Goal: Communication & Community: Connect with others

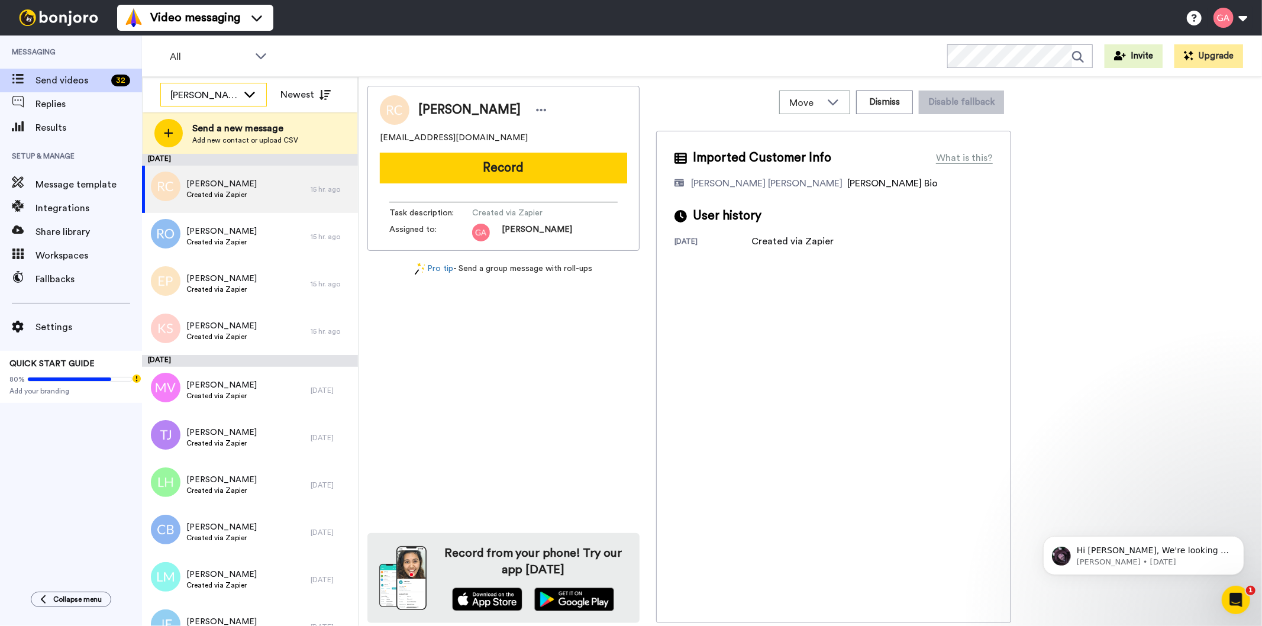
click at [202, 90] on div "[PERSON_NAME]" at bounding box center [203, 95] width 67 height 14
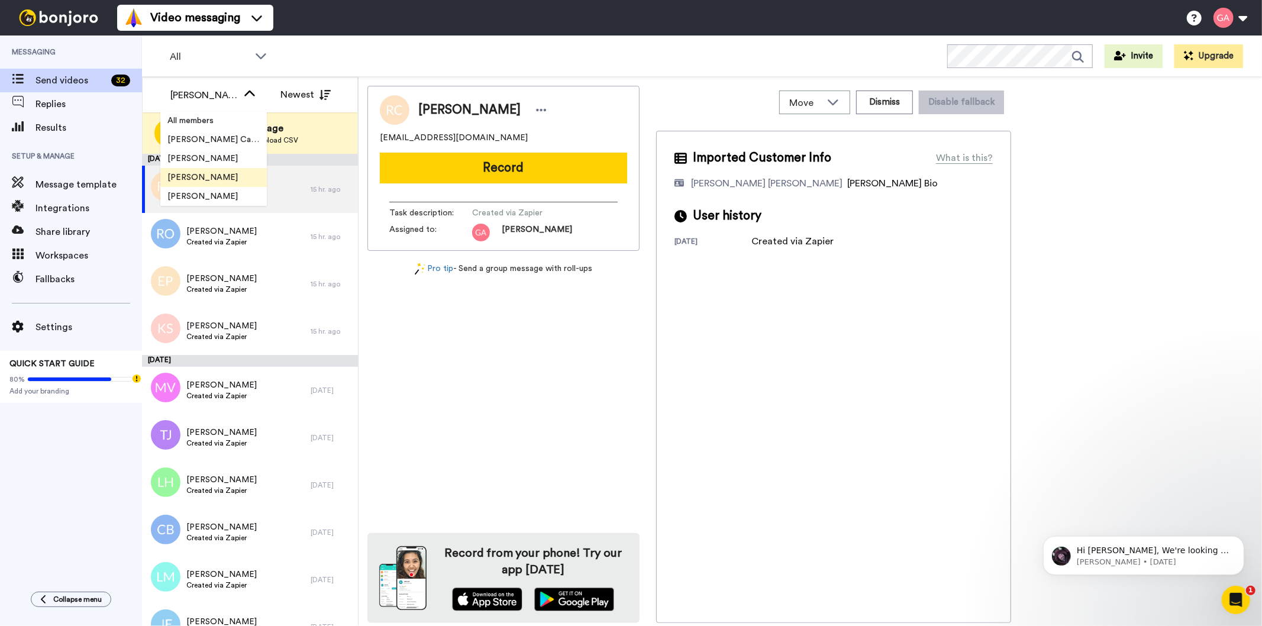
click at [210, 181] on span "[PERSON_NAME]" at bounding box center [202, 178] width 85 height 12
click at [477, 55] on div "All WORKSPACES View all All Default Task List Other Re-engagement Writing Leads…" at bounding box center [702, 56] width 1120 height 41
drag, startPoint x: 438, startPoint y: 110, endPoint x: 536, endPoint y: 112, distance: 97.7
click at [521, 112] on span "[PERSON_NAME]" at bounding box center [469, 110] width 102 height 18
copy span "[PERSON_NAME]"
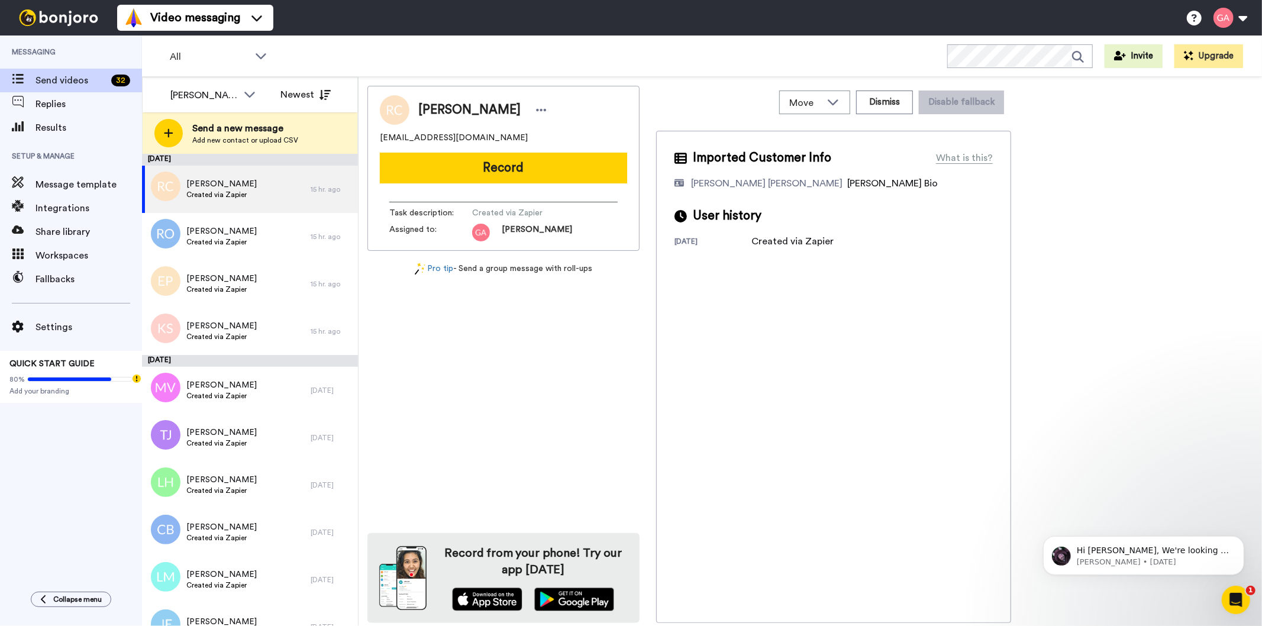
click at [572, 156] on button "Record" at bounding box center [503, 168] width 247 height 31
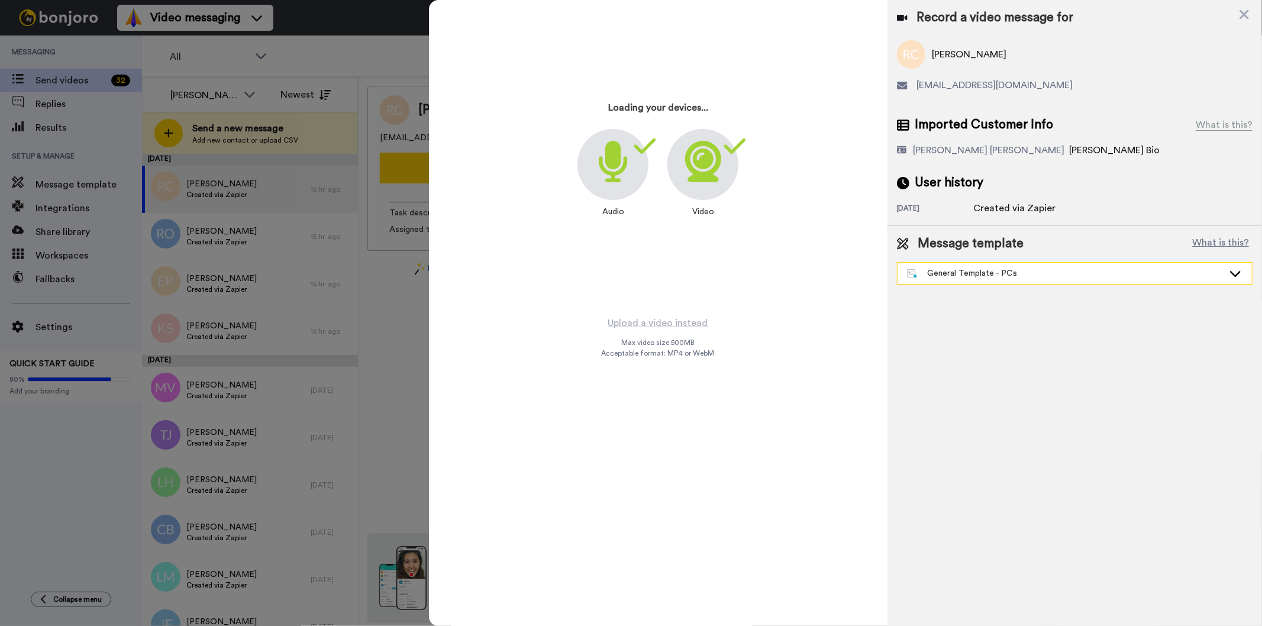
click at [1022, 273] on div "General Template - PCs" at bounding box center [1065, 273] width 317 height 12
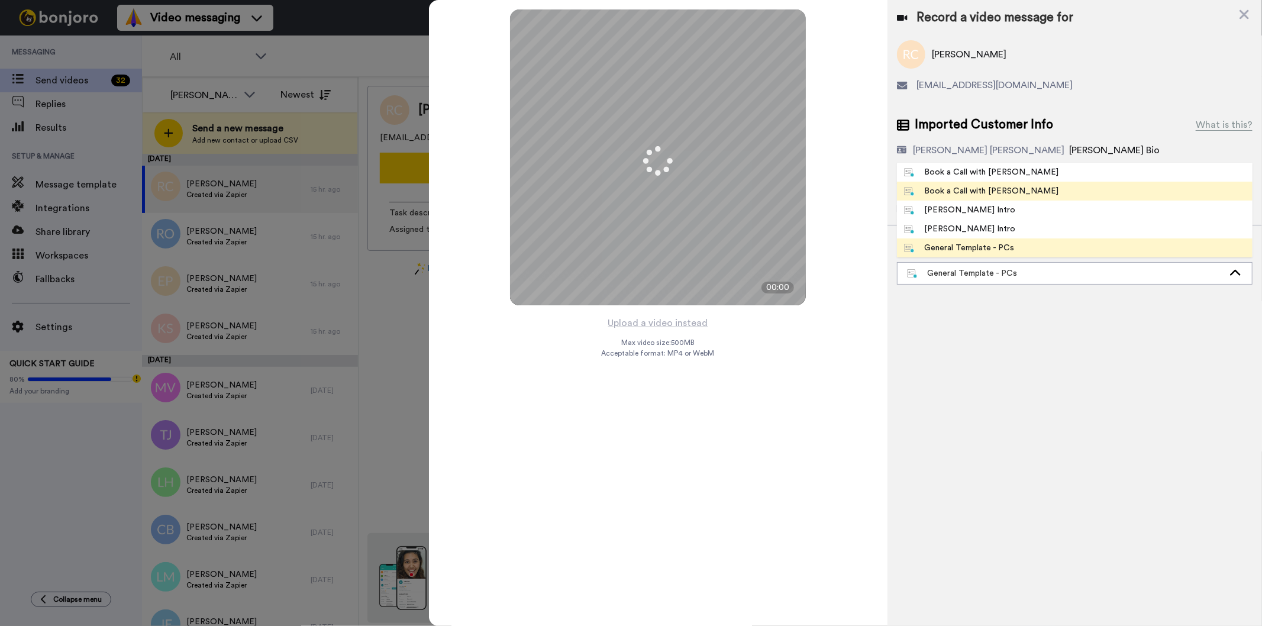
click at [1040, 192] on li "Book a Call with [PERSON_NAME]" at bounding box center [1075, 191] width 356 height 19
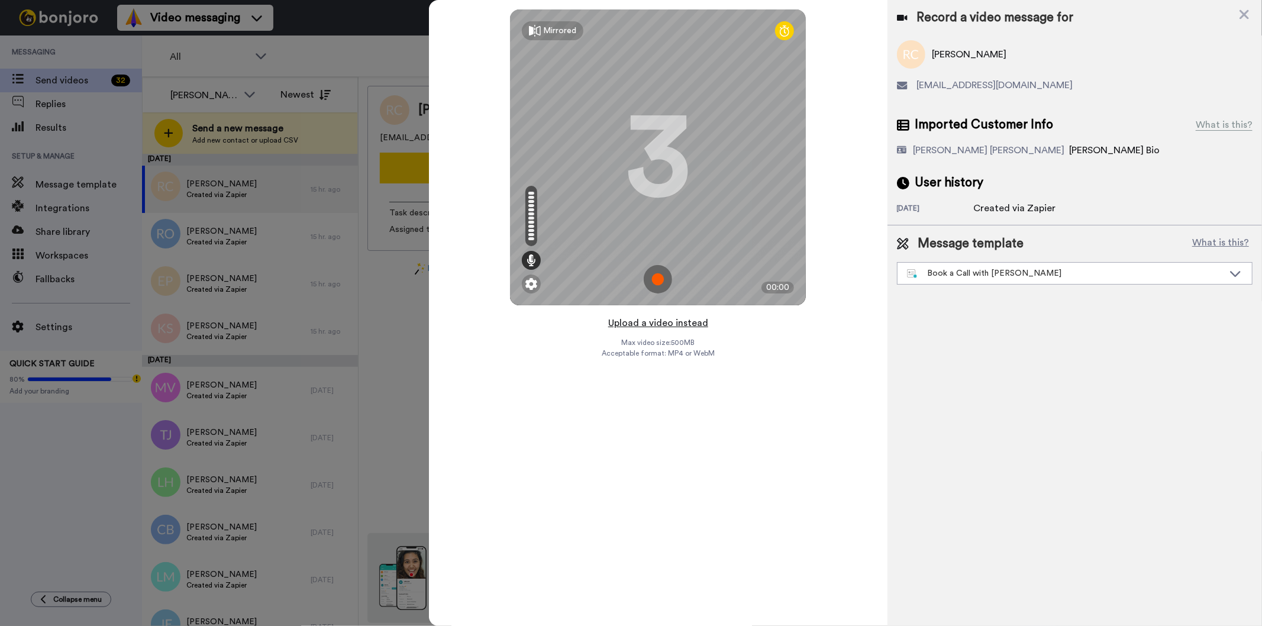
click at [678, 323] on button "Upload a video instead" at bounding box center [658, 322] width 107 height 15
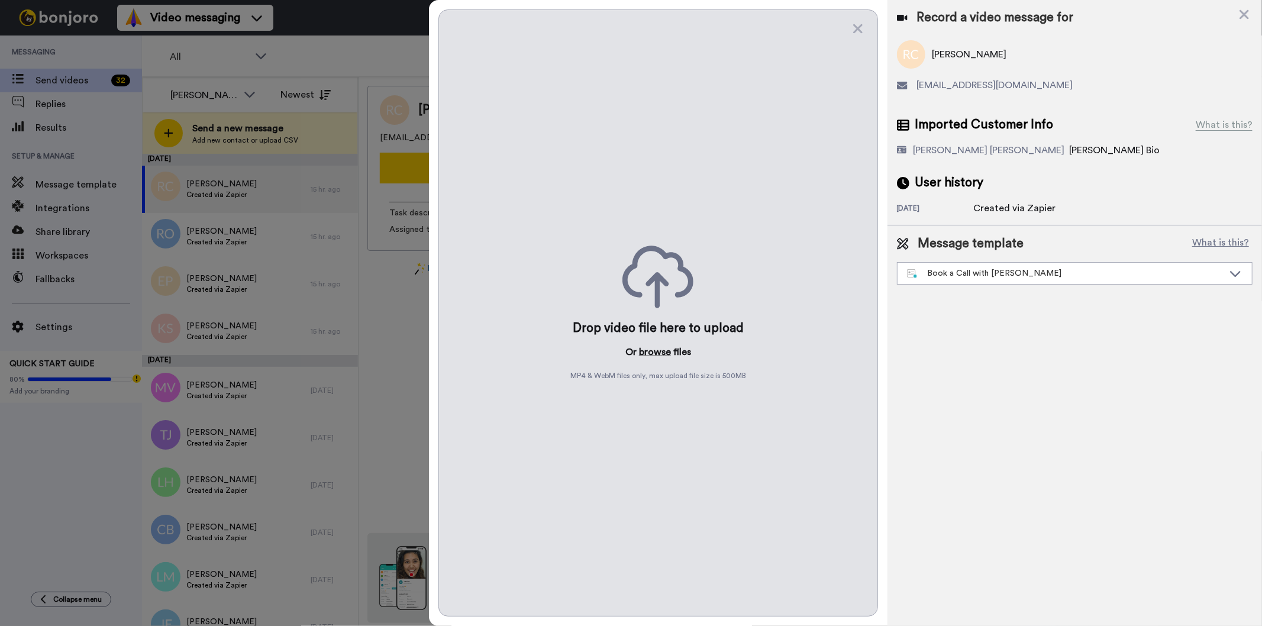
click at [658, 351] on button "browse" at bounding box center [655, 352] width 32 height 14
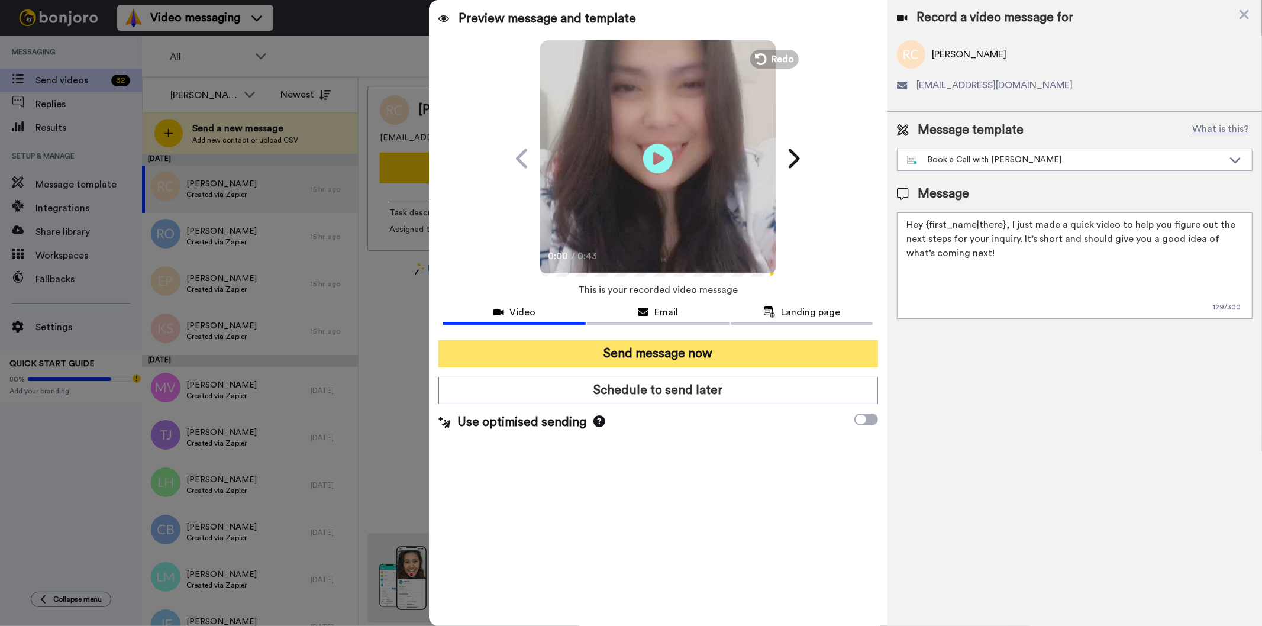
click at [803, 347] on button "Send message now" at bounding box center [658, 353] width 439 height 27
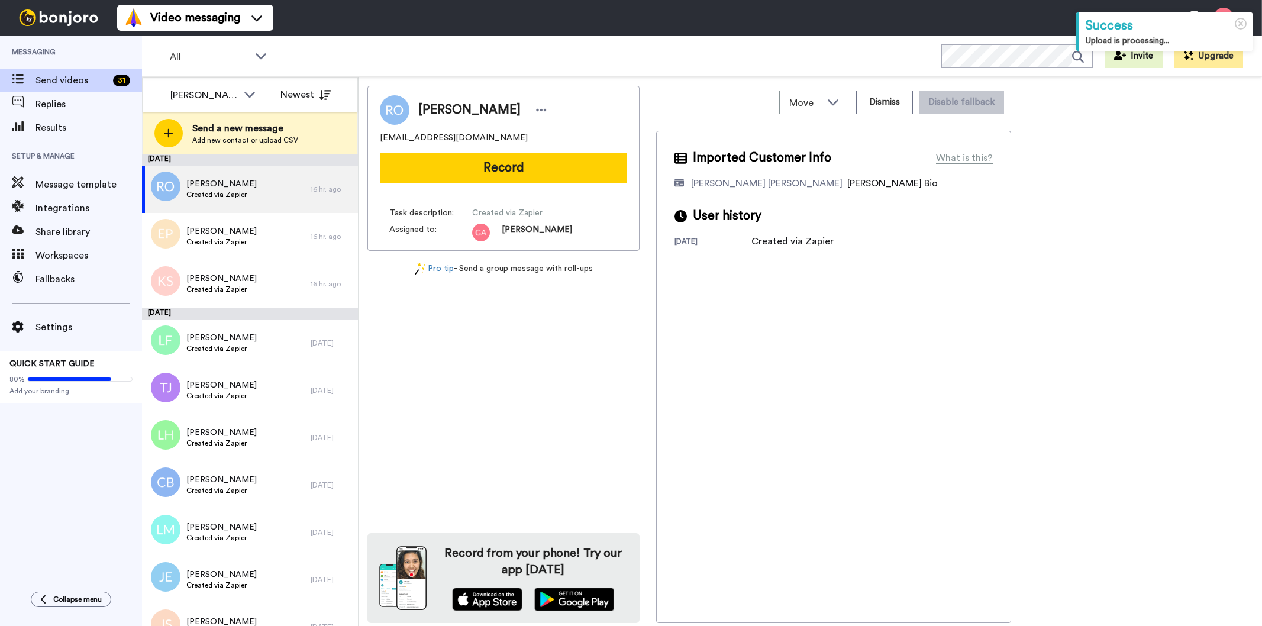
click at [459, 107] on span "[PERSON_NAME]" at bounding box center [469, 110] width 102 height 18
copy div "[PERSON_NAME]"
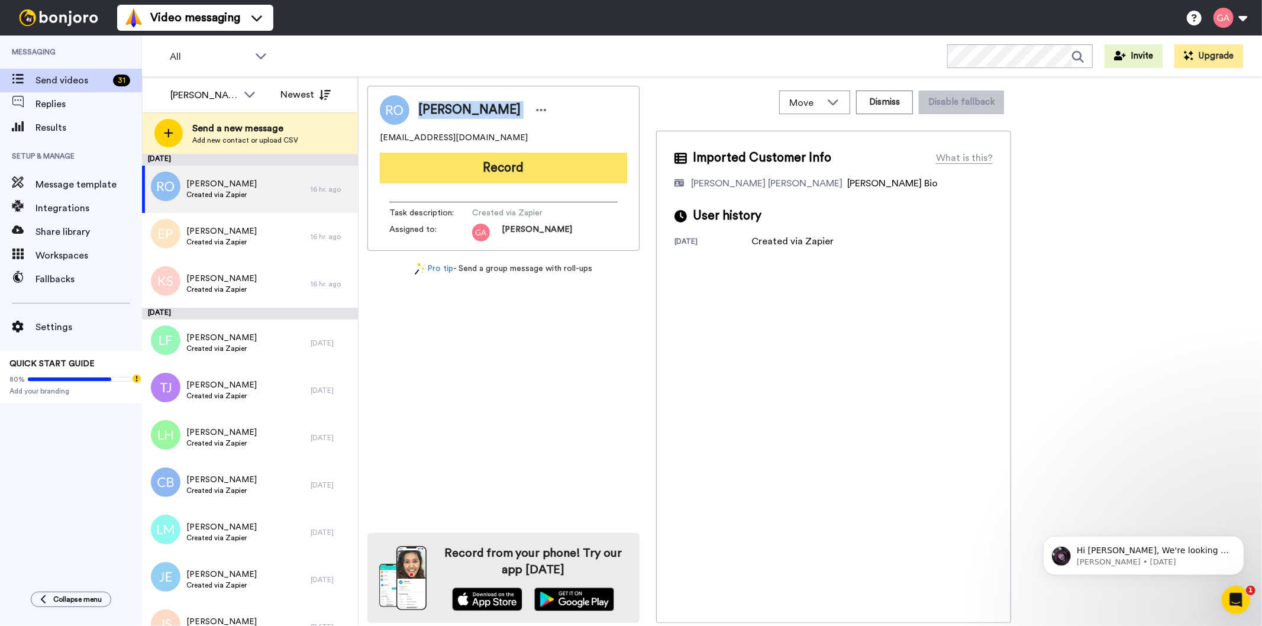
click at [510, 170] on button "Record" at bounding box center [503, 168] width 247 height 31
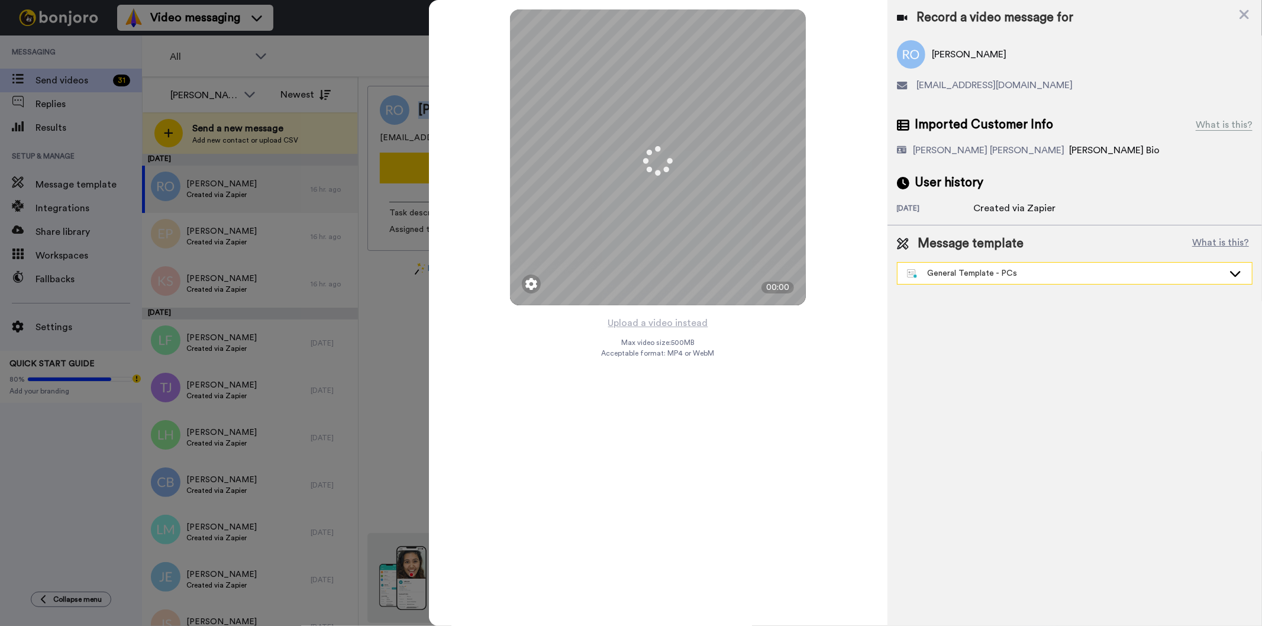
click at [1017, 272] on div "General Template - PCs" at bounding box center [1065, 273] width 317 height 12
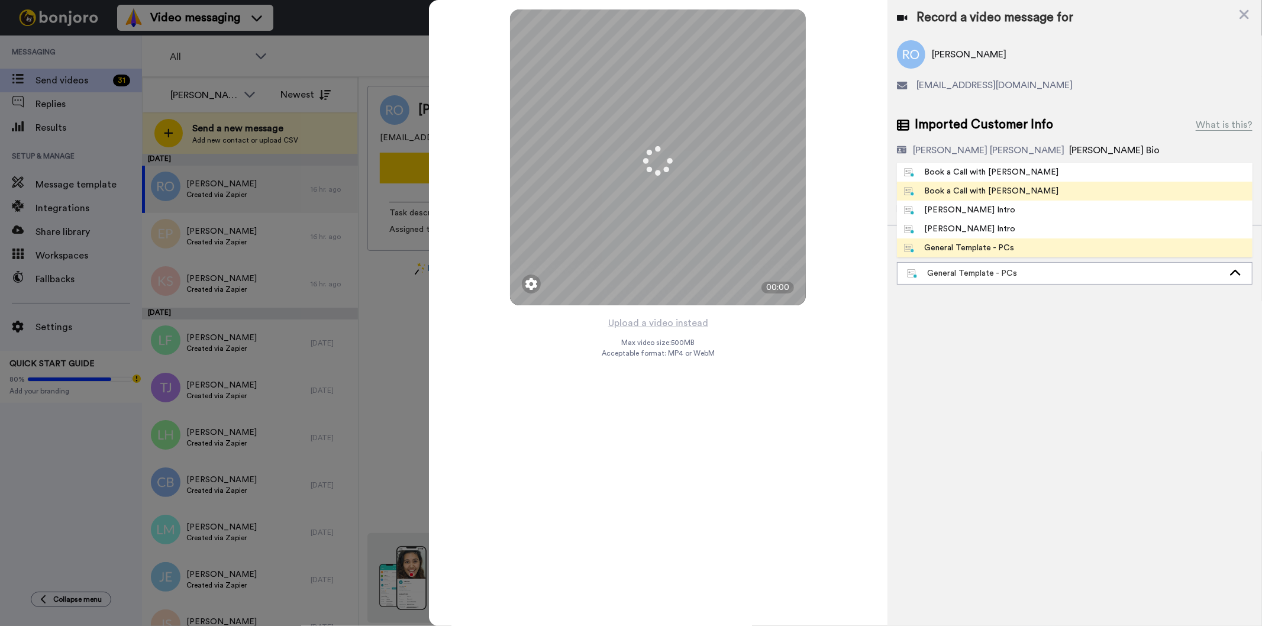
click at [1015, 193] on li "Book a Call with [PERSON_NAME]" at bounding box center [1075, 191] width 356 height 19
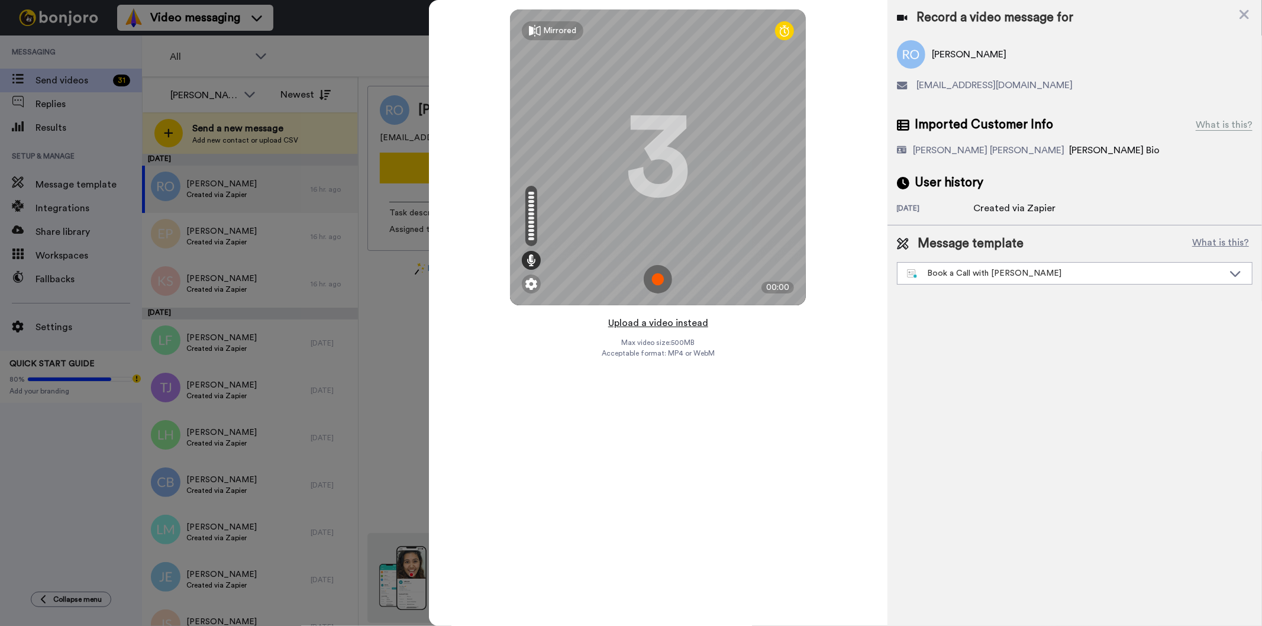
click at [681, 321] on button "Upload a video instead" at bounding box center [658, 322] width 107 height 15
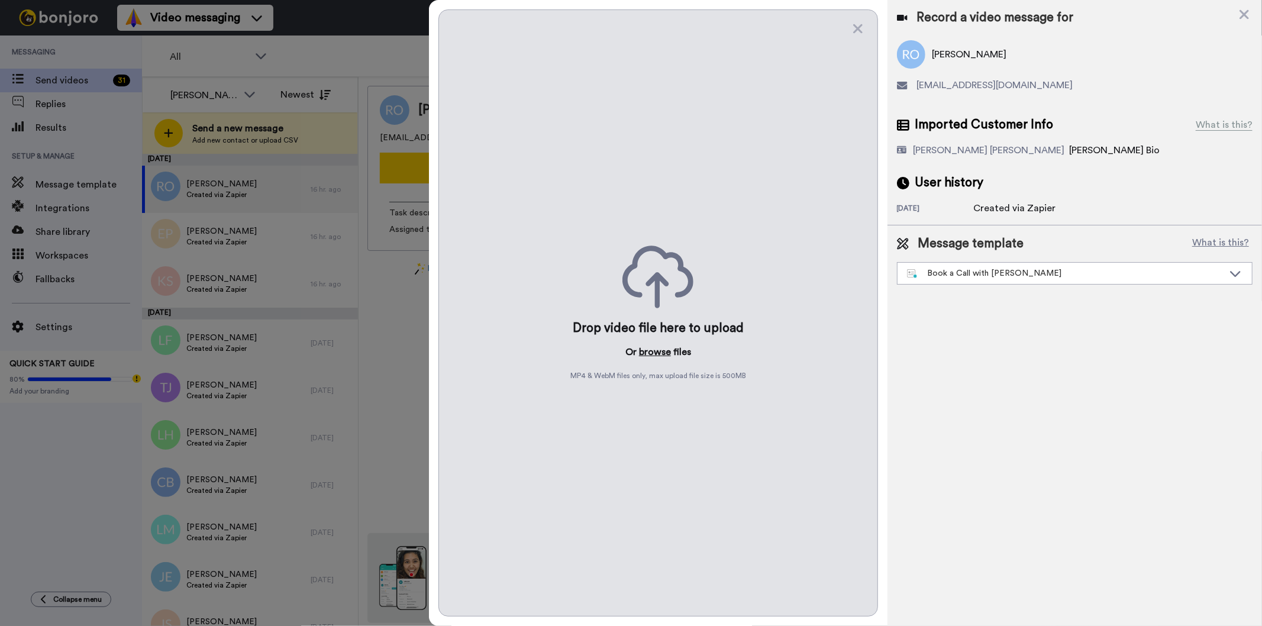
click at [646, 349] on button "browse" at bounding box center [655, 352] width 32 height 14
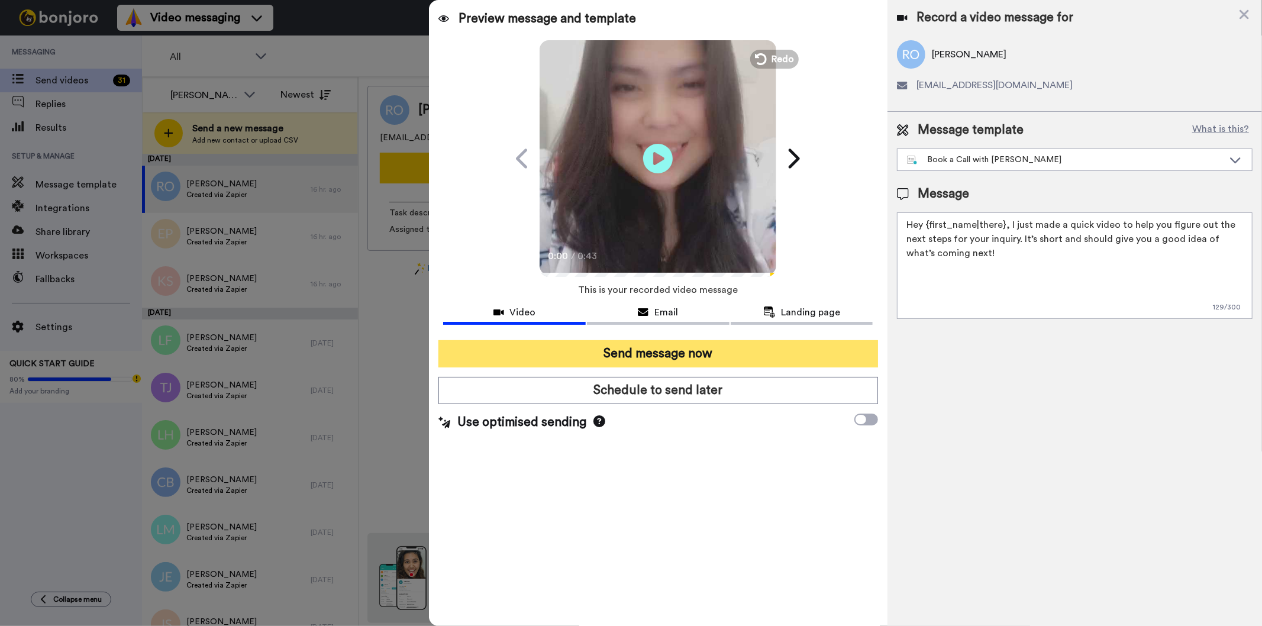
click at [676, 353] on button "Send message now" at bounding box center [658, 353] width 439 height 27
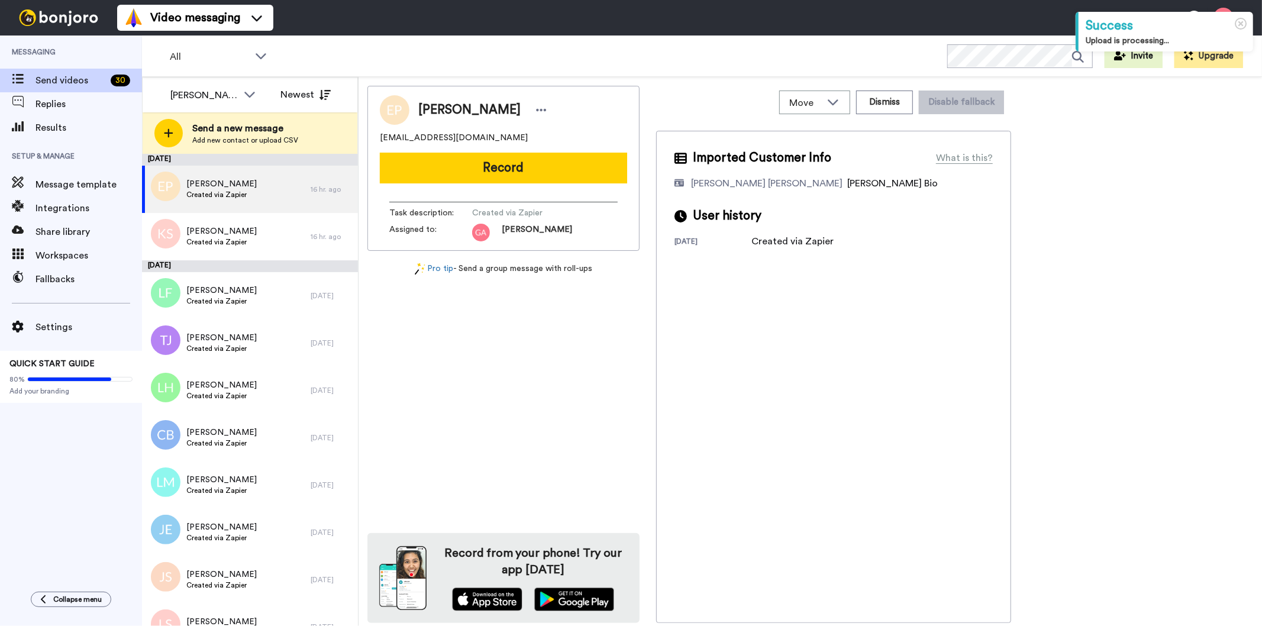
click at [428, 102] on span "[PERSON_NAME]" at bounding box center [469, 110] width 102 height 18
copy div "[PERSON_NAME]"
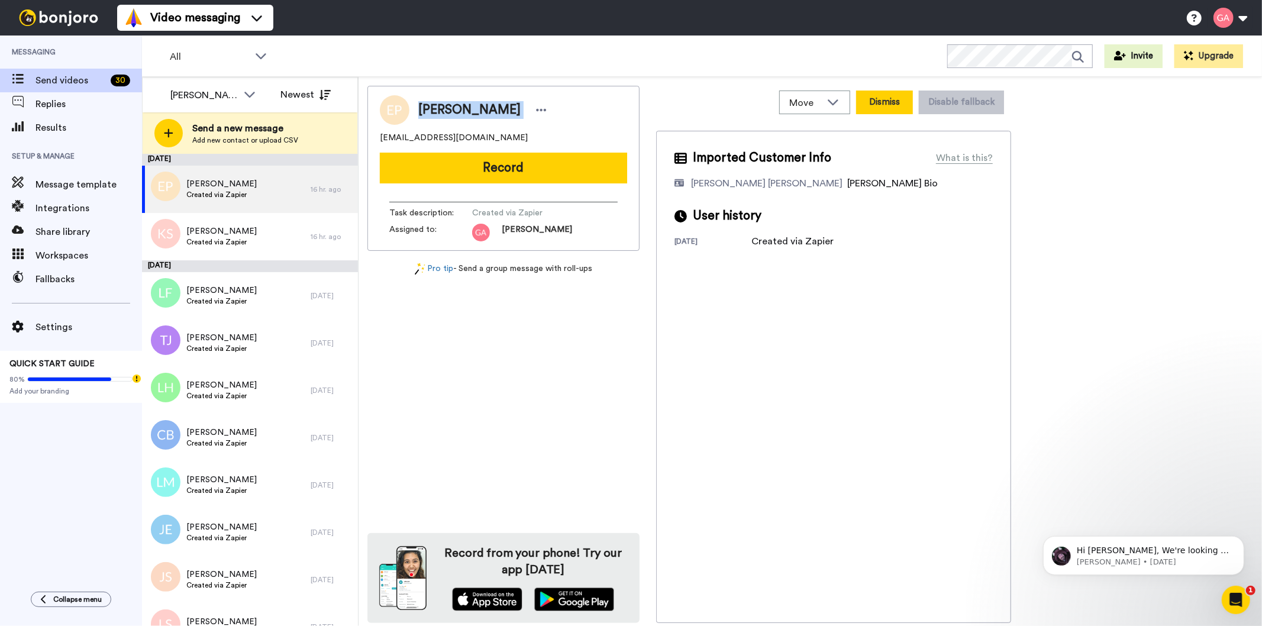
click at [876, 103] on button "Dismiss" at bounding box center [884, 103] width 57 height 24
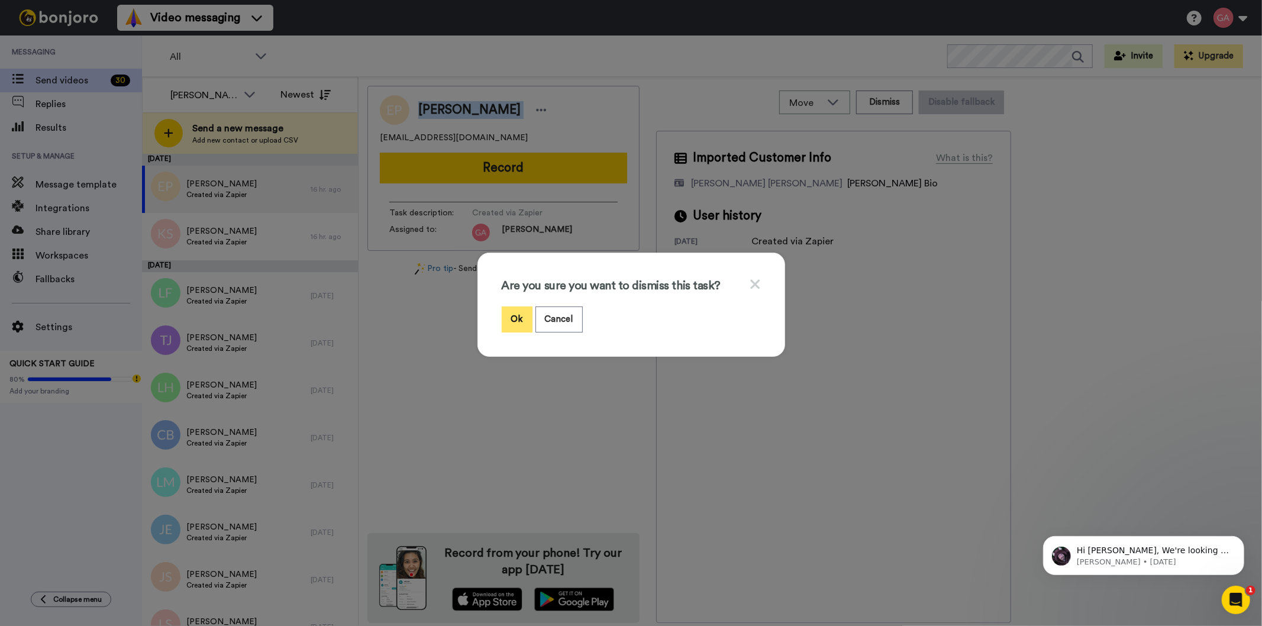
click at [505, 322] on button "Ok" at bounding box center [517, 319] width 31 height 25
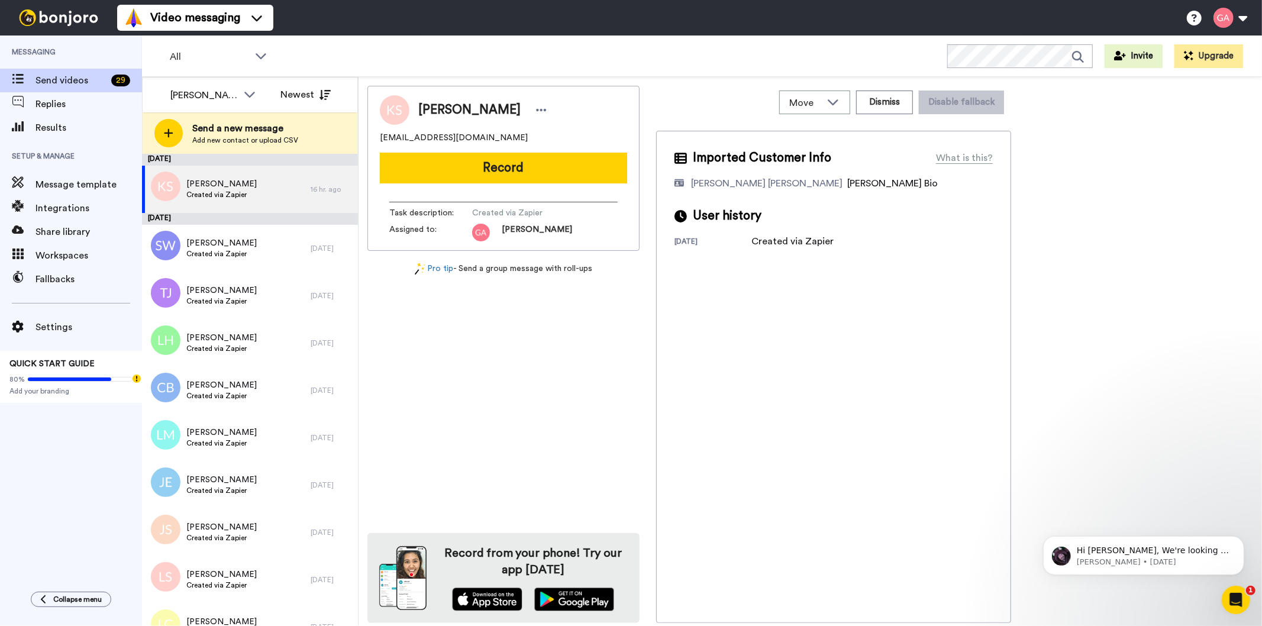
click at [456, 105] on span "[PERSON_NAME]" at bounding box center [469, 110] width 102 height 18
copy div "[PERSON_NAME]"
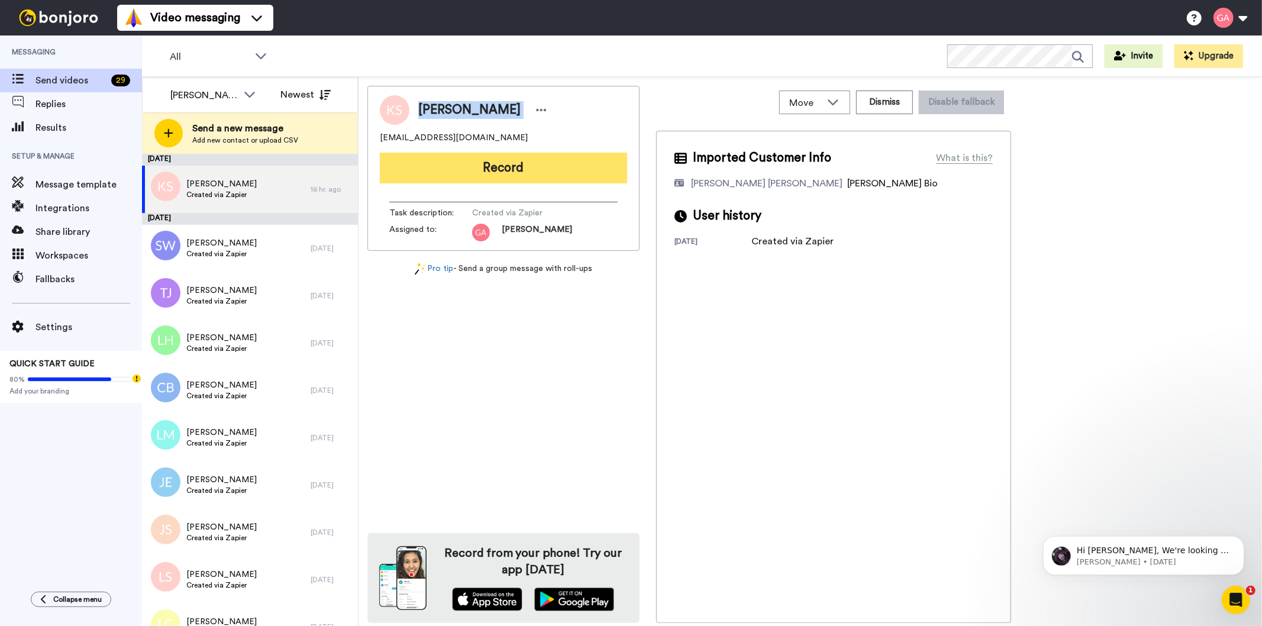
click at [486, 162] on button "Record" at bounding box center [503, 168] width 247 height 31
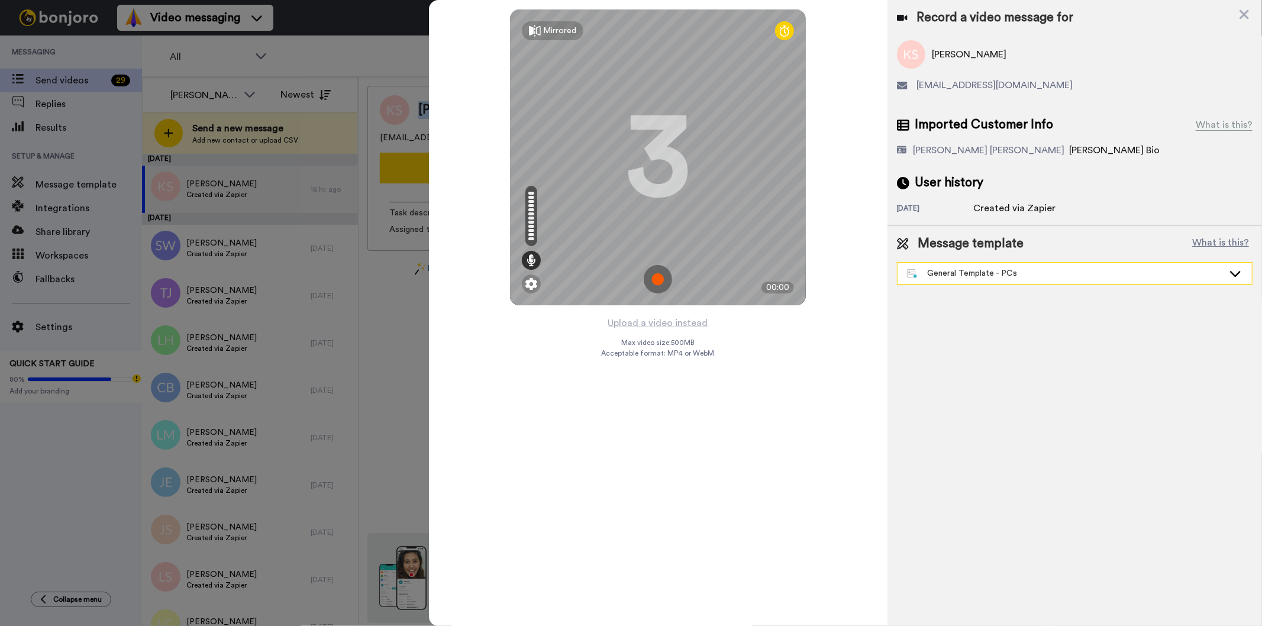
click at [992, 275] on div "General Template - PCs" at bounding box center [1065, 273] width 317 height 12
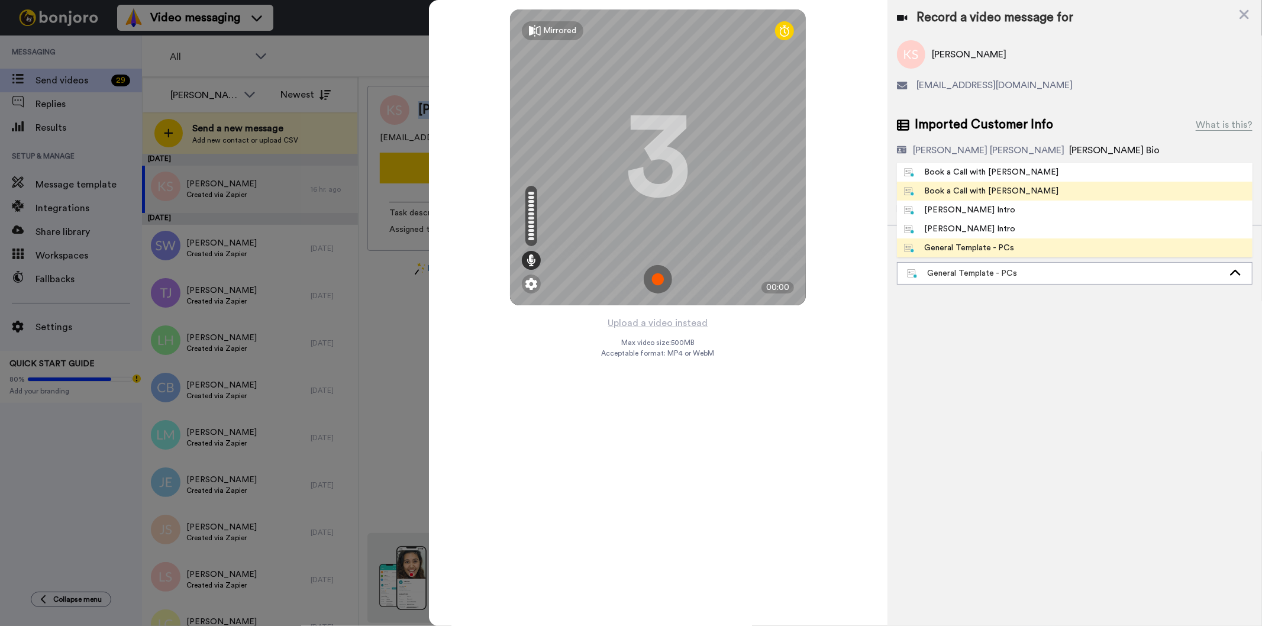
click at [995, 192] on div "Book a Call with [PERSON_NAME]" at bounding box center [981, 191] width 155 height 12
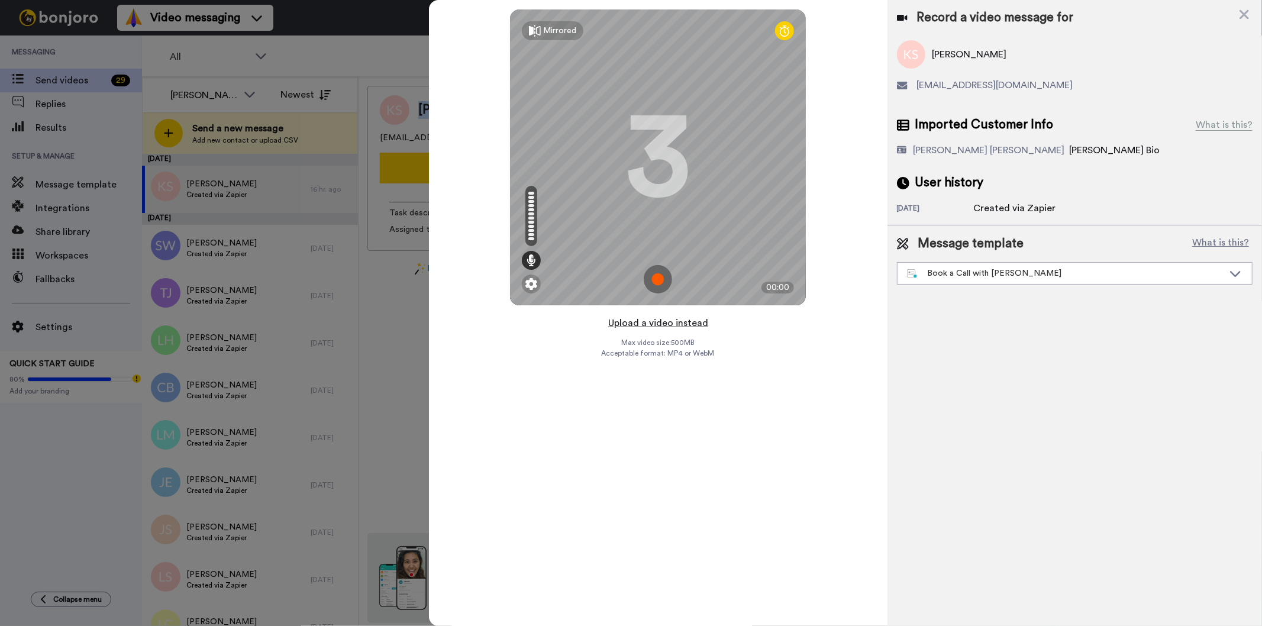
click at [681, 324] on button "Upload a video instead" at bounding box center [658, 322] width 107 height 15
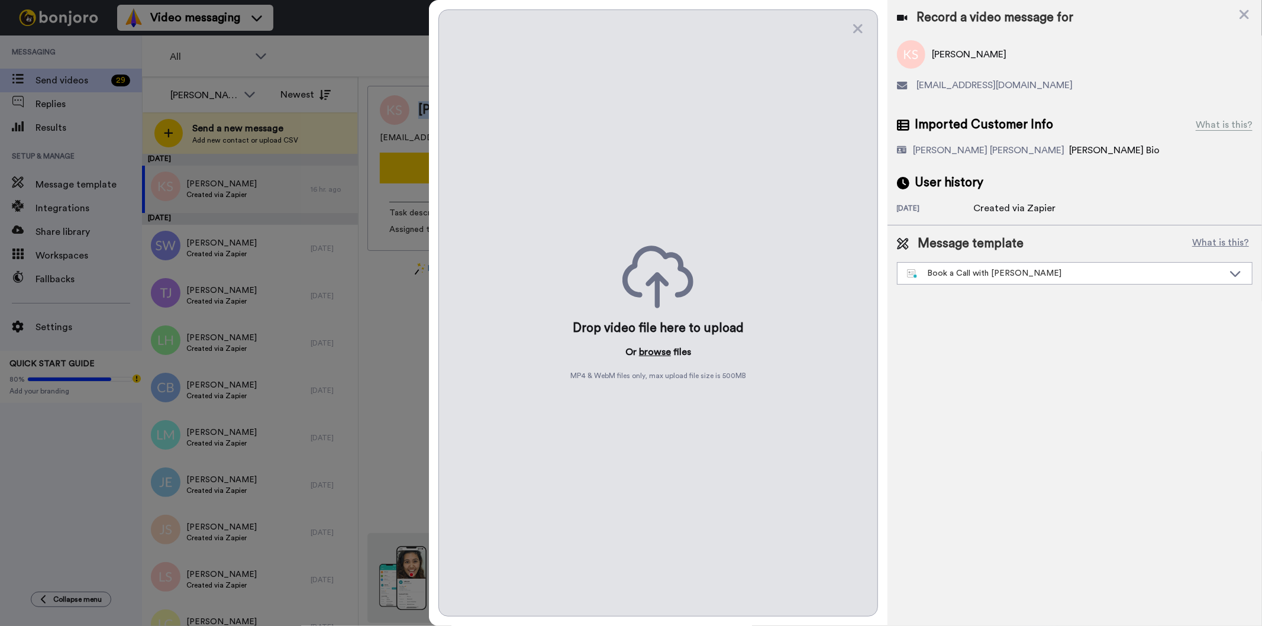
click at [646, 346] on button "browse" at bounding box center [655, 352] width 32 height 14
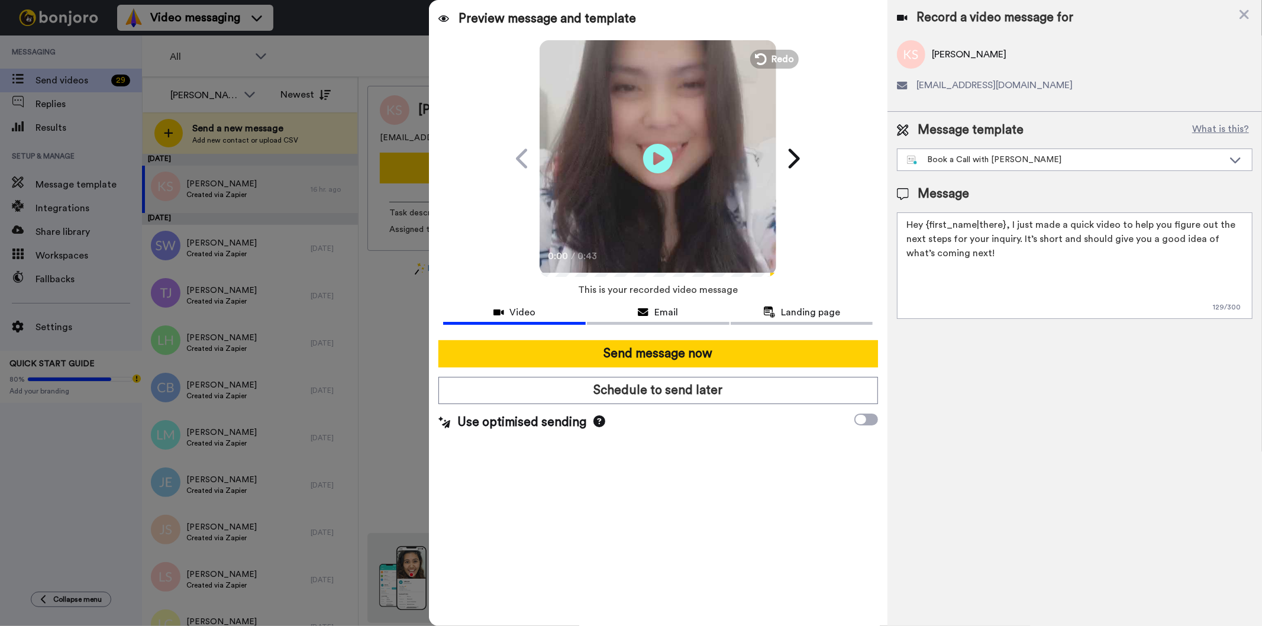
click at [570, 340] on div at bounding box center [658, 335] width 430 height 9
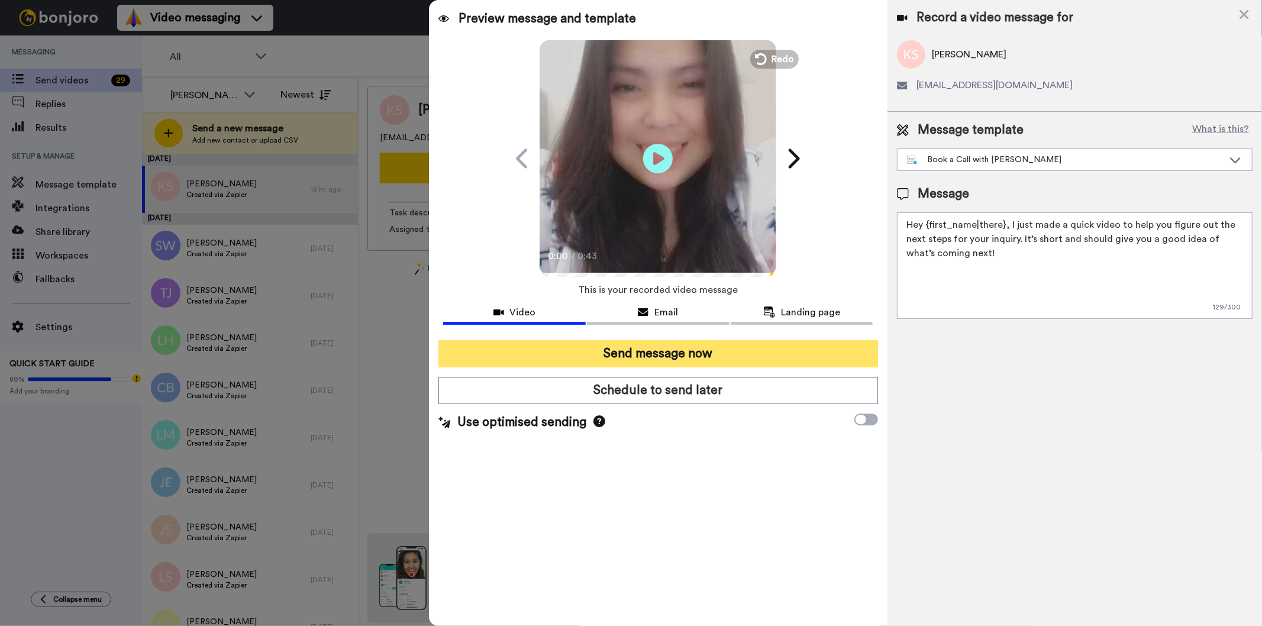
click at [646, 359] on button "Send message now" at bounding box center [658, 353] width 439 height 27
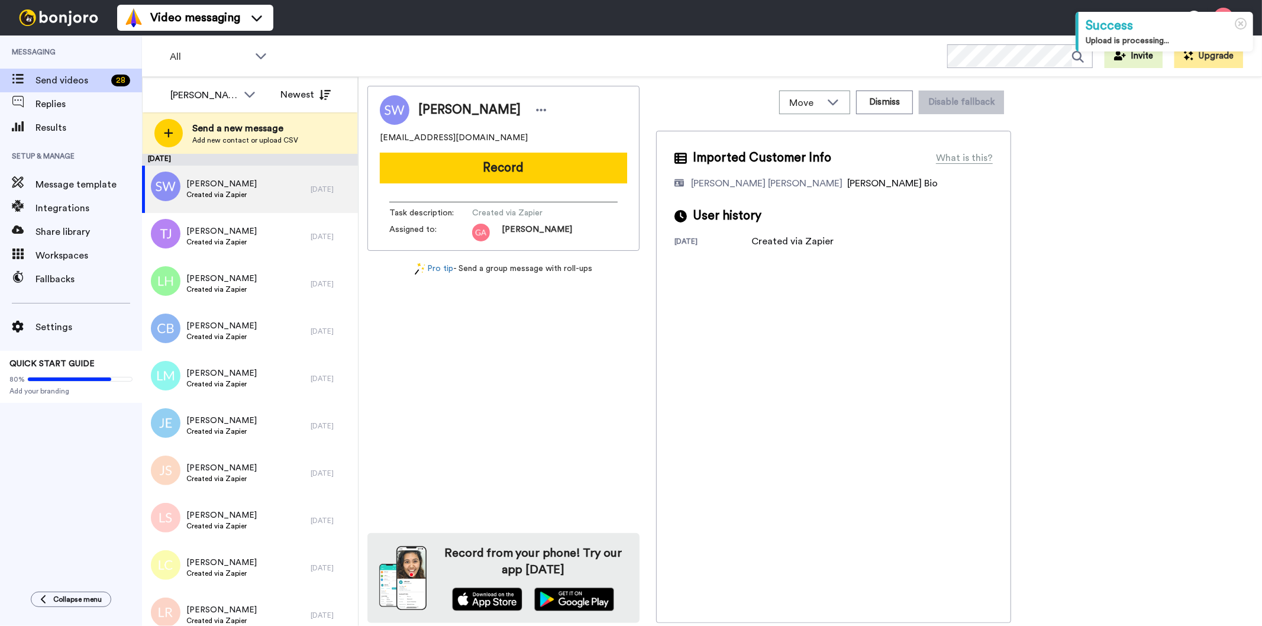
click at [469, 99] on div "[PERSON_NAME]" at bounding box center [503, 110] width 247 height 30
copy div "[PERSON_NAME]"
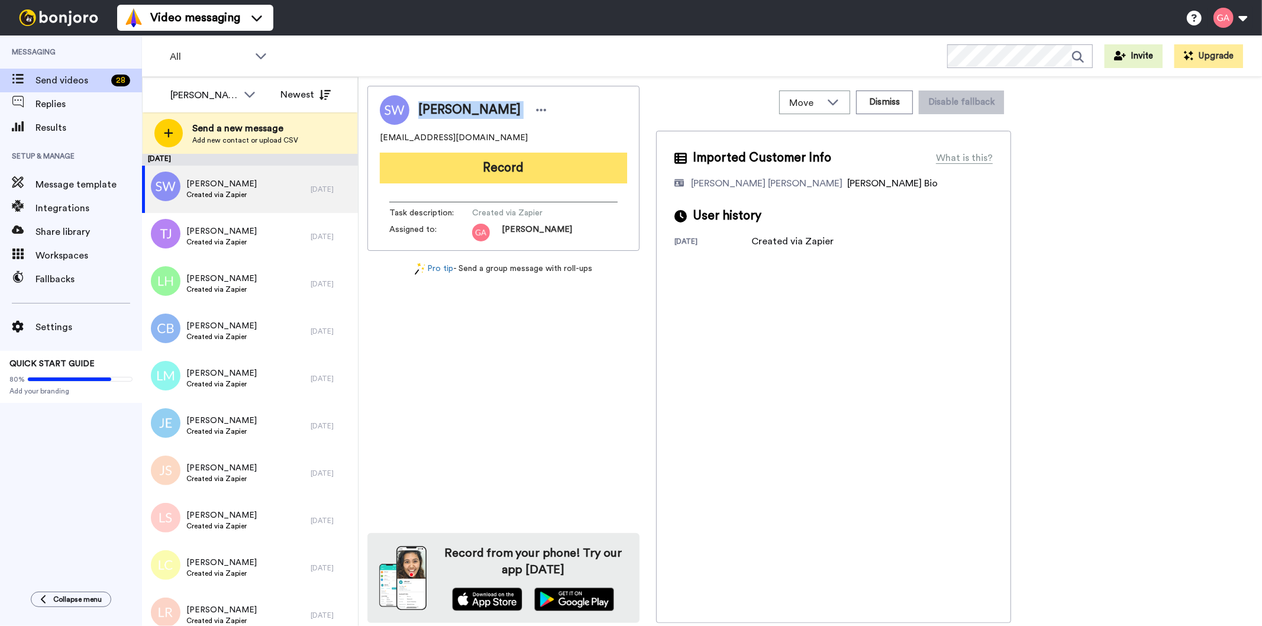
click at [524, 178] on button "Record" at bounding box center [503, 168] width 247 height 31
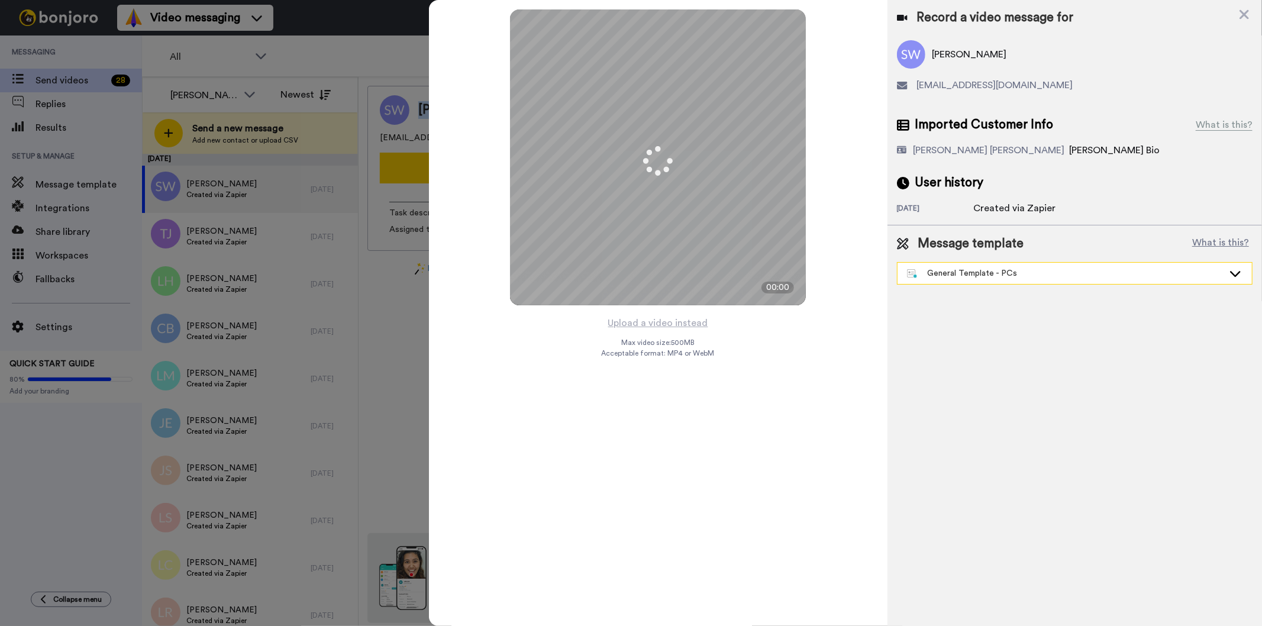
click at [1023, 268] on div "General Template - PCs" at bounding box center [1065, 273] width 317 height 12
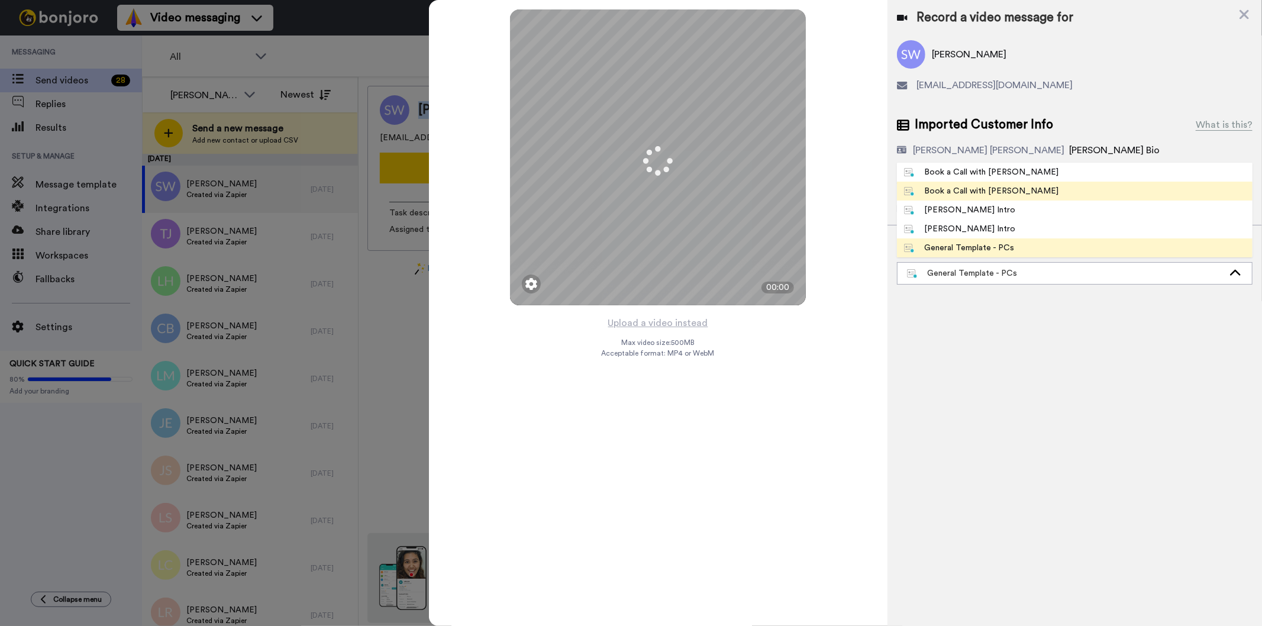
click at [1008, 193] on span "Book a Call with [PERSON_NAME]" at bounding box center [981, 191] width 169 height 12
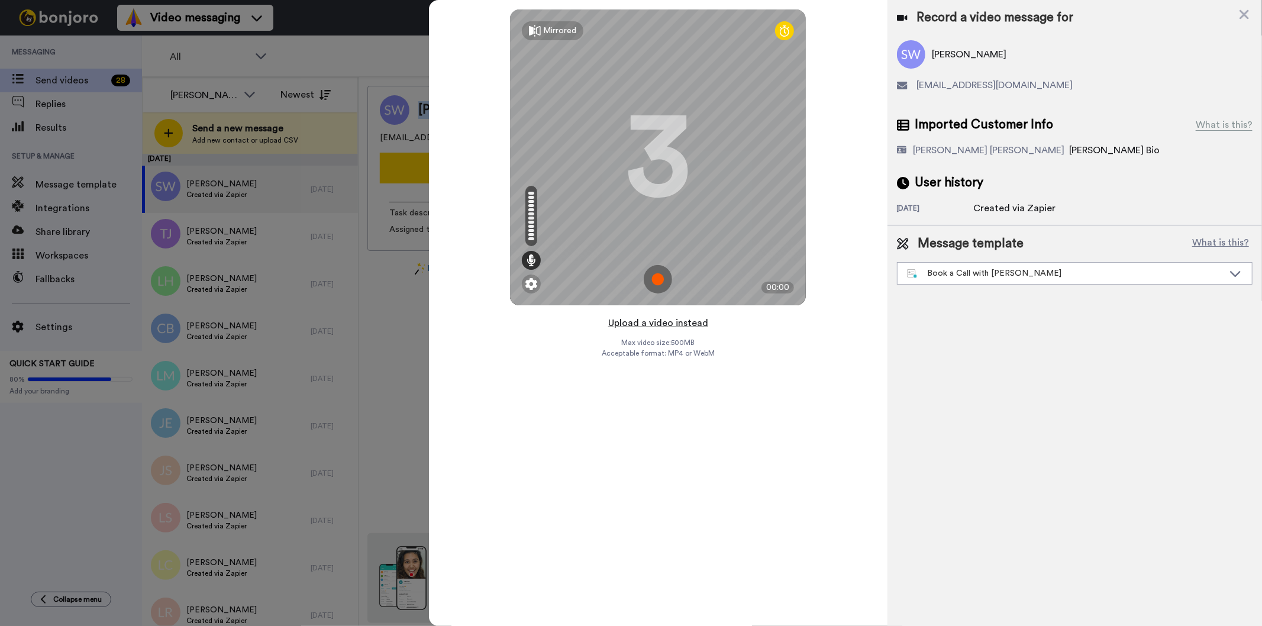
click at [641, 327] on button "Upload a video instead" at bounding box center [658, 322] width 107 height 15
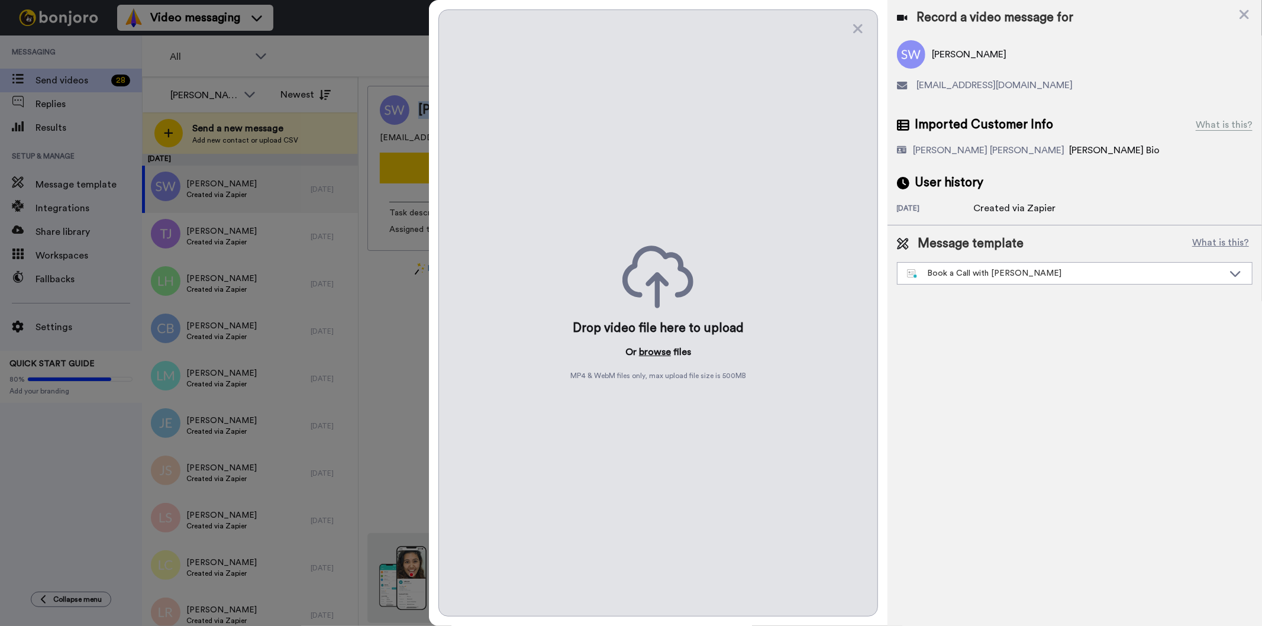
click at [664, 354] on button "browse" at bounding box center [655, 352] width 32 height 14
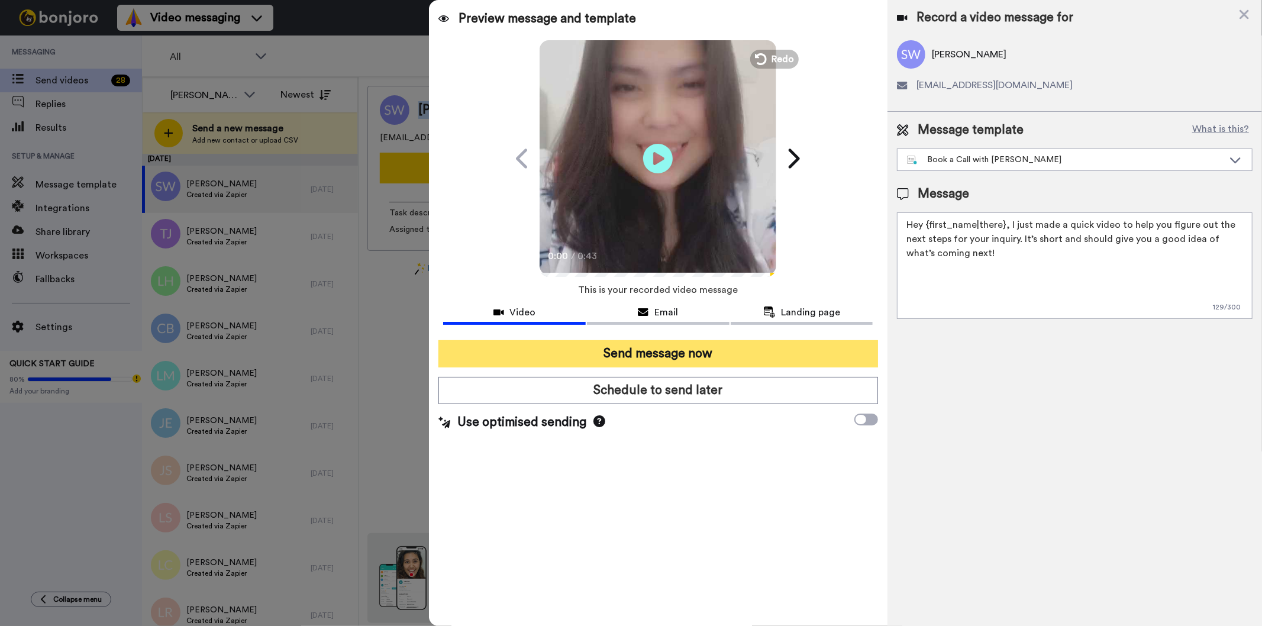
click at [711, 347] on button "Send message now" at bounding box center [658, 353] width 439 height 27
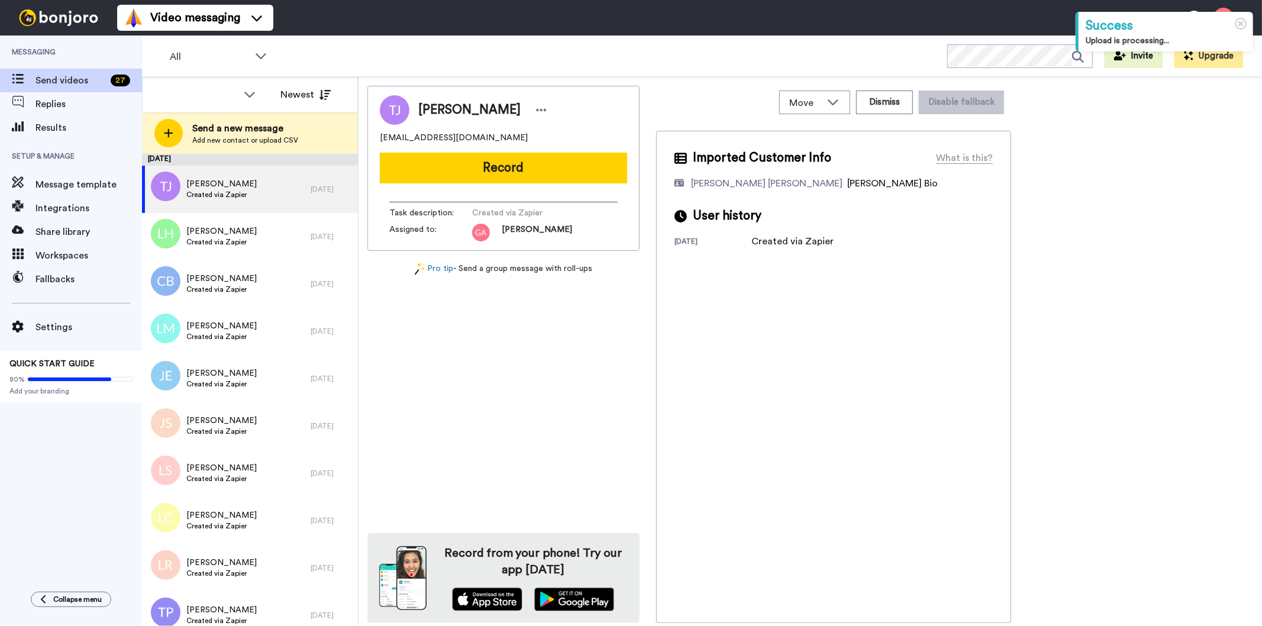
click at [471, 98] on div "Tangerla Jackson" at bounding box center [503, 110] width 247 height 30
copy div "Tangerla Jackson"
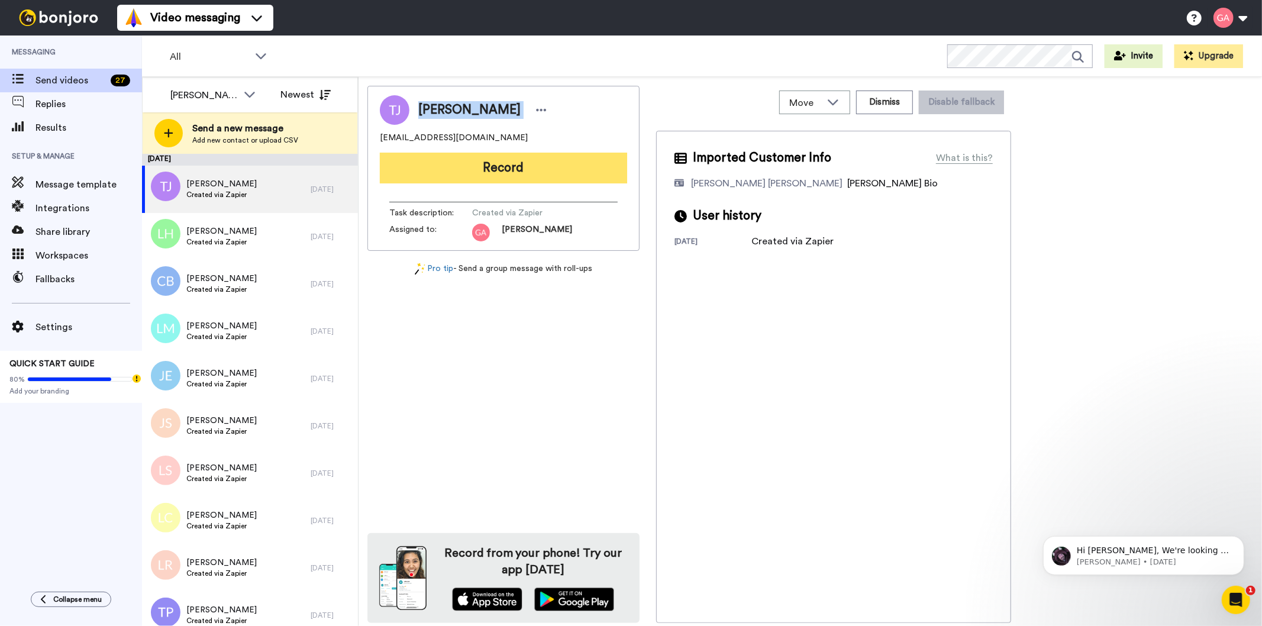
click at [528, 156] on button "Record" at bounding box center [503, 168] width 247 height 31
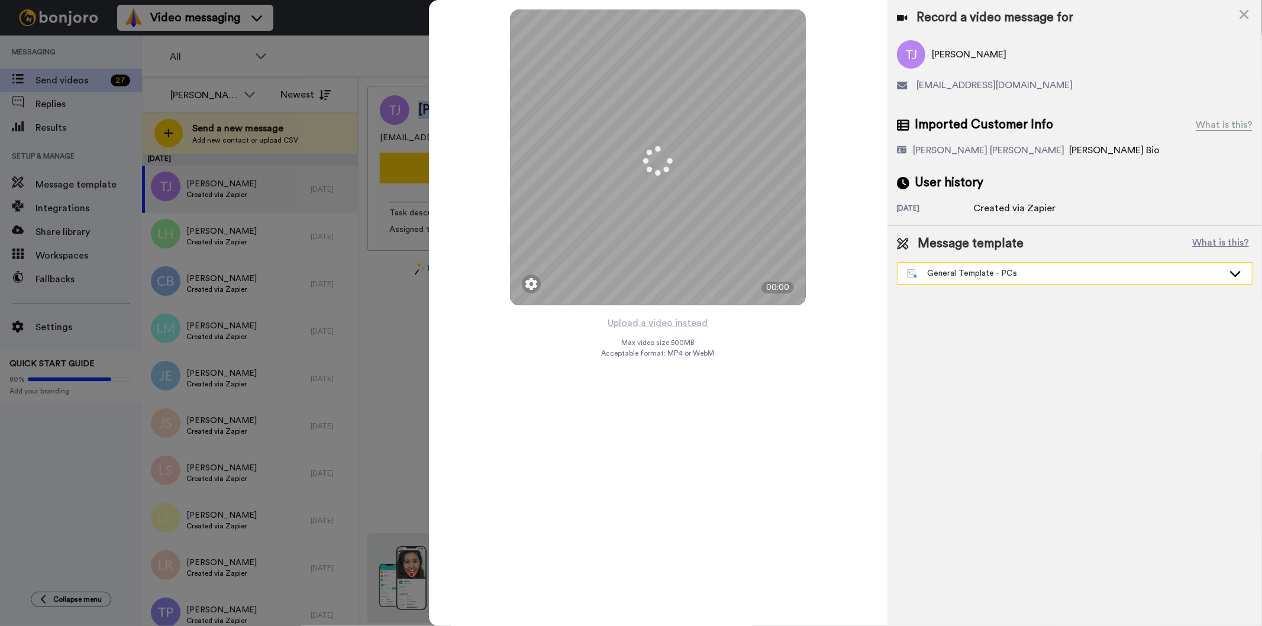
click at [975, 274] on div "General Template - PCs" at bounding box center [1065, 273] width 317 height 12
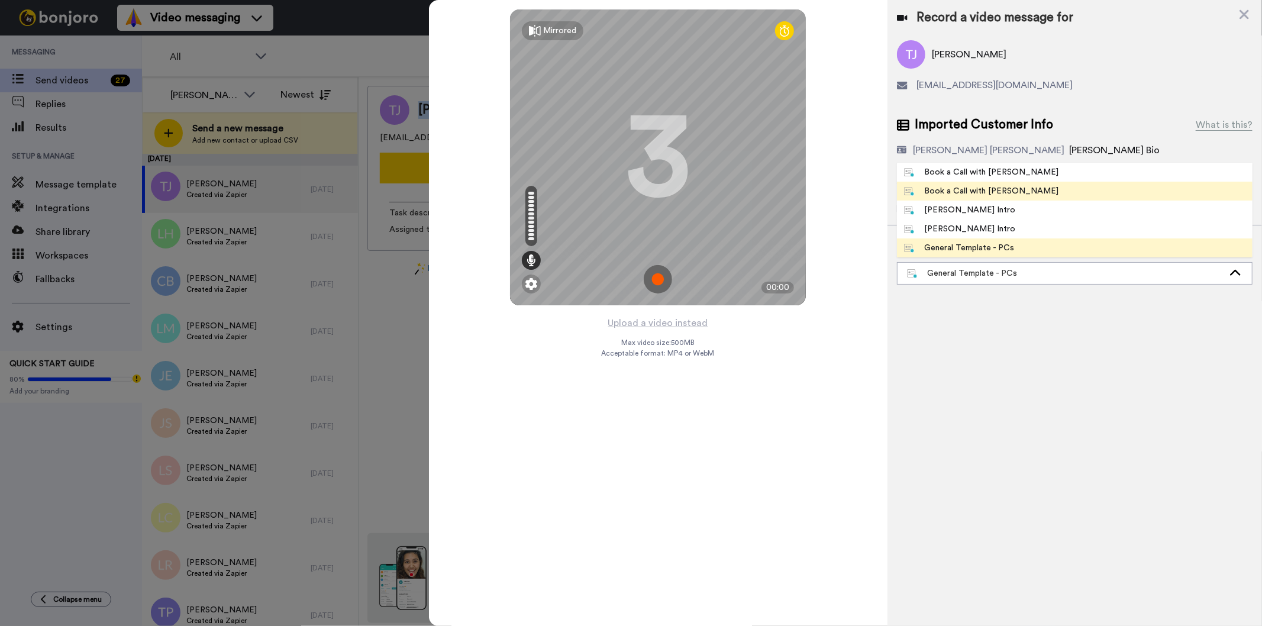
click at [992, 185] on div "Book a Call with [PERSON_NAME]" at bounding box center [981, 191] width 155 height 12
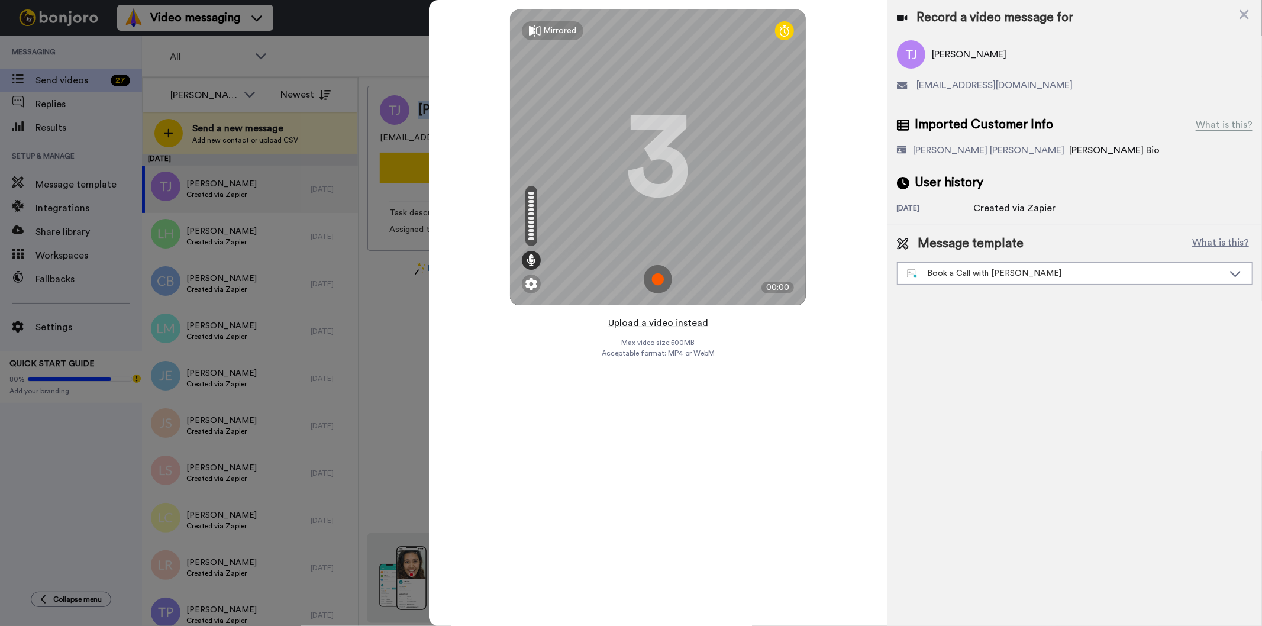
click at [678, 326] on button "Upload a video instead" at bounding box center [658, 322] width 107 height 15
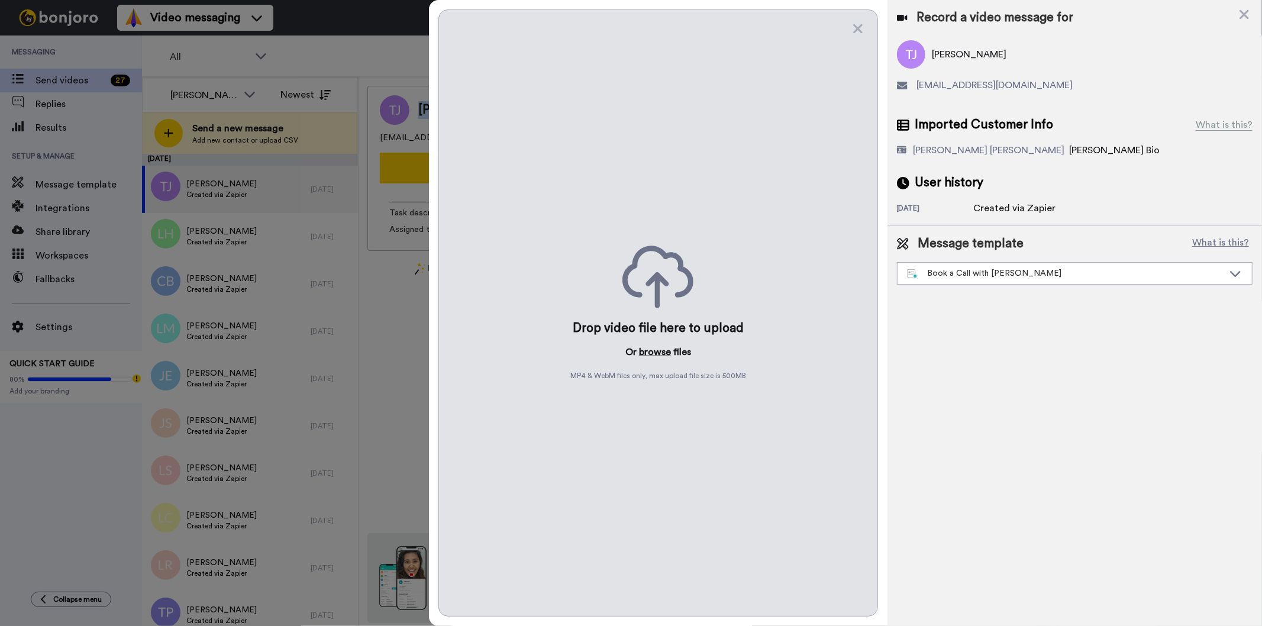
click at [662, 352] on button "browse" at bounding box center [655, 352] width 32 height 14
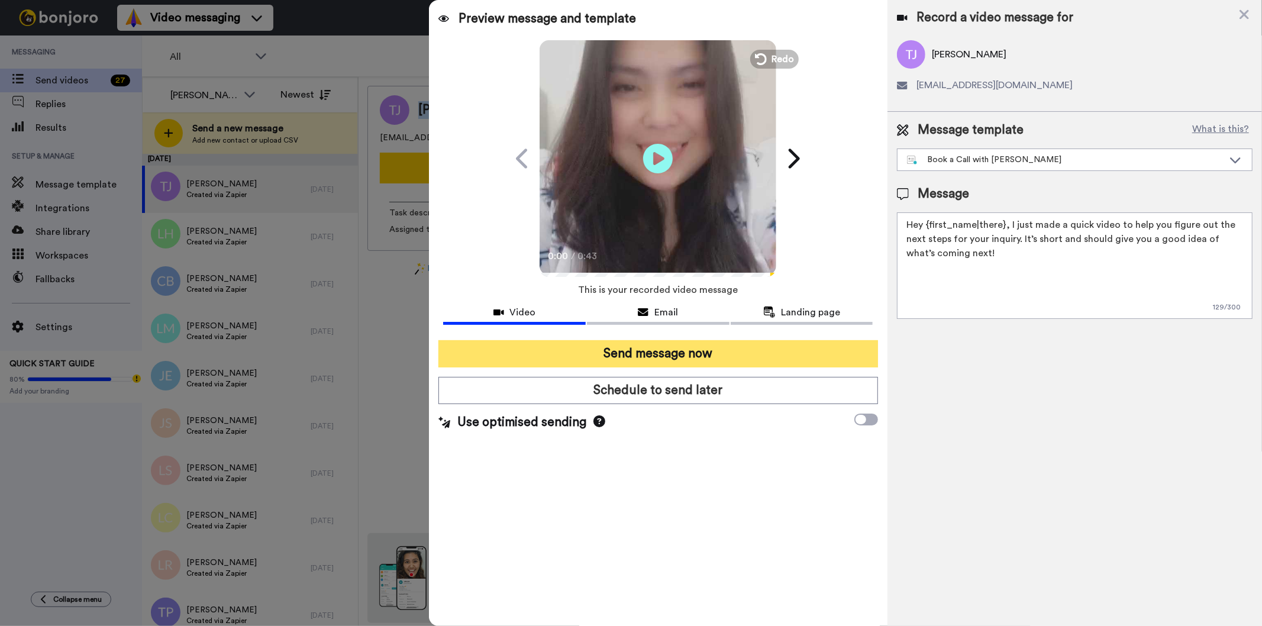
click at [714, 353] on button "Send message now" at bounding box center [658, 353] width 439 height 27
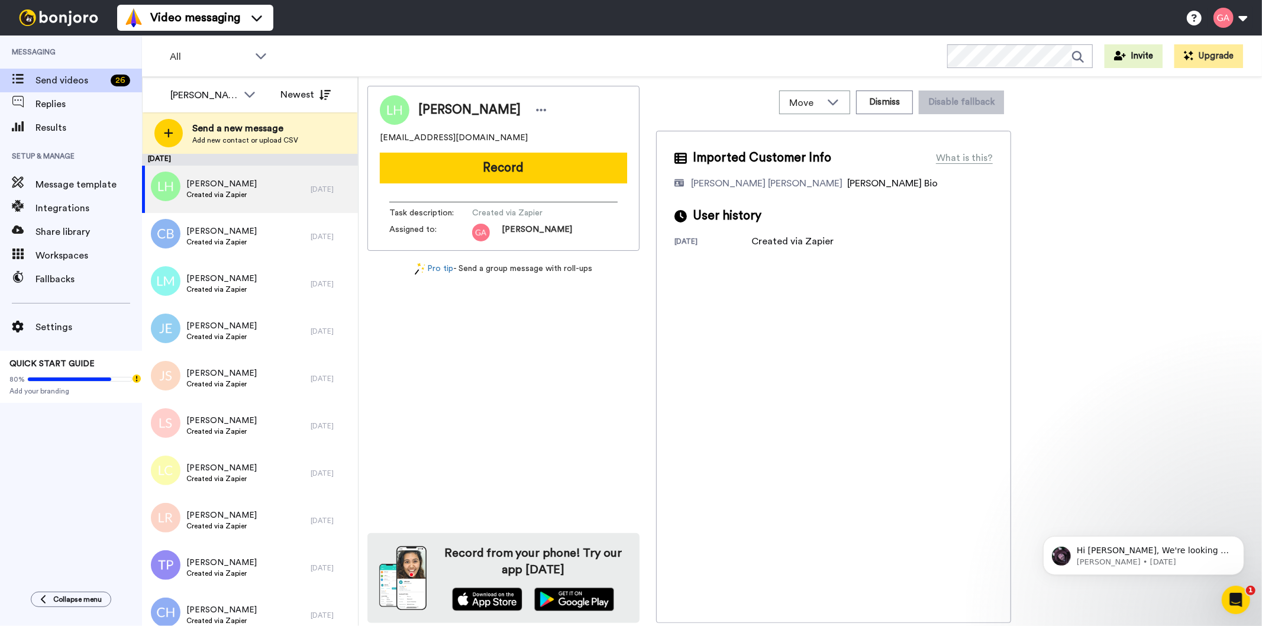
click at [474, 114] on span "[PERSON_NAME]" at bounding box center [469, 110] width 102 height 18
click at [474, 114] on span "Luchema Hamlett" at bounding box center [469, 110] width 102 height 18
copy div "Luchema Hamlett"
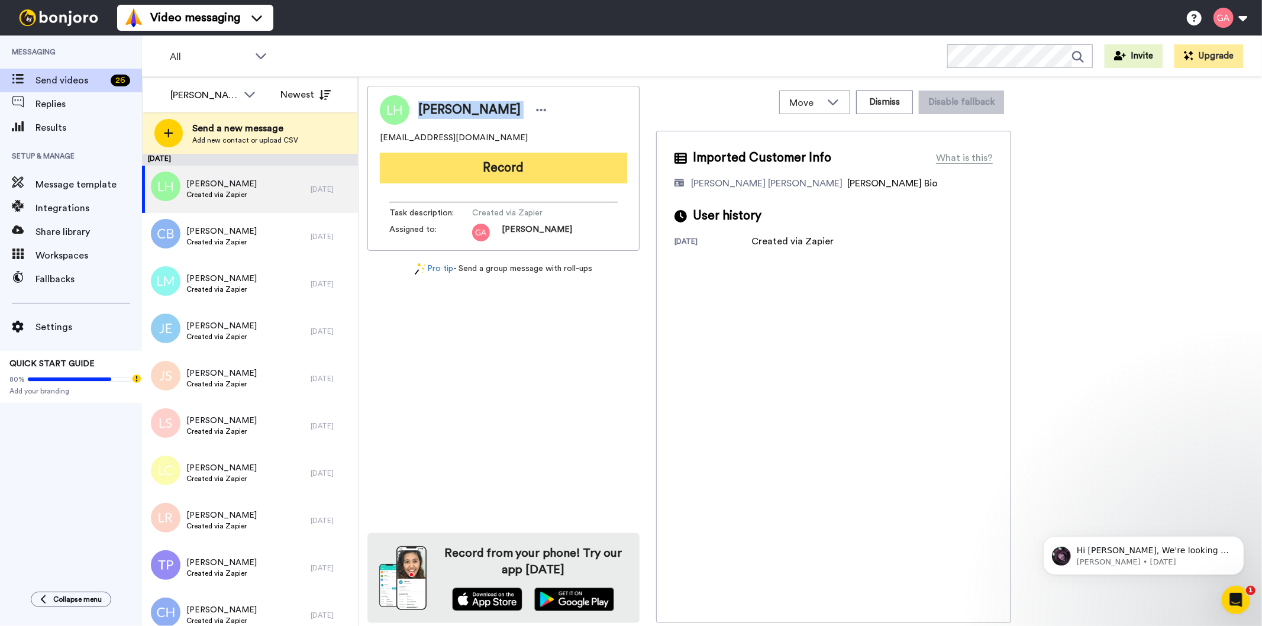
click at [524, 175] on button "Record" at bounding box center [503, 168] width 247 height 31
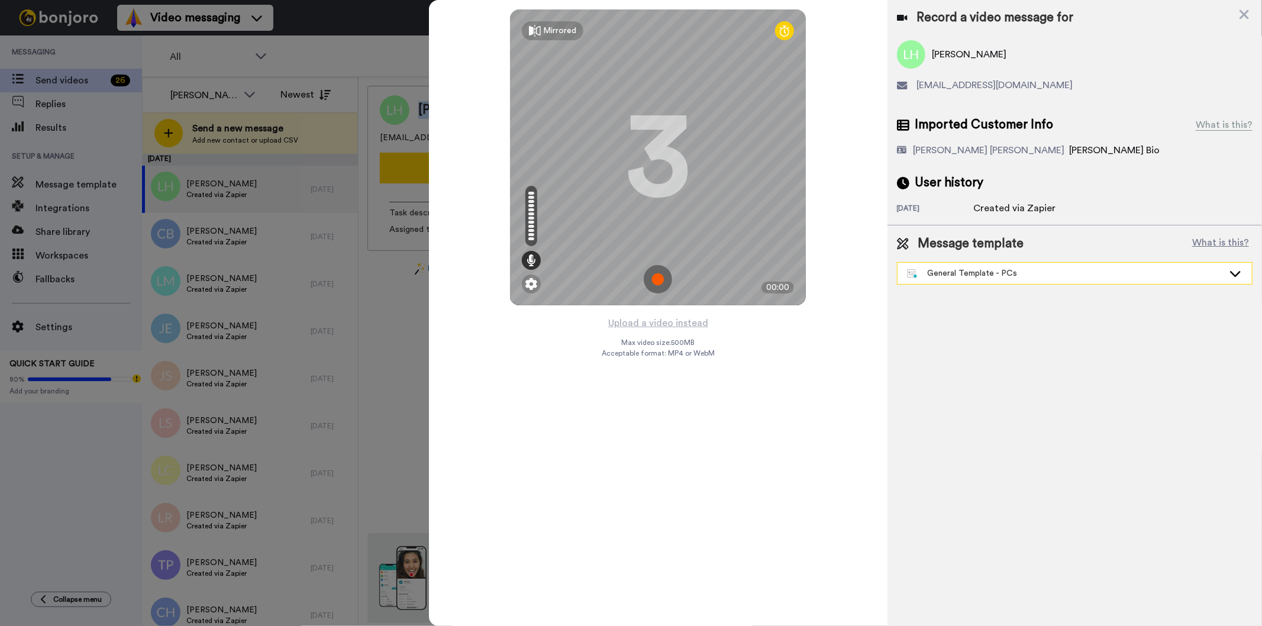
click at [986, 279] on div "General Template - PCs" at bounding box center [1065, 273] width 317 height 12
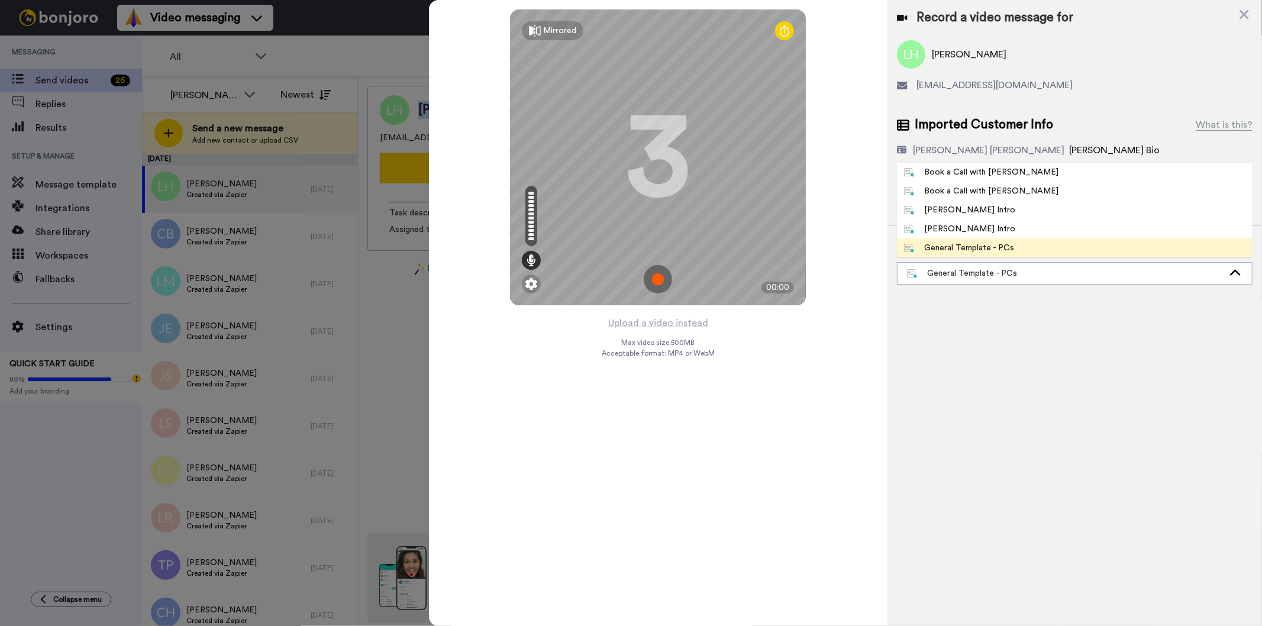
click at [1002, 191] on div "Book a Call with [PERSON_NAME]" at bounding box center [981, 191] width 155 height 12
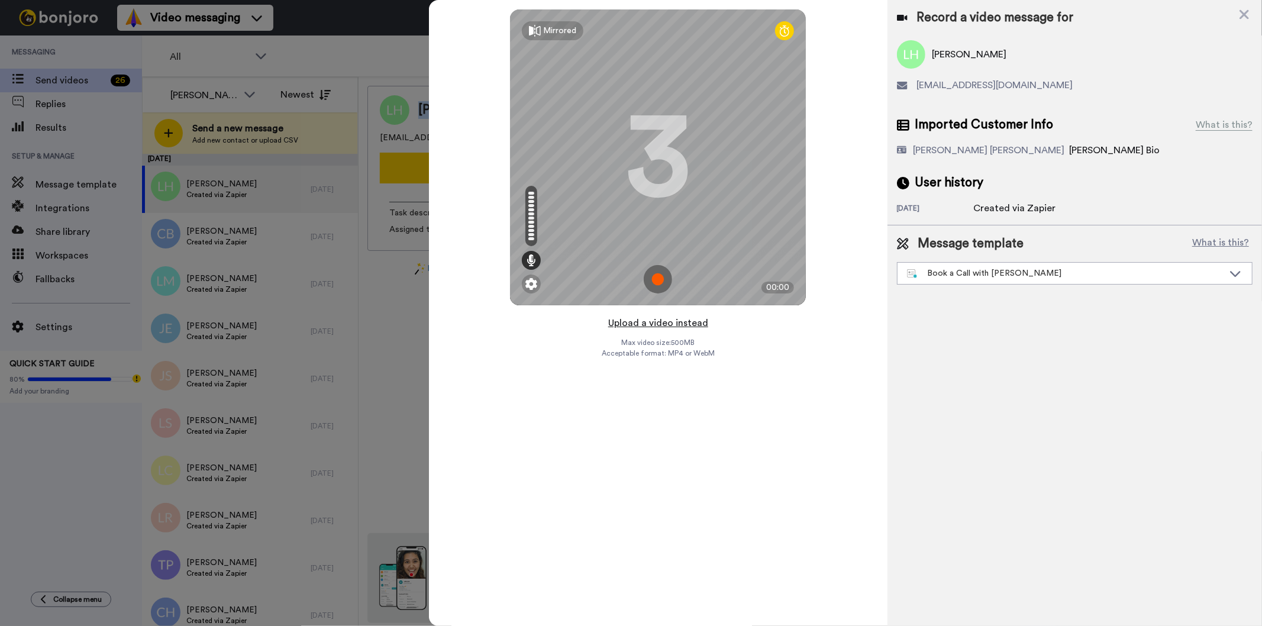
click at [669, 327] on button "Upload a video instead" at bounding box center [658, 322] width 107 height 15
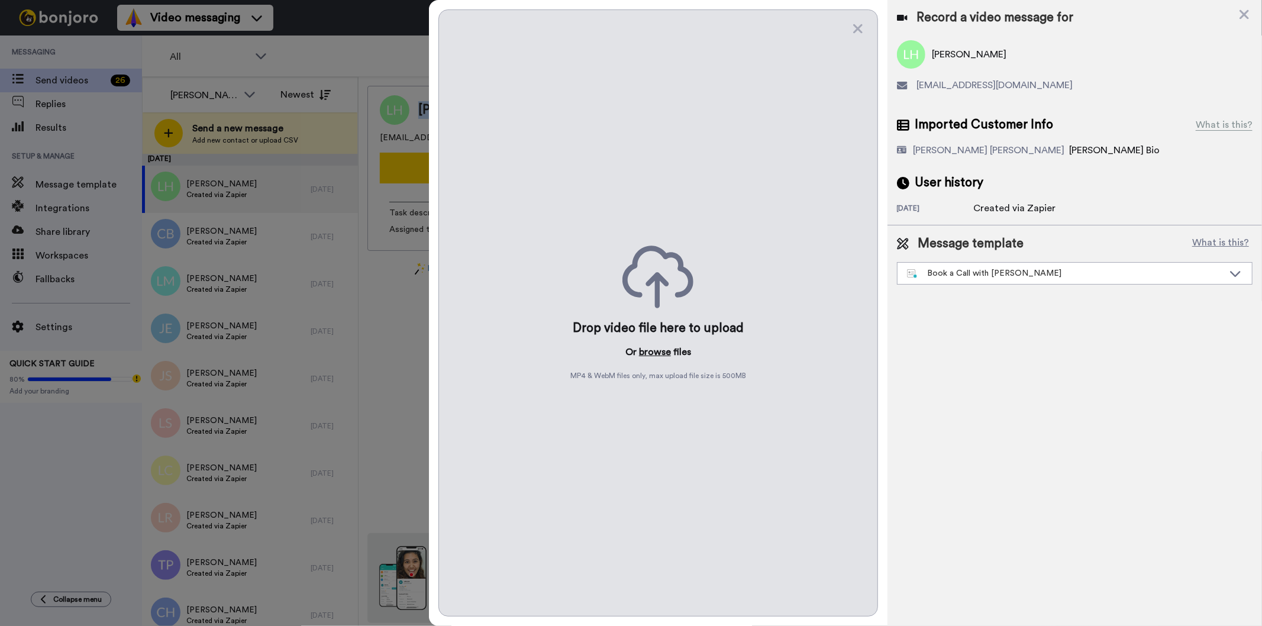
click at [649, 348] on button "browse" at bounding box center [655, 352] width 32 height 14
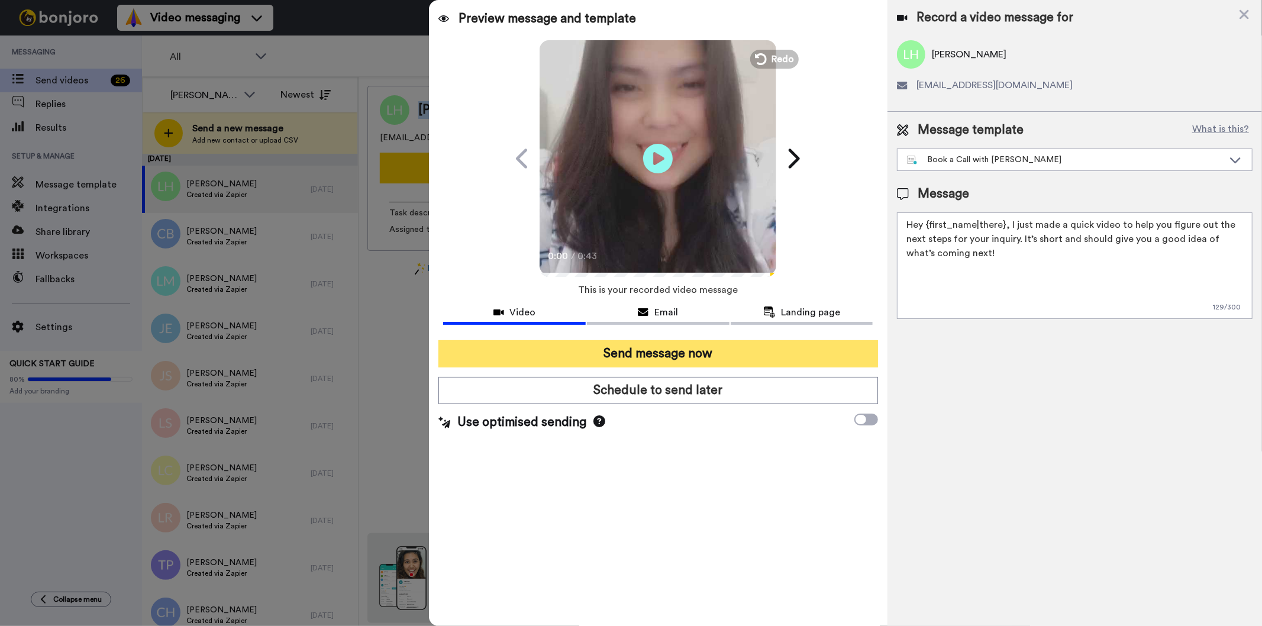
click at [749, 348] on button "Send message now" at bounding box center [658, 353] width 439 height 27
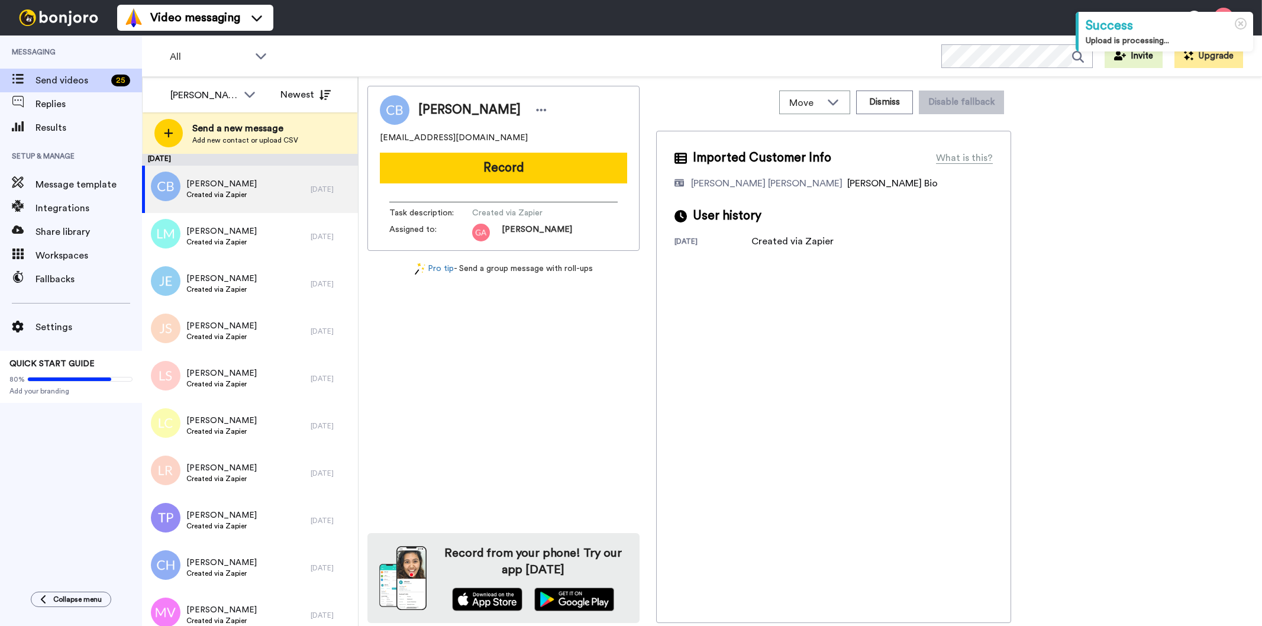
click at [435, 107] on span "[PERSON_NAME]" at bounding box center [469, 110] width 102 height 18
click at [435, 107] on span "Cathy Bar" at bounding box center [469, 110] width 102 height 18
copy div "Cathy Bar"
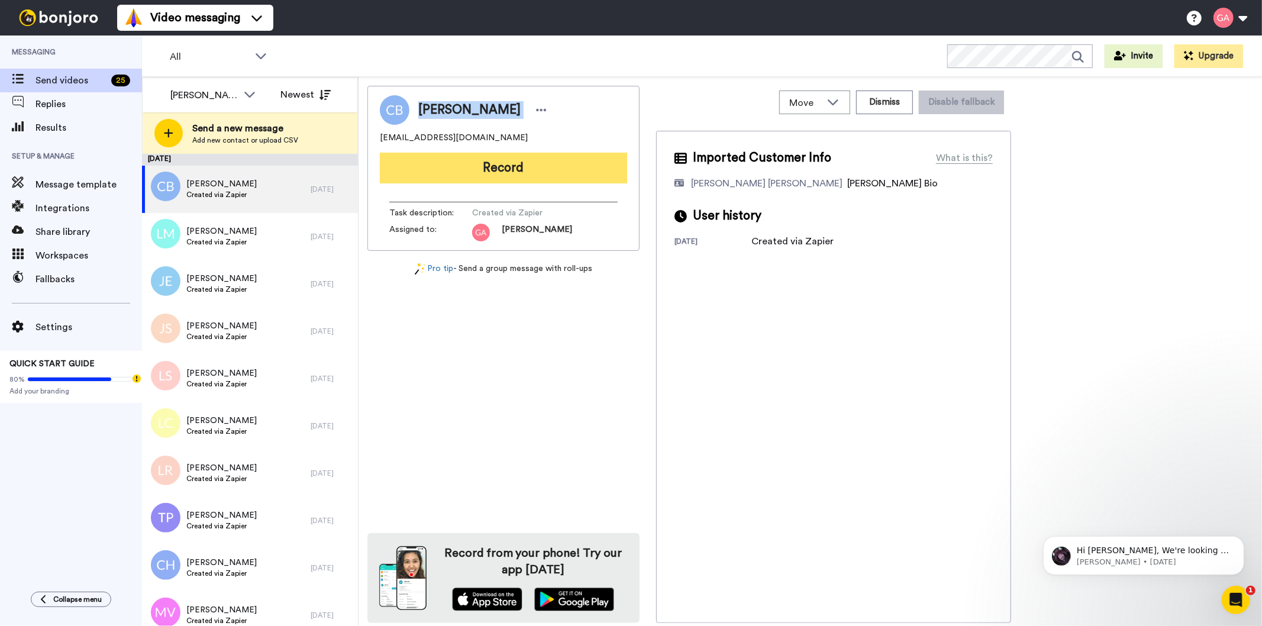
click at [583, 167] on button "Record" at bounding box center [503, 168] width 247 height 31
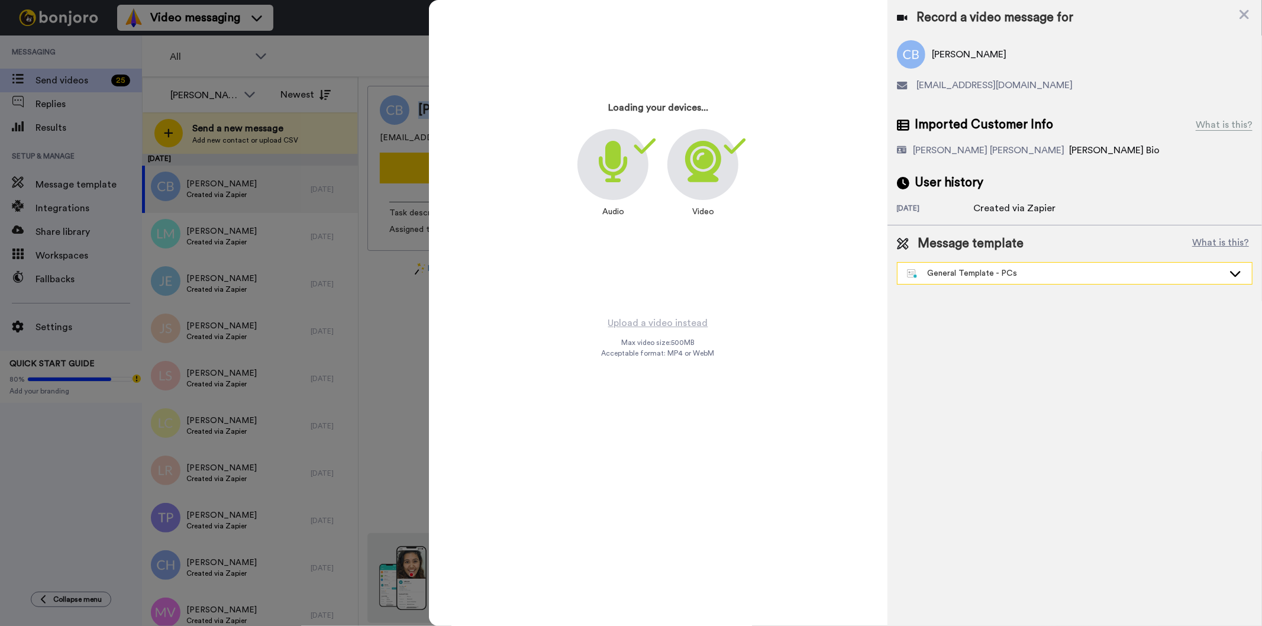
click at [1055, 279] on div "General Template - PCs" at bounding box center [1075, 273] width 354 height 21
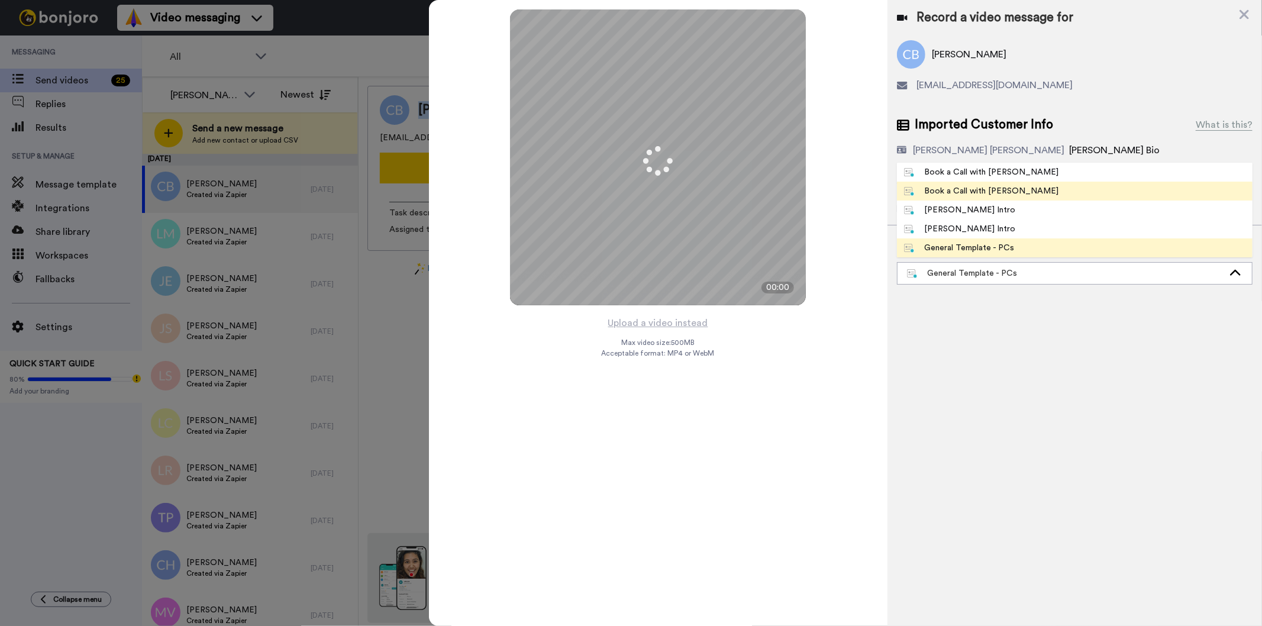
click at [1050, 192] on li "Book a Call with [PERSON_NAME]" at bounding box center [1075, 191] width 356 height 19
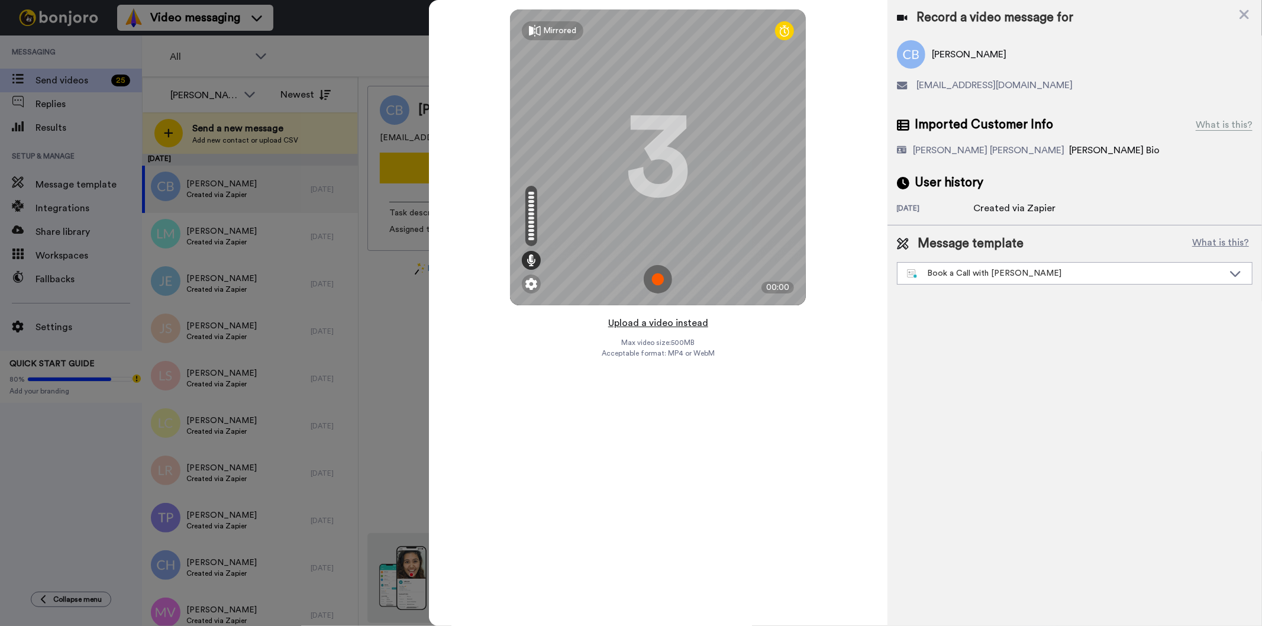
click at [664, 323] on button "Upload a video instead" at bounding box center [658, 322] width 107 height 15
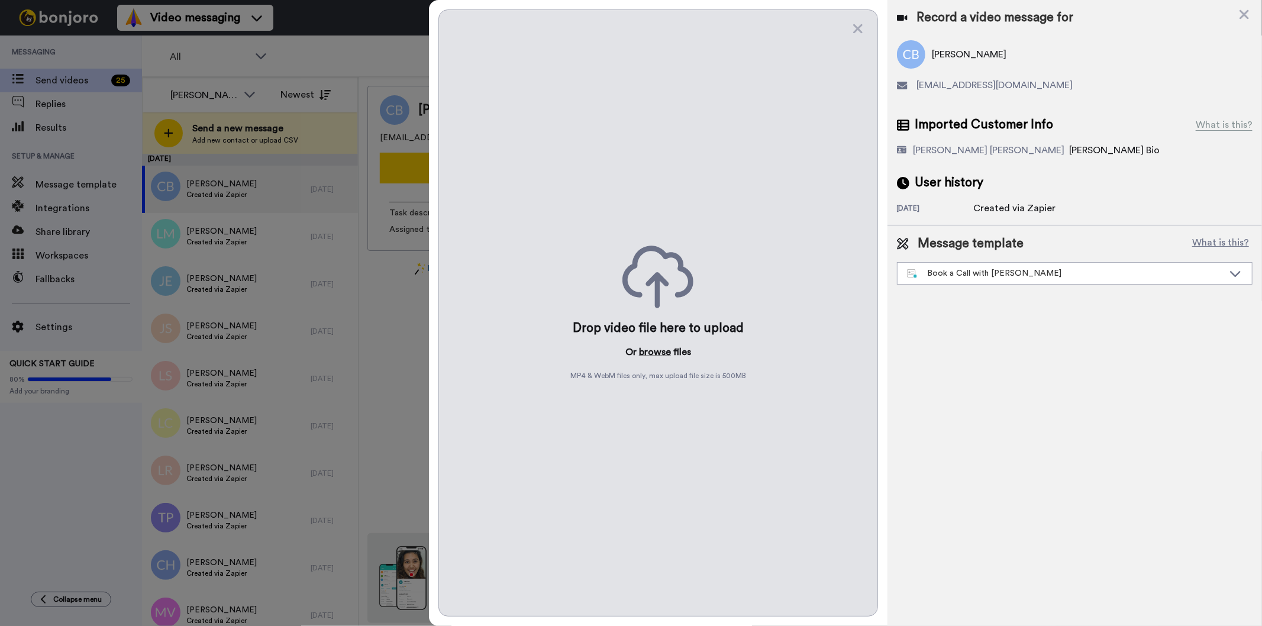
click at [654, 350] on button "browse" at bounding box center [655, 352] width 32 height 14
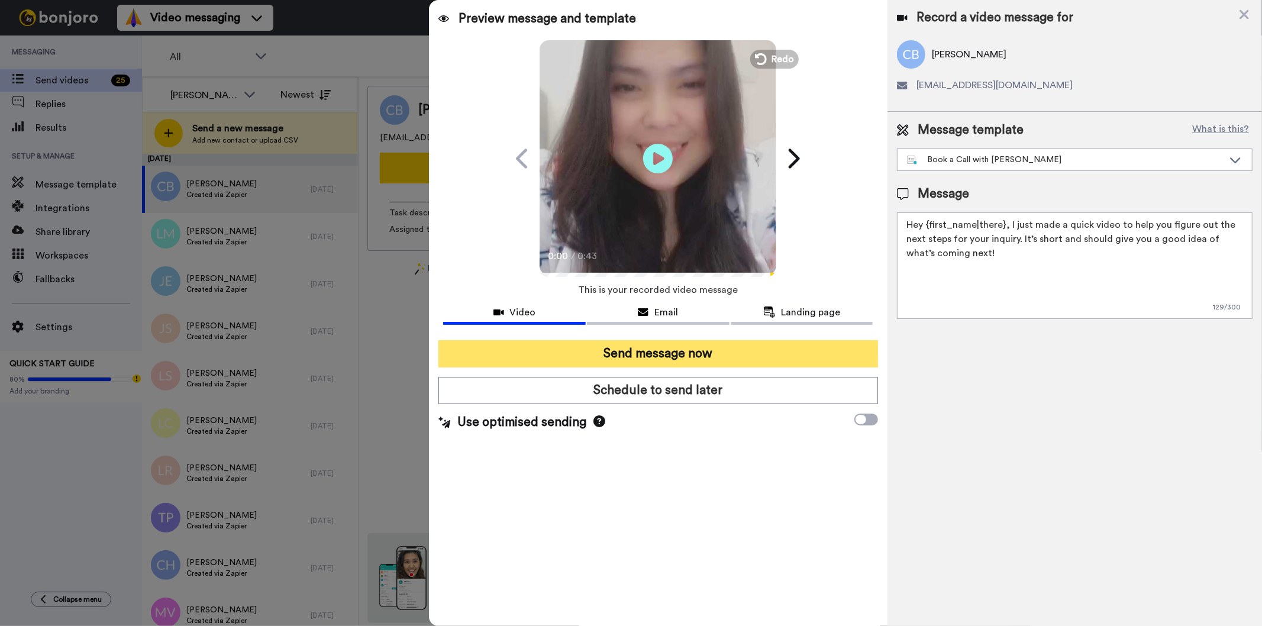
click at [761, 352] on button "Send message now" at bounding box center [658, 353] width 439 height 27
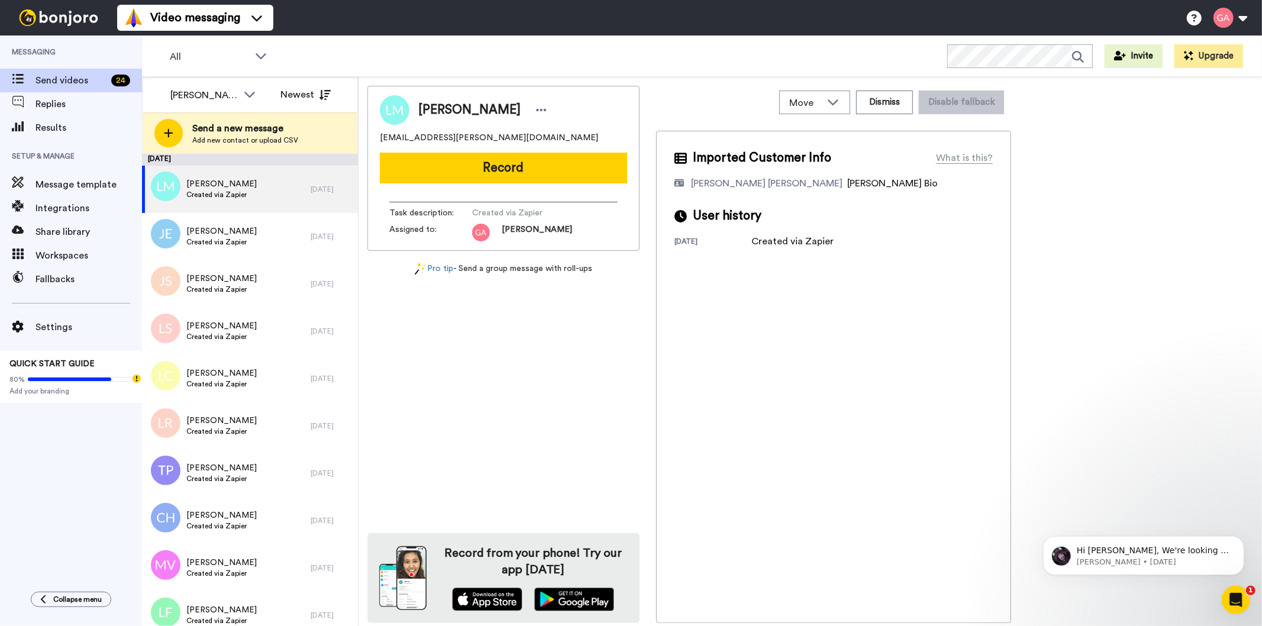
click at [480, 108] on span "[PERSON_NAME]" at bounding box center [469, 110] width 102 height 18
copy div "[PERSON_NAME]"
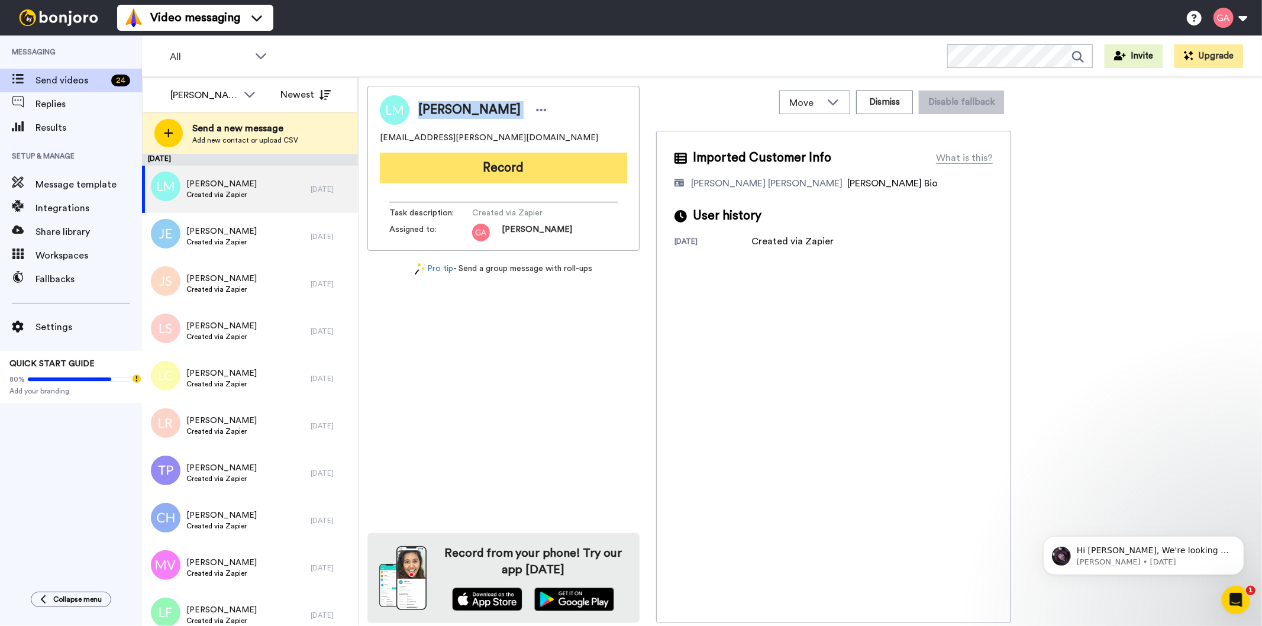
click at [534, 167] on button "Record" at bounding box center [503, 168] width 247 height 31
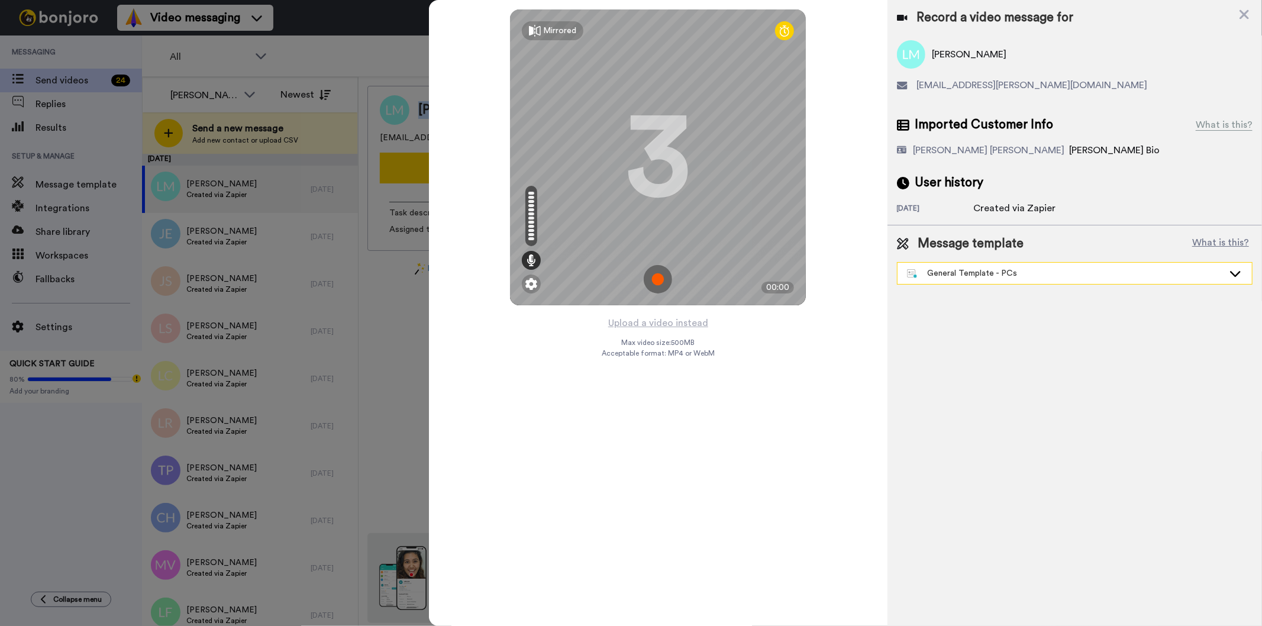
click at [1020, 276] on div "General Template - PCs" at bounding box center [1065, 273] width 317 height 12
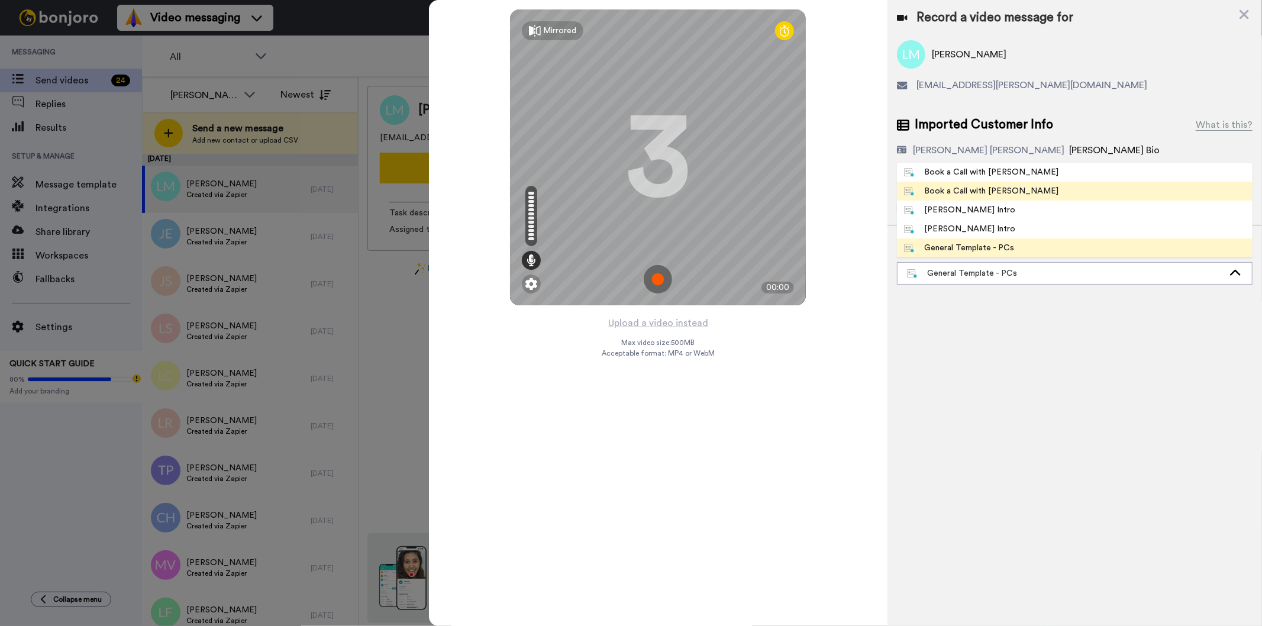
click at [1021, 188] on li "Book a Call with [PERSON_NAME]" at bounding box center [1075, 191] width 356 height 19
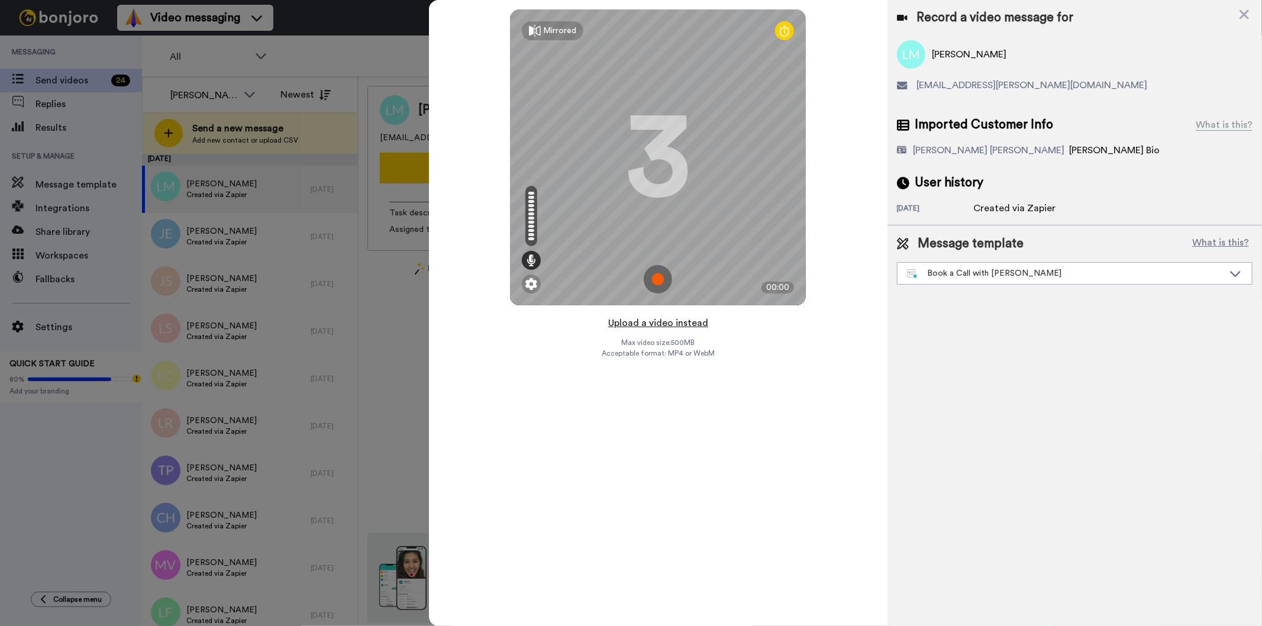
click at [629, 323] on button "Upload a video instead" at bounding box center [658, 322] width 107 height 15
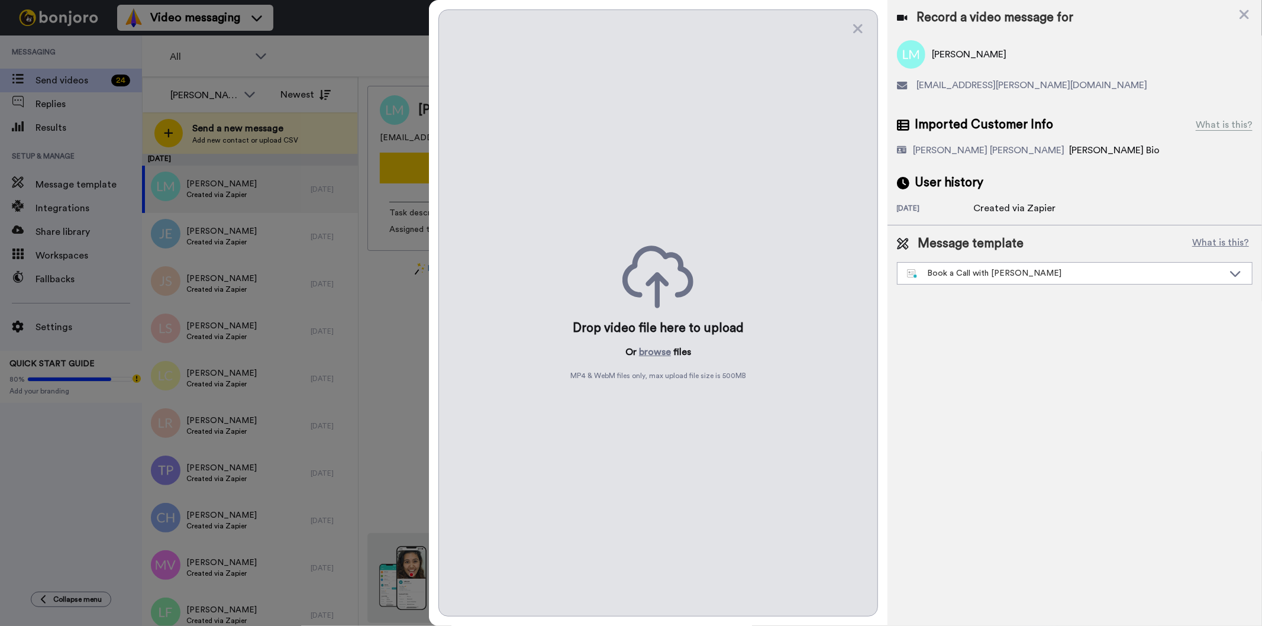
click at [666, 360] on div "Drop video file here to upload Or browse files MP4 & WebM files only, max uploa…" at bounding box center [658, 312] width 439 height 607
click at [661, 356] on button "browse" at bounding box center [655, 352] width 32 height 14
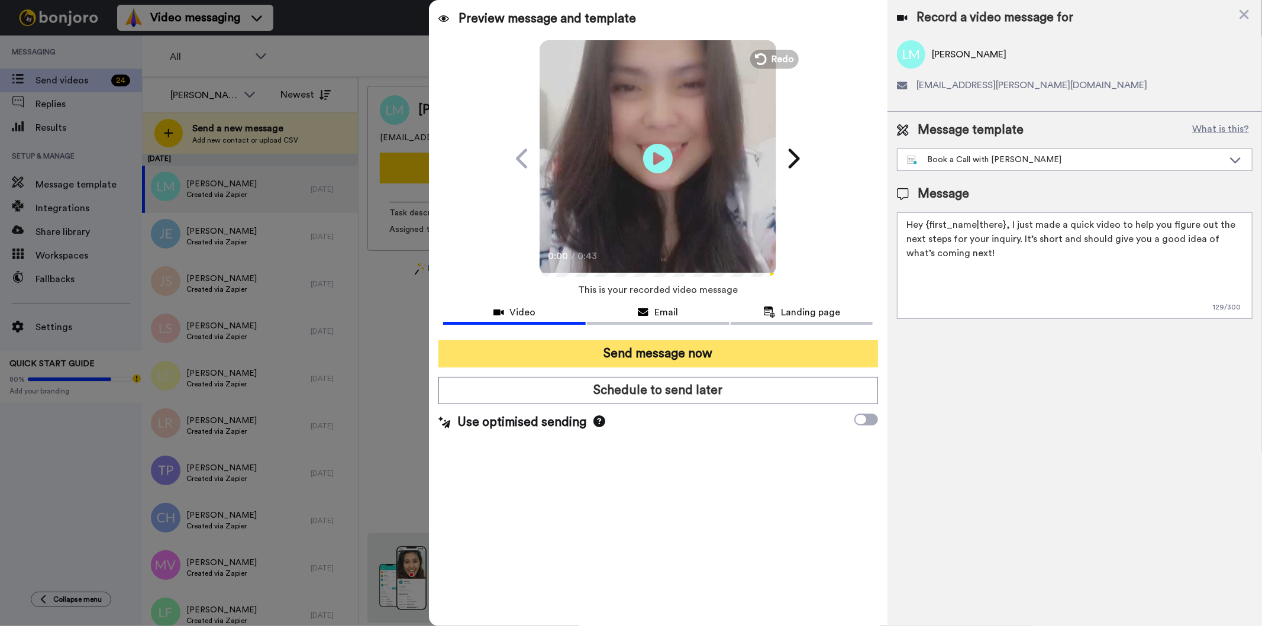
click at [616, 353] on button "Send message now" at bounding box center [658, 353] width 439 height 27
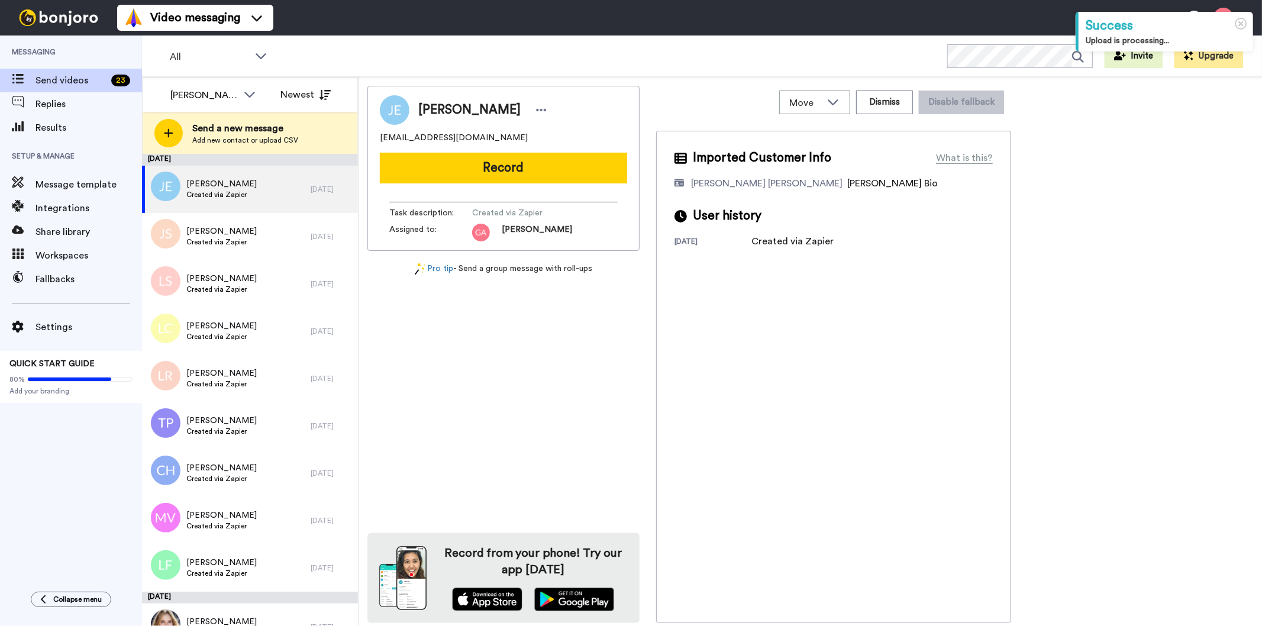
click at [475, 101] on div "Jennifer Elmore" at bounding box center [503, 110] width 247 height 30
click at [471, 102] on span "Jennifer Elmore" at bounding box center [469, 110] width 102 height 18
copy div "Jennifer Elmore"
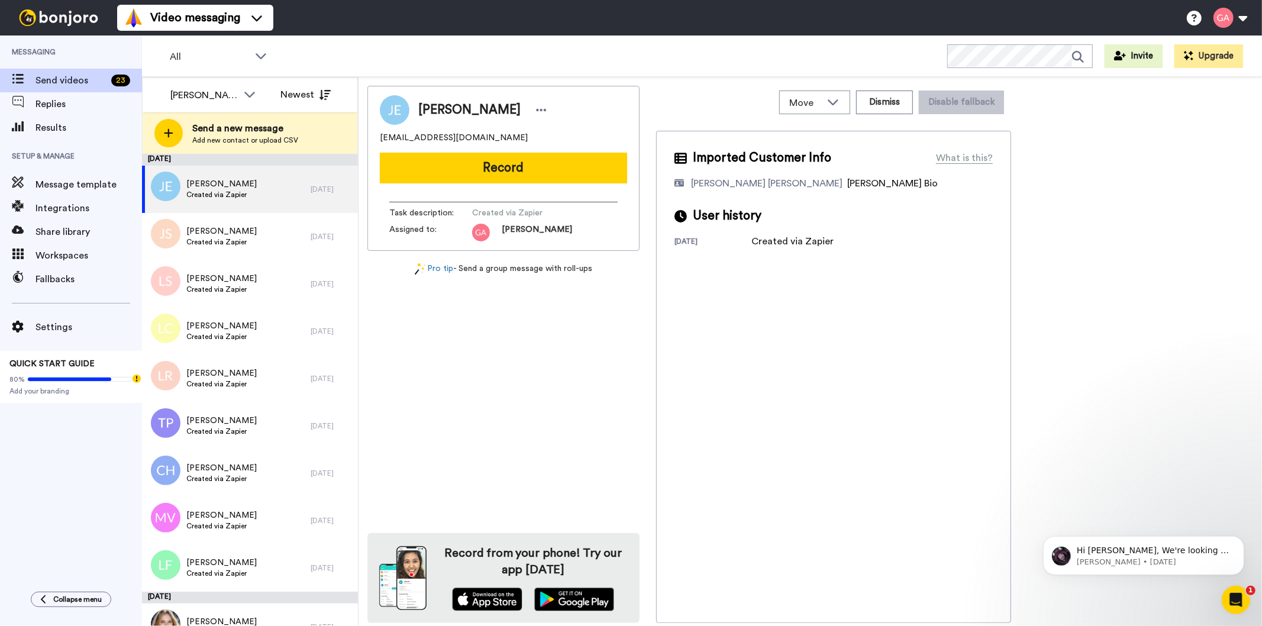
click at [613, 447] on div "Jennifer Elmore j3nnlee77@yahoo.com Record Task description : Created via Zapie…" at bounding box center [504, 354] width 272 height 537
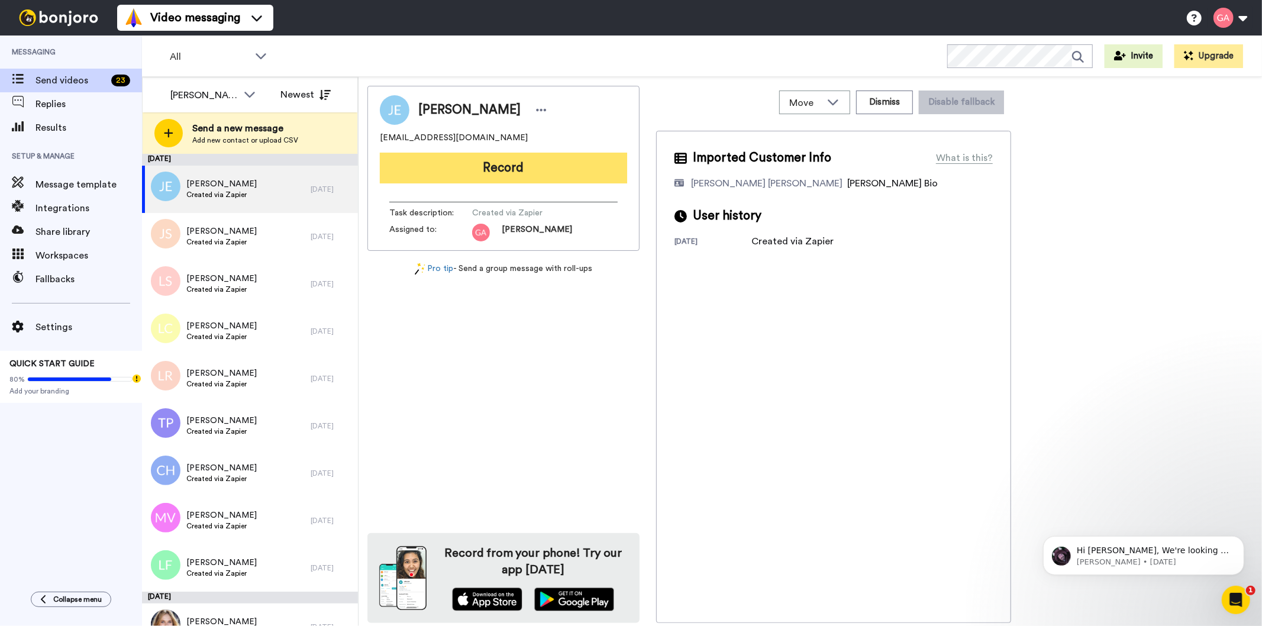
click at [537, 172] on button "Record" at bounding box center [503, 168] width 247 height 31
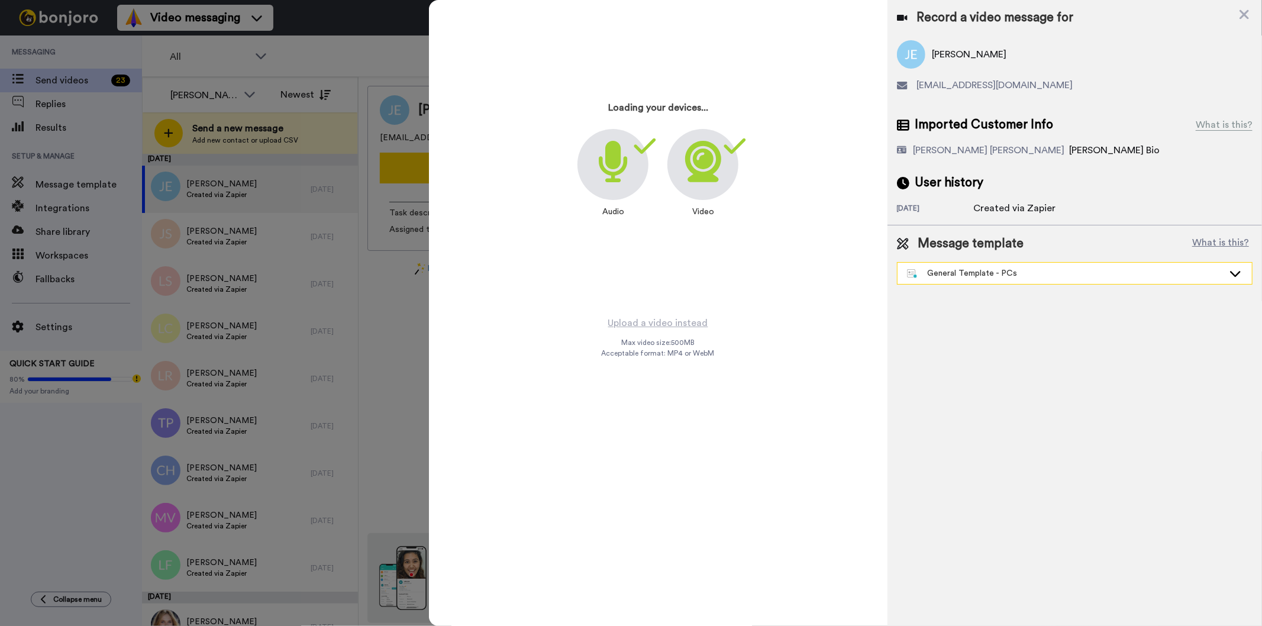
click at [967, 270] on div "General Template - PCs" at bounding box center [1065, 273] width 317 height 12
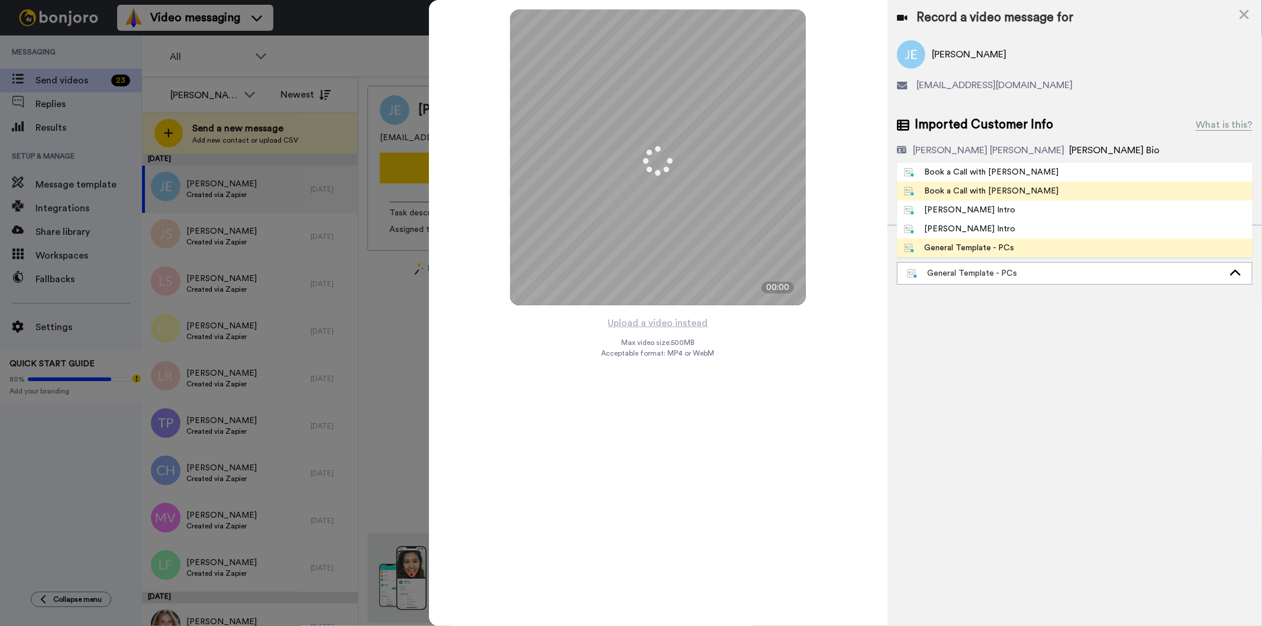
click at [971, 182] on li "Book a Call with [PERSON_NAME]" at bounding box center [1075, 191] width 356 height 19
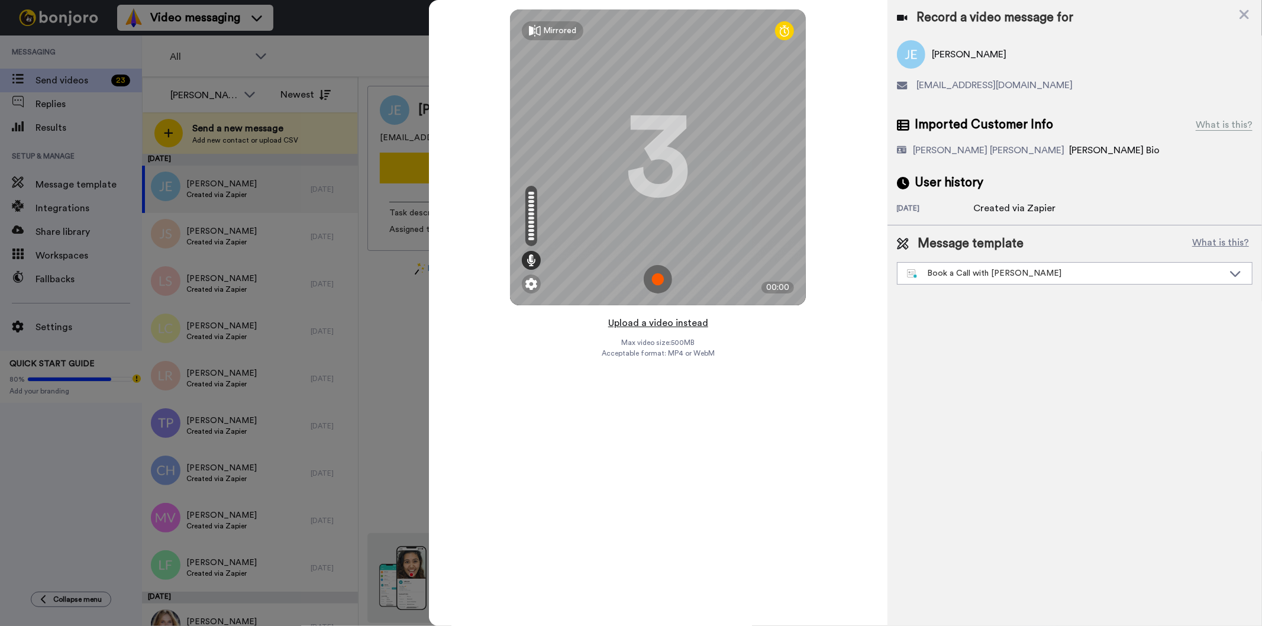
click at [683, 324] on button "Upload a video instead" at bounding box center [658, 322] width 107 height 15
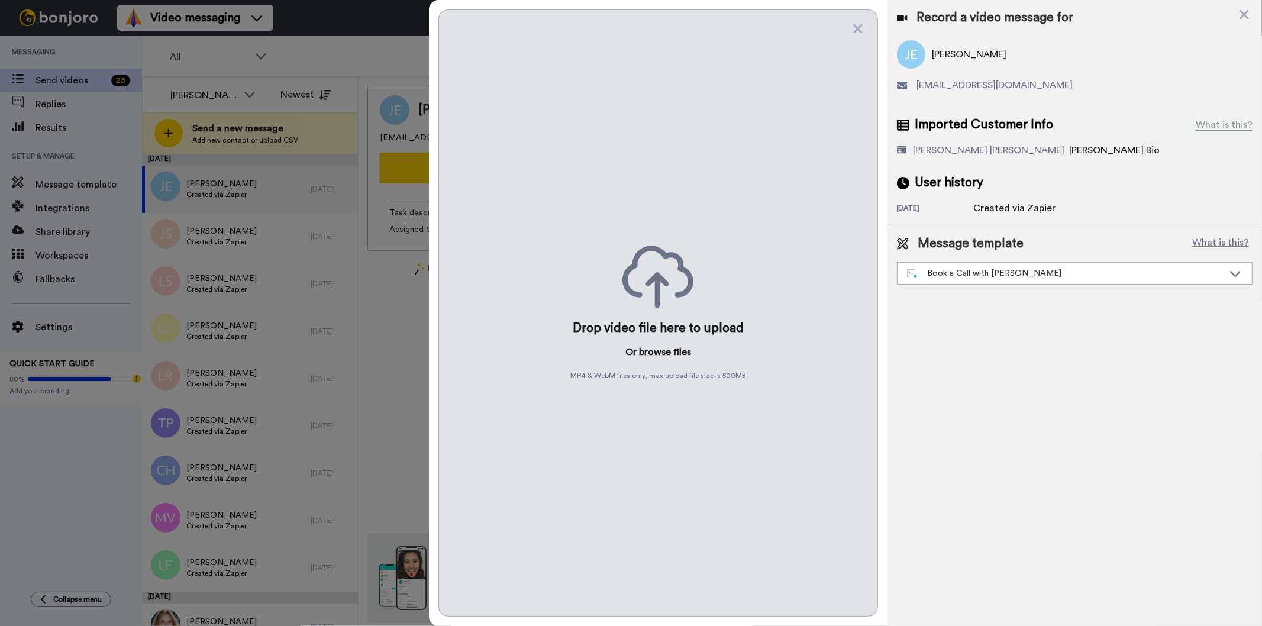
click at [659, 352] on button "browse" at bounding box center [655, 352] width 32 height 14
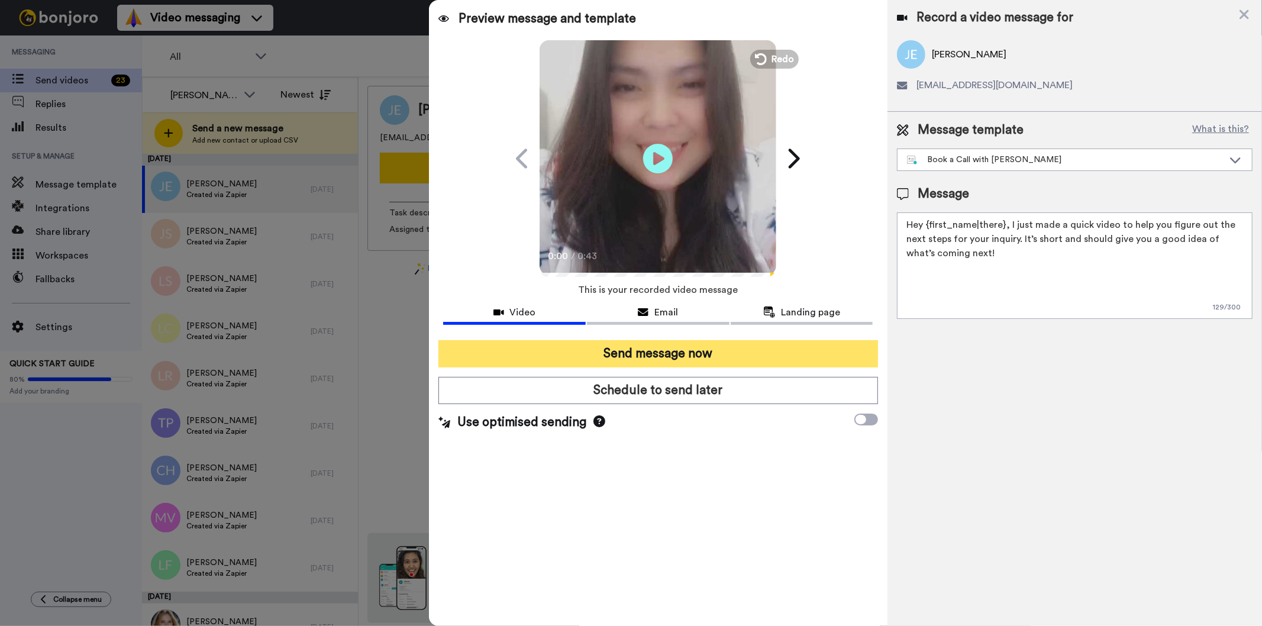
click at [640, 340] on button "Send message now" at bounding box center [658, 353] width 439 height 27
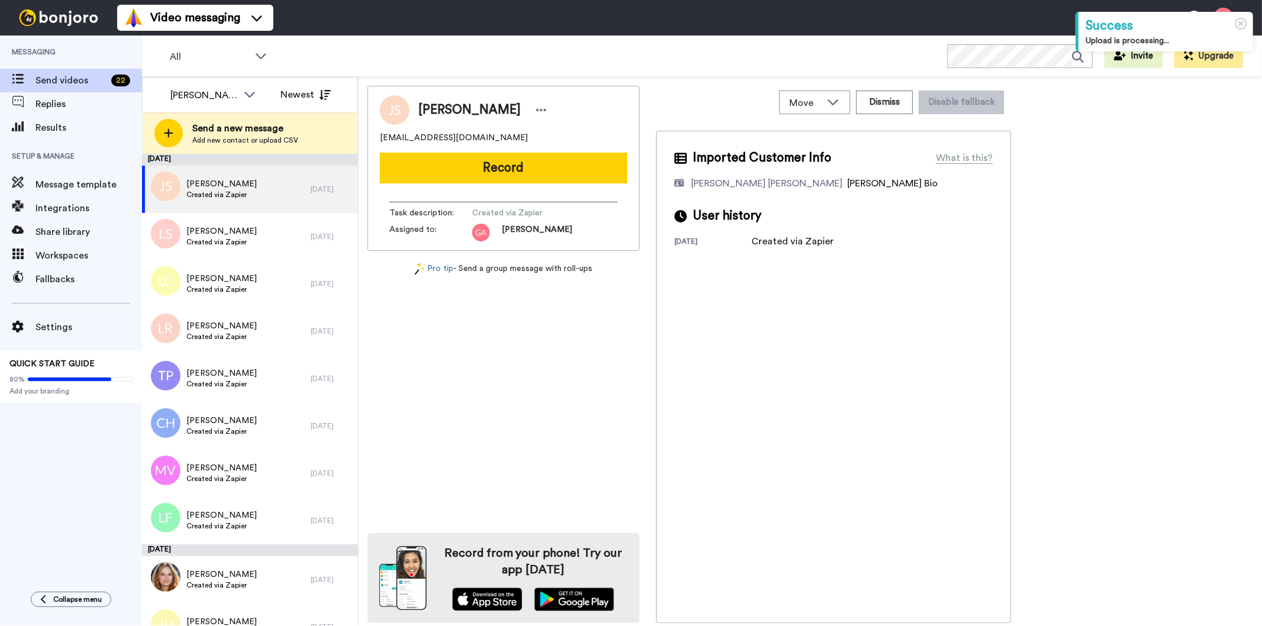
click at [449, 108] on span "[PERSON_NAME]" at bounding box center [469, 110] width 102 height 18
copy div "[PERSON_NAME]"
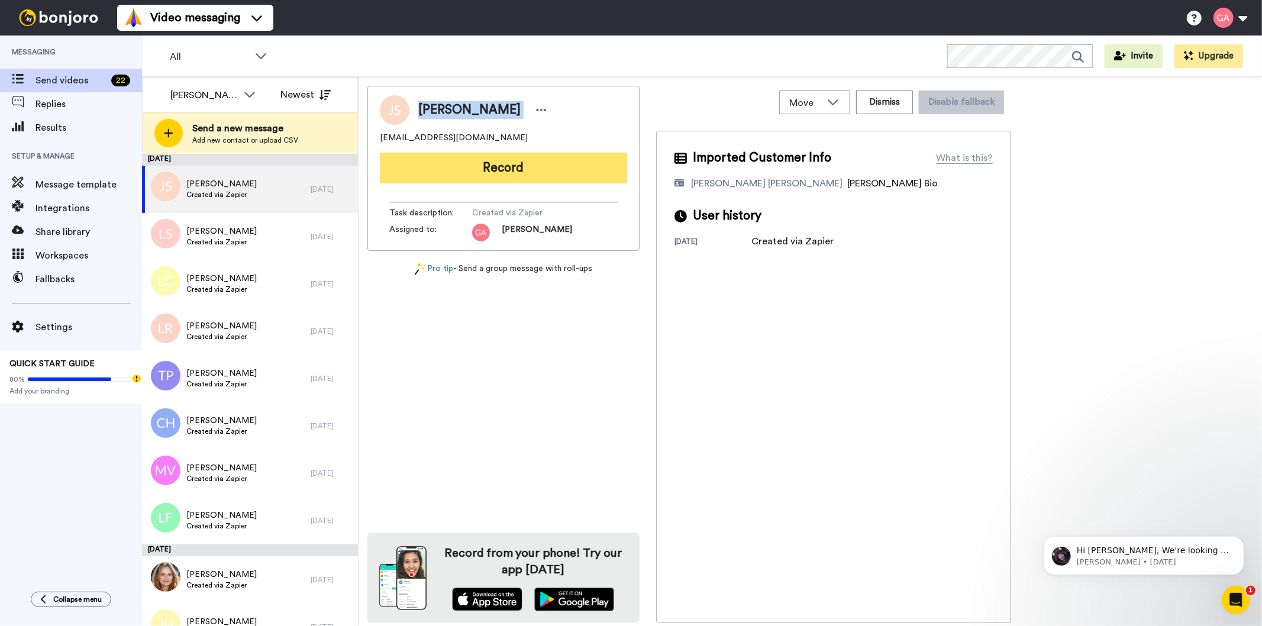
click at [470, 163] on button "Record" at bounding box center [503, 168] width 247 height 31
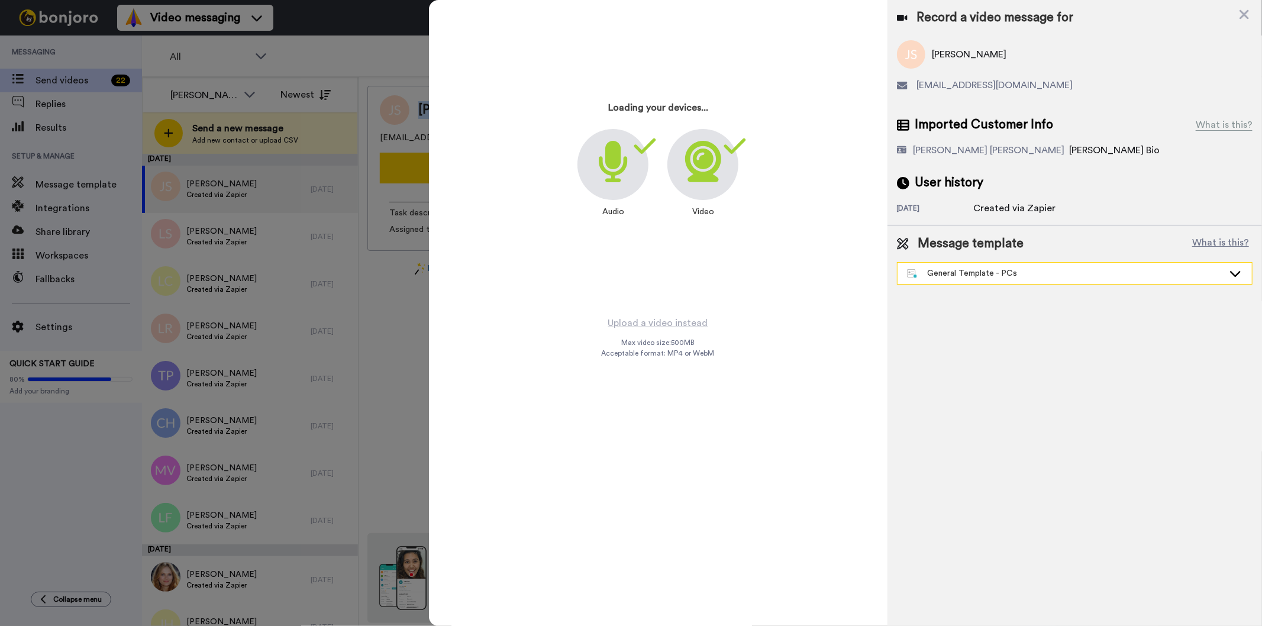
click at [1052, 276] on div "General Template - PCs" at bounding box center [1065, 273] width 317 height 12
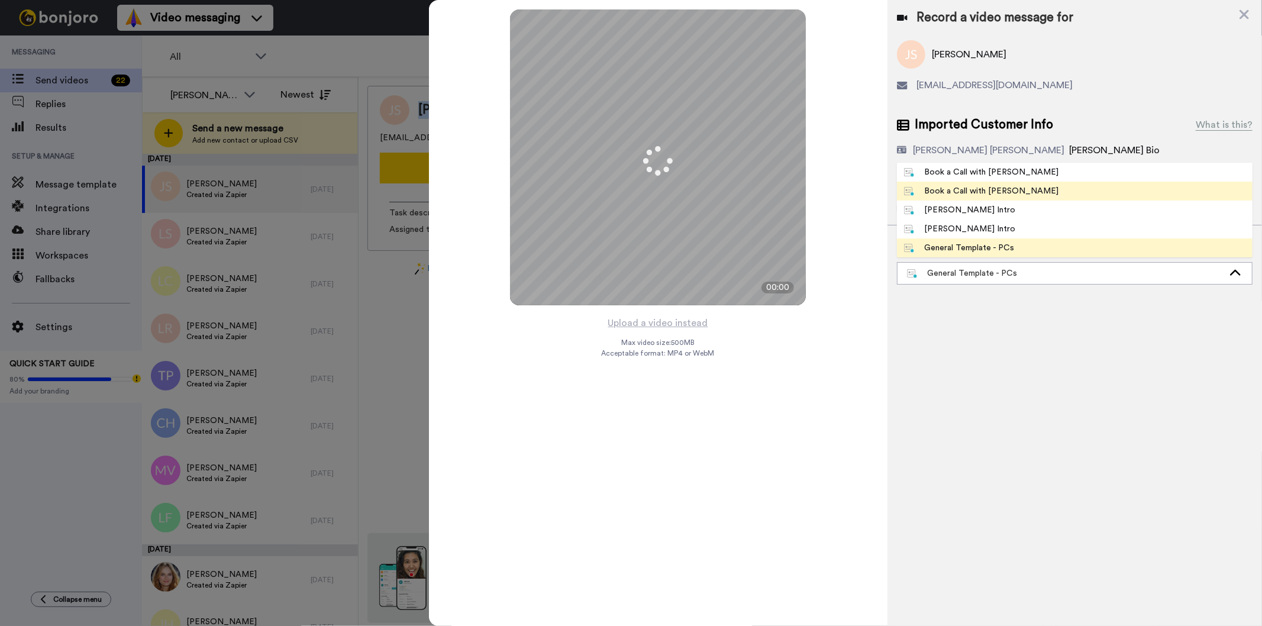
click at [1046, 189] on li "Book a Call with [PERSON_NAME]" at bounding box center [1075, 191] width 356 height 19
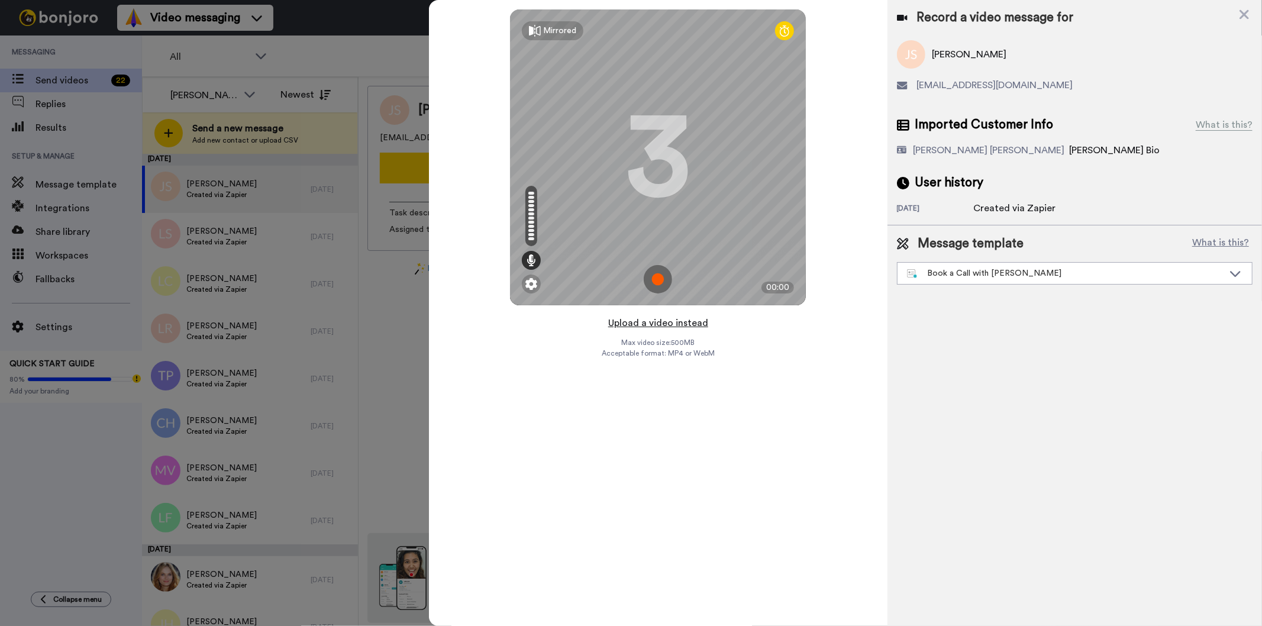
click at [655, 324] on button "Upload a video instead" at bounding box center [658, 322] width 107 height 15
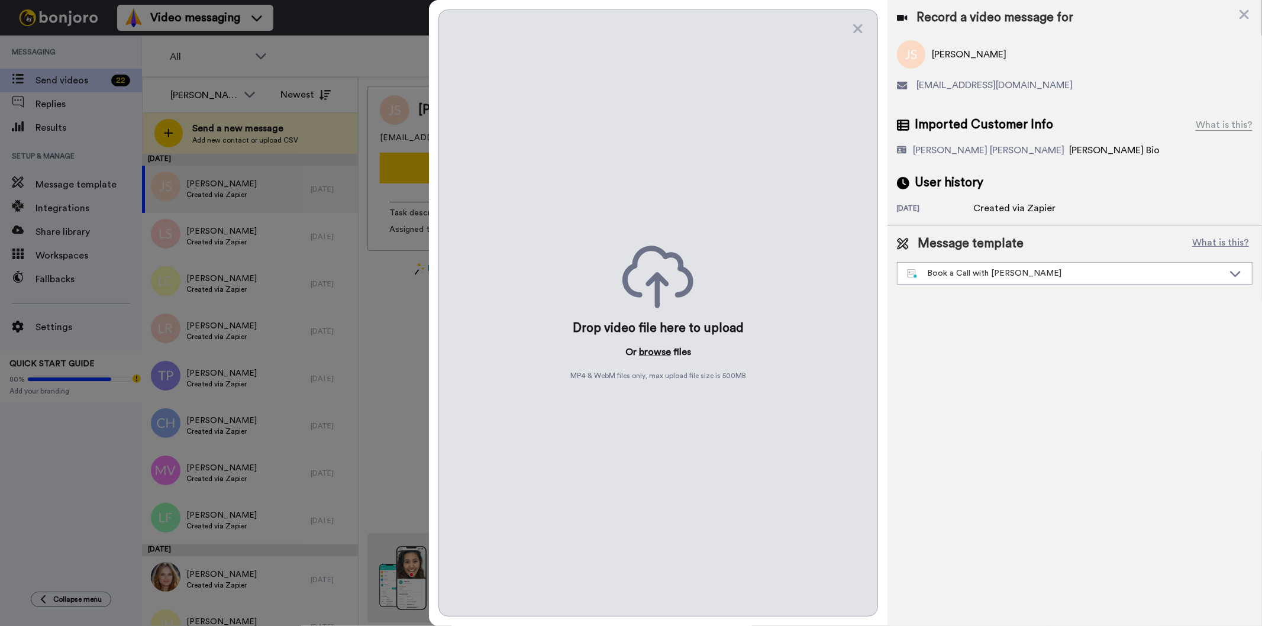
click at [657, 346] on button "browse" at bounding box center [655, 352] width 32 height 14
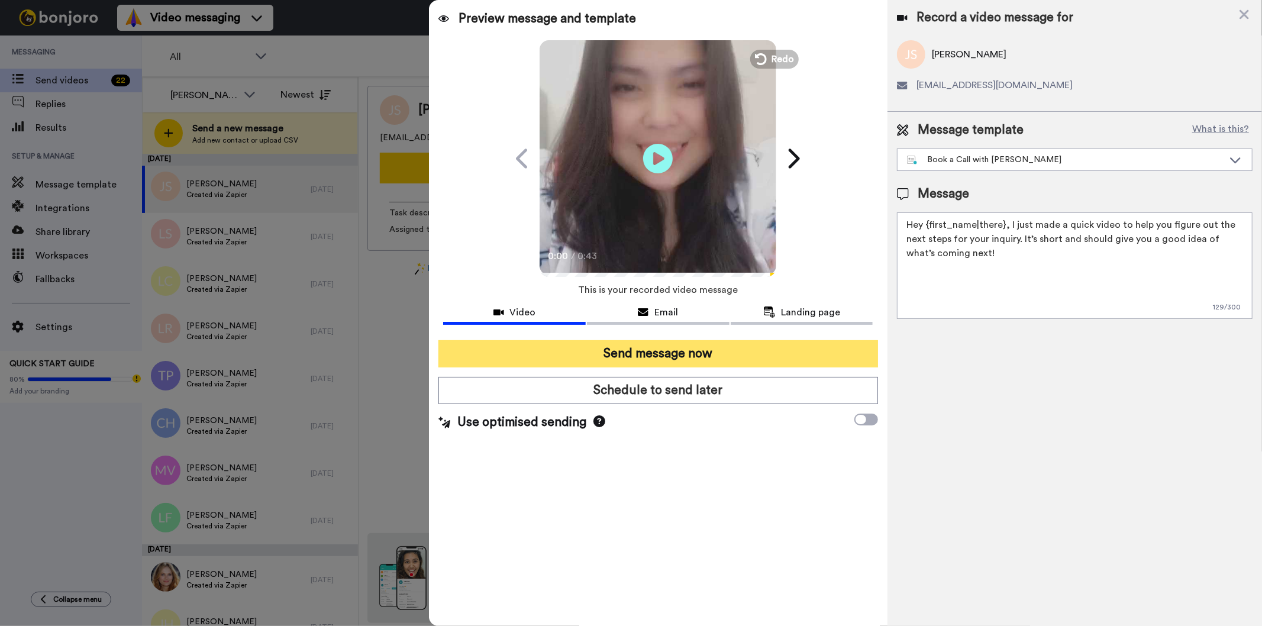
click at [665, 356] on button "Send message now" at bounding box center [658, 353] width 439 height 27
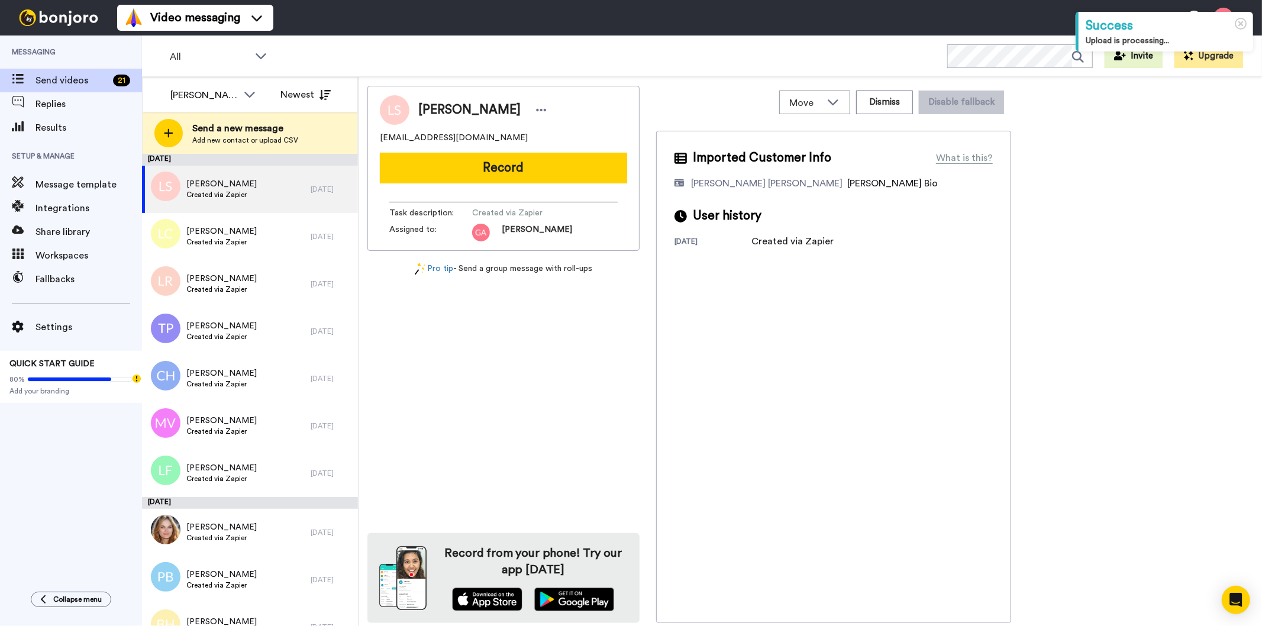
click at [472, 105] on span "Lataha Stewart" at bounding box center [469, 110] width 102 height 18
copy span "Stewart"
click at [470, 104] on span "Lataha Stewart" at bounding box center [469, 110] width 102 height 18
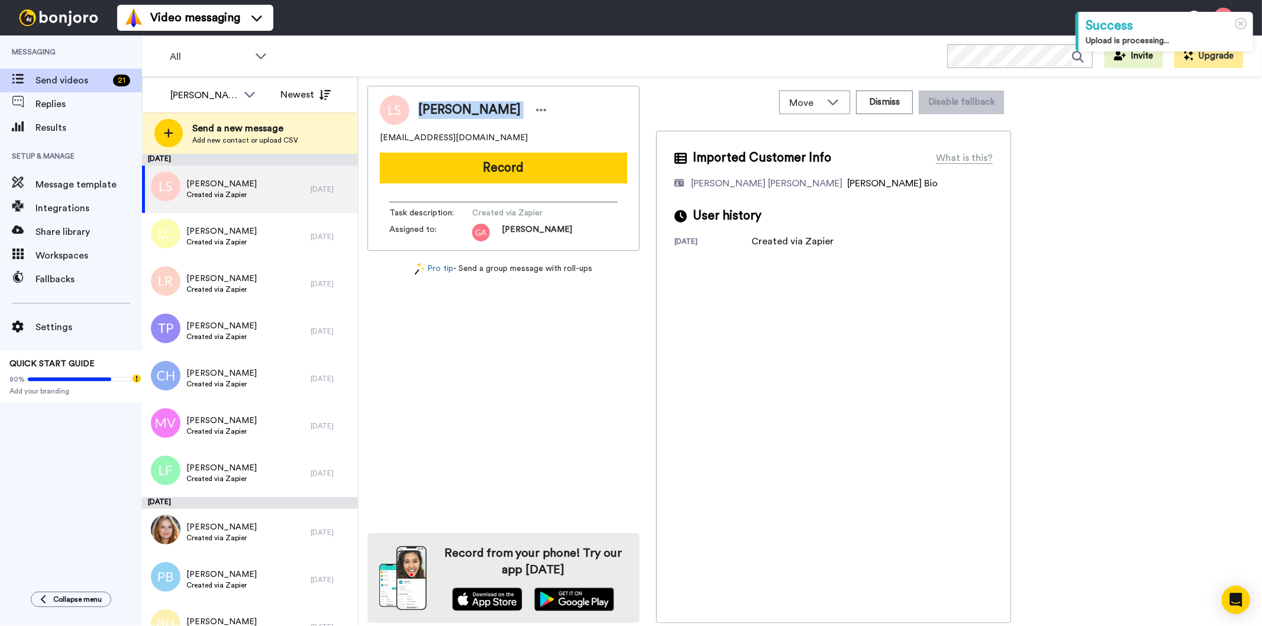
click at [470, 104] on span "Lataha Stewart" at bounding box center [469, 110] width 102 height 18
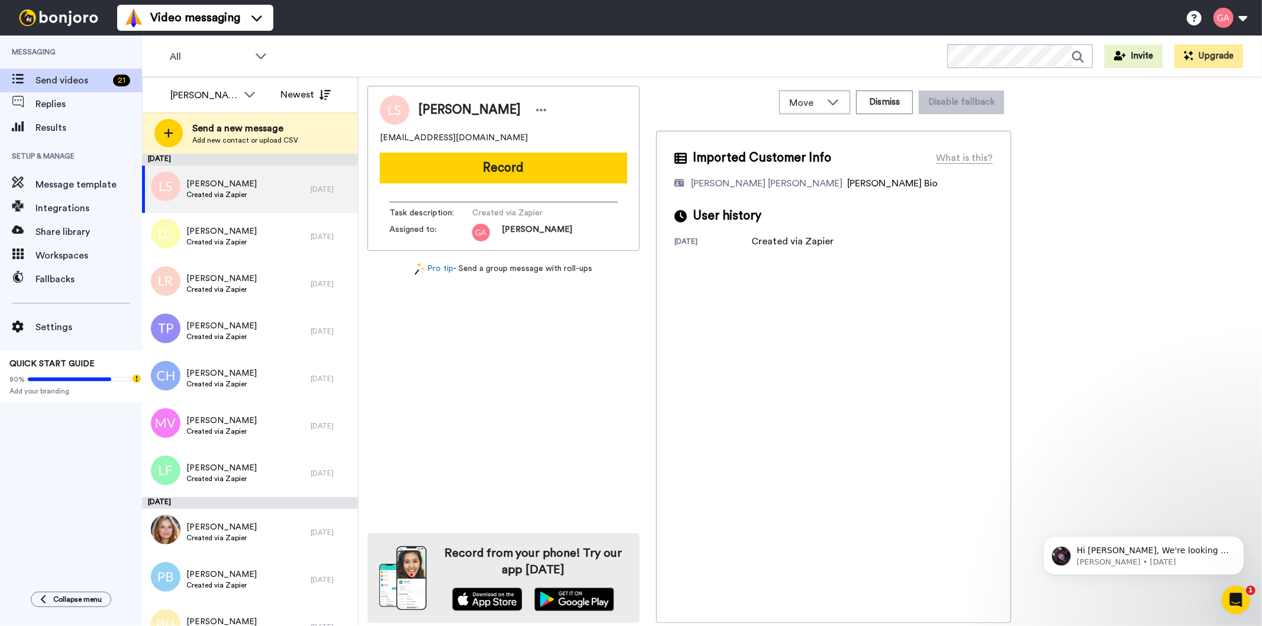
click at [611, 48] on div "All WORKSPACES View all All Default Task List Other Re-engagement Writing Leads…" at bounding box center [702, 56] width 1120 height 41
click at [880, 96] on button "Dismiss" at bounding box center [884, 103] width 57 height 24
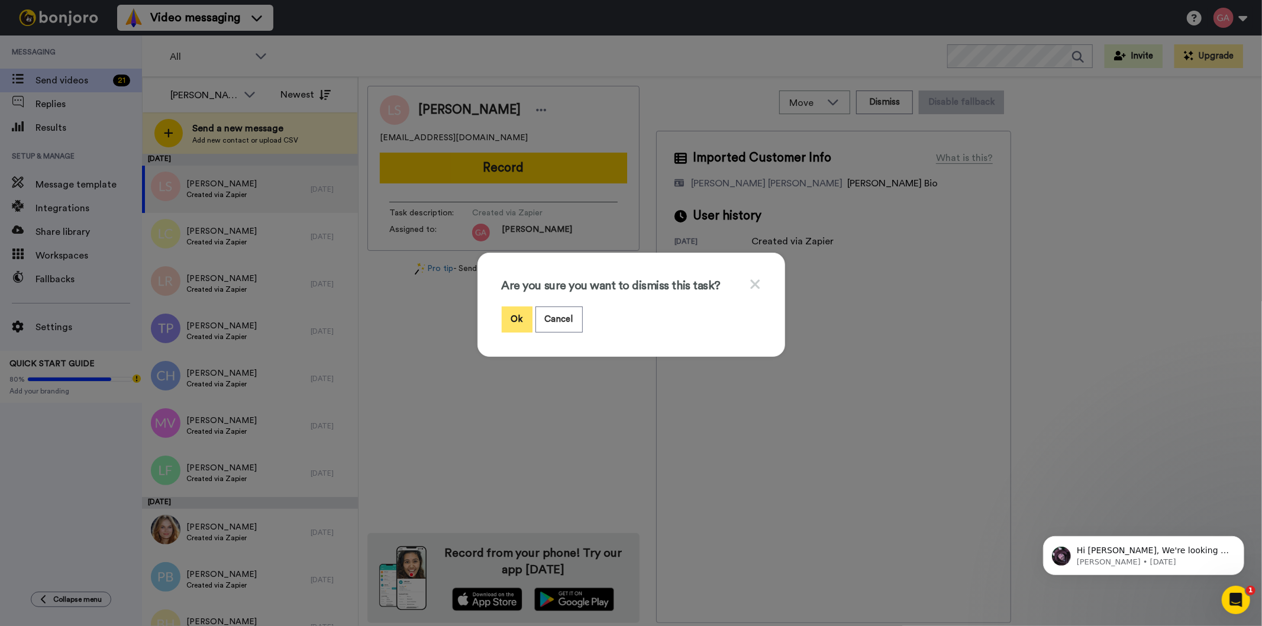
click at [521, 311] on button "Ok" at bounding box center [517, 319] width 31 height 25
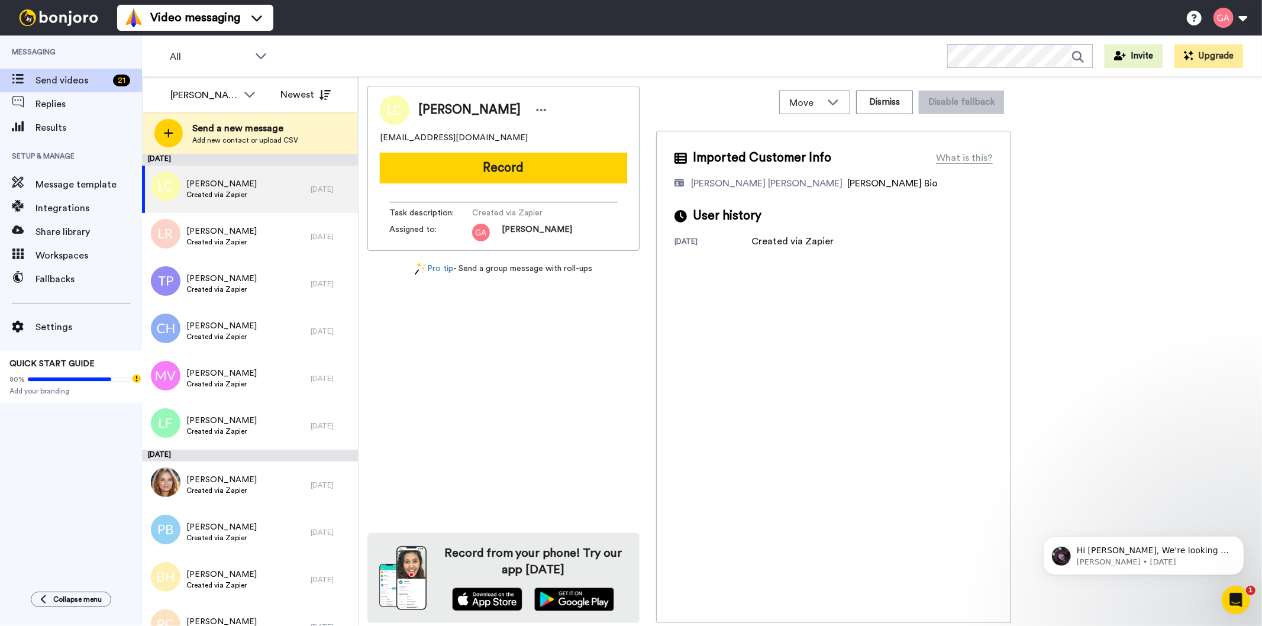
click at [462, 110] on span "Lolita Carter" at bounding box center [469, 110] width 102 height 18
copy div "Lolita Carter"
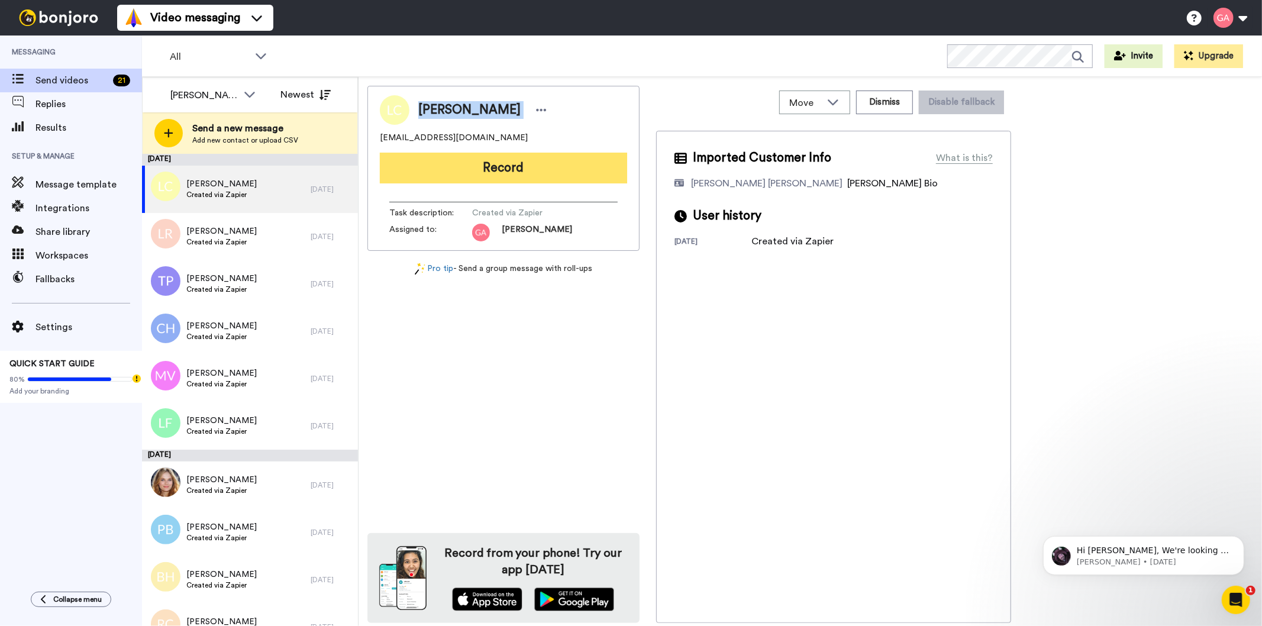
click at [572, 164] on button "Record" at bounding box center [503, 168] width 247 height 31
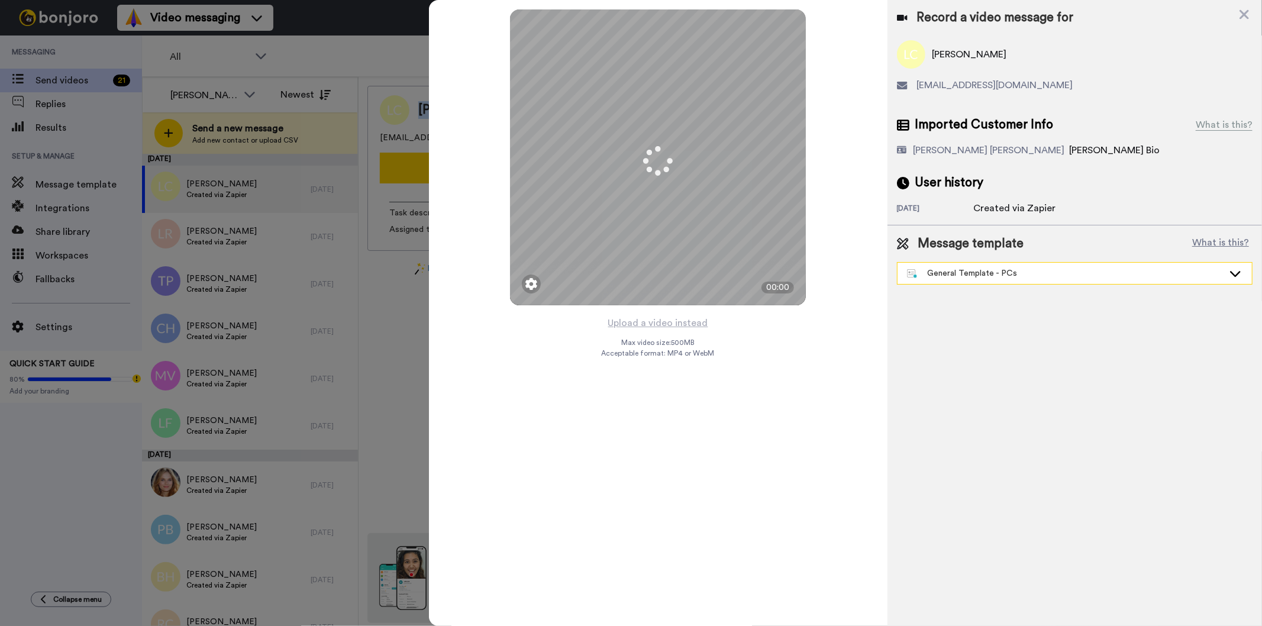
click at [985, 269] on div "General Template - PCs" at bounding box center [1065, 273] width 317 height 12
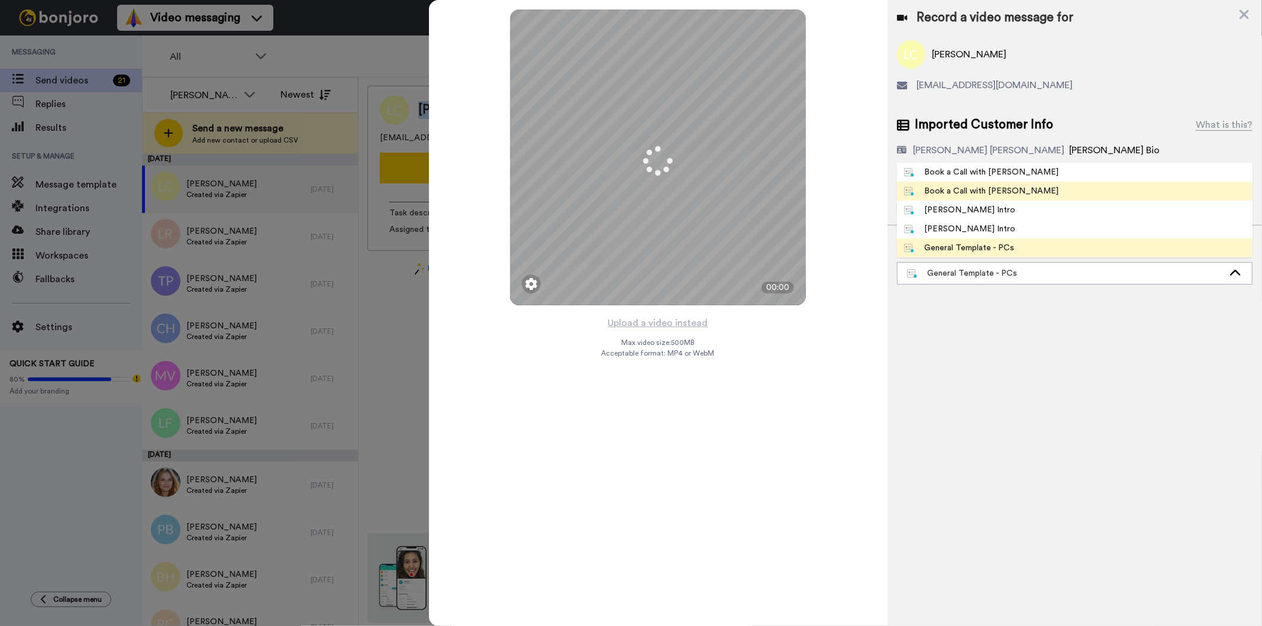
click at [991, 188] on div "Book a Call with Gilda" at bounding box center [981, 191] width 155 height 12
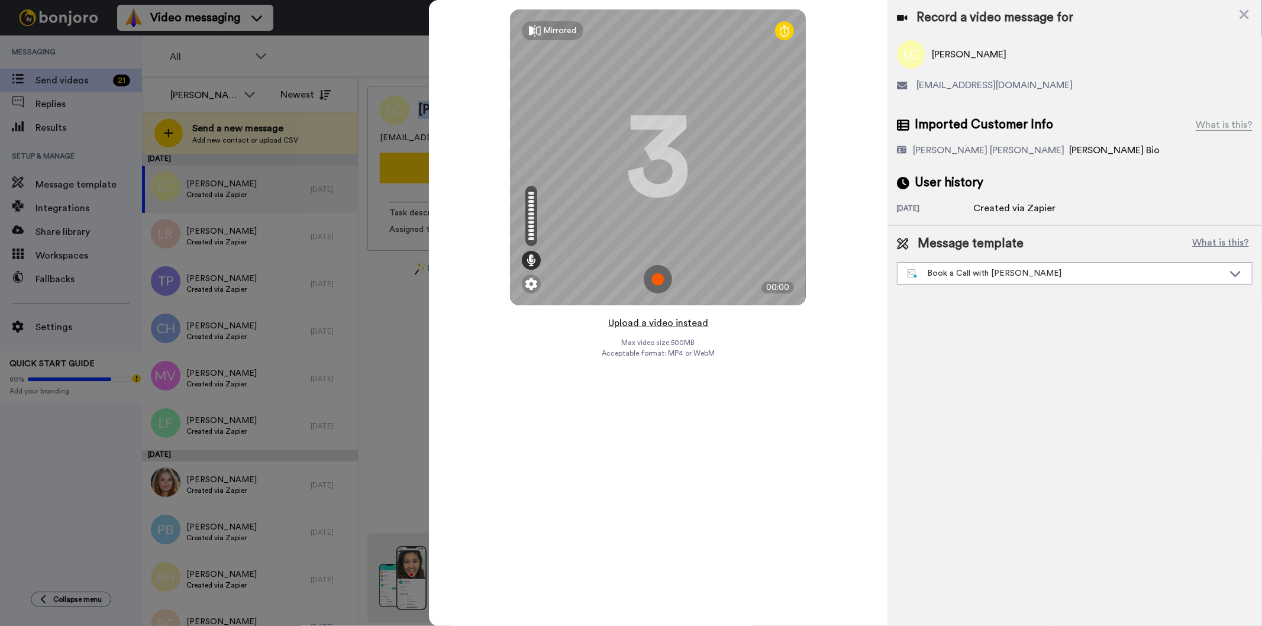
click at [647, 321] on button "Upload a video instead" at bounding box center [658, 322] width 107 height 15
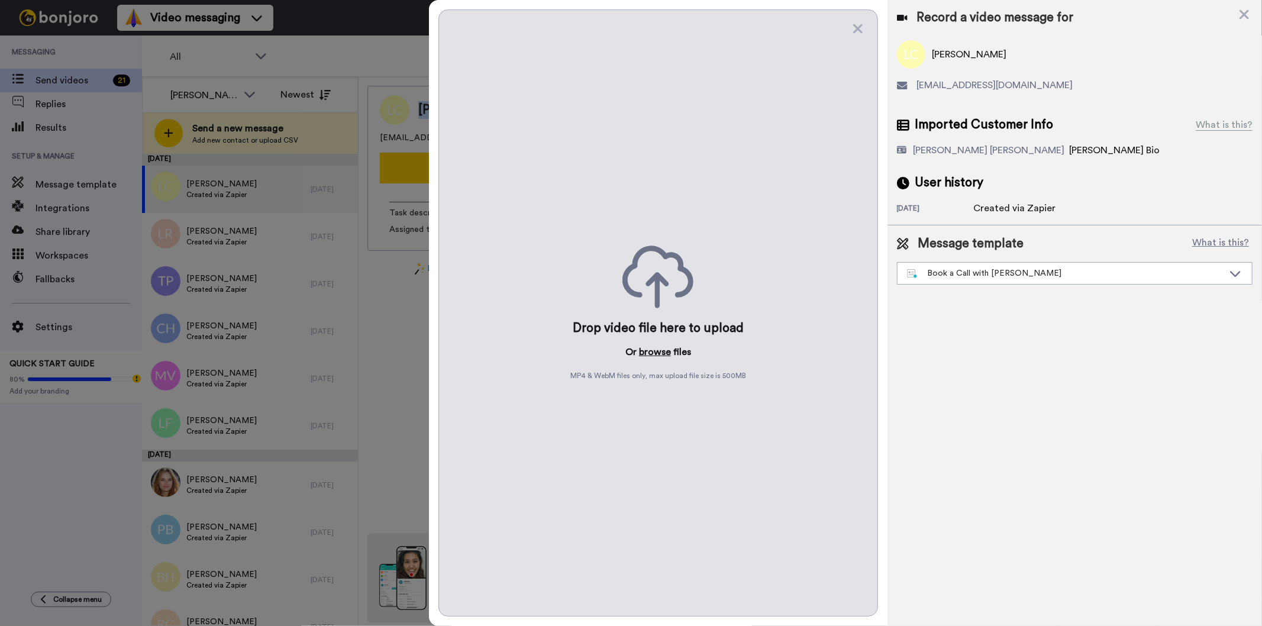
click at [644, 349] on button "browse" at bounding box center [655, 352] width 32 height 14
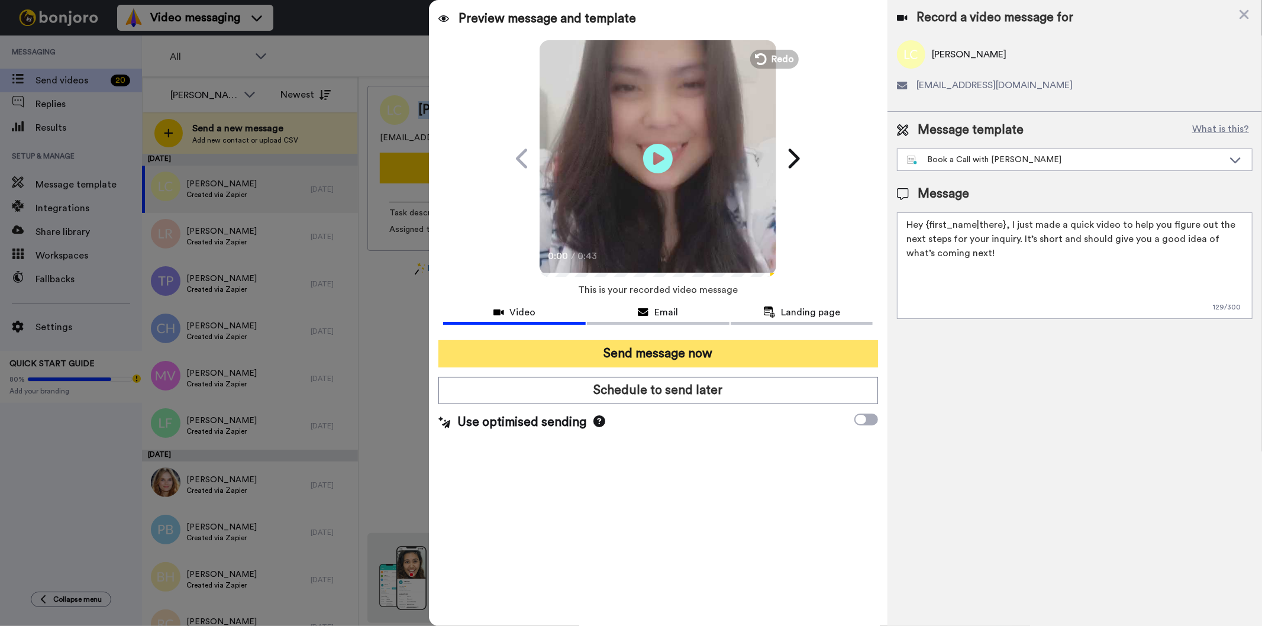
click at [762, 354] on button "Send message now" at bounding box center [658, 353] width 439 height 27
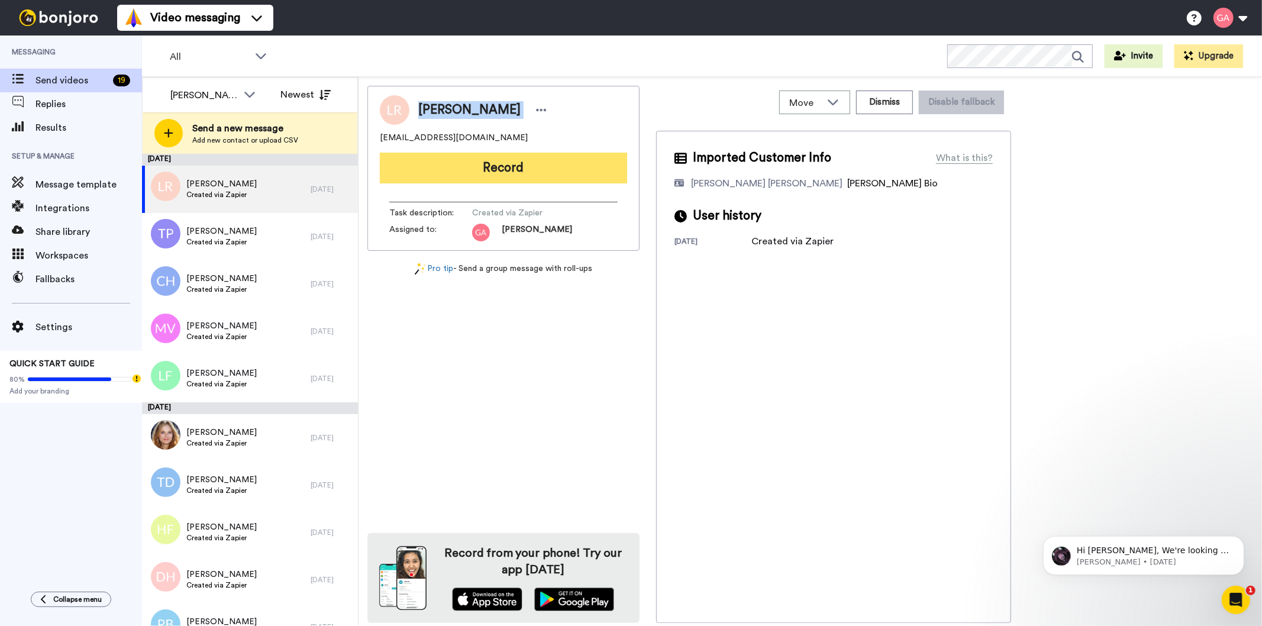
click at [536, 168] on button "Record" at bounding box center [503, 168] width 247 height 31
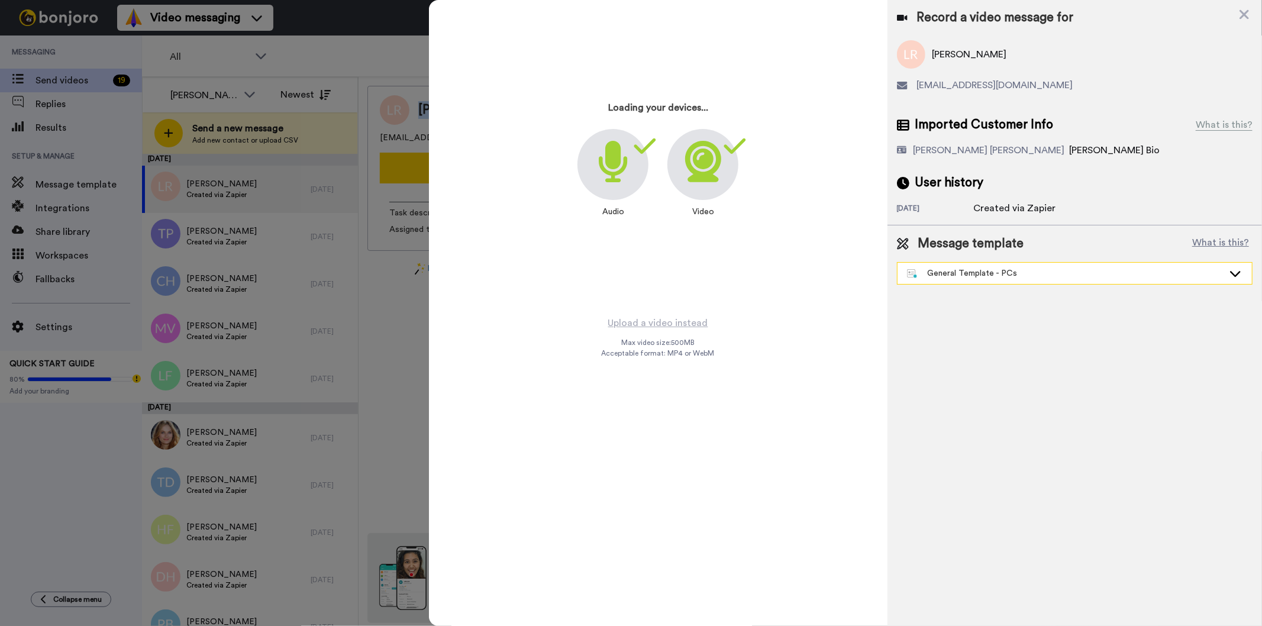
click at [1000, 273] on div "General Template - PCs" at bounding box center [1065, 273] width 317 height 12
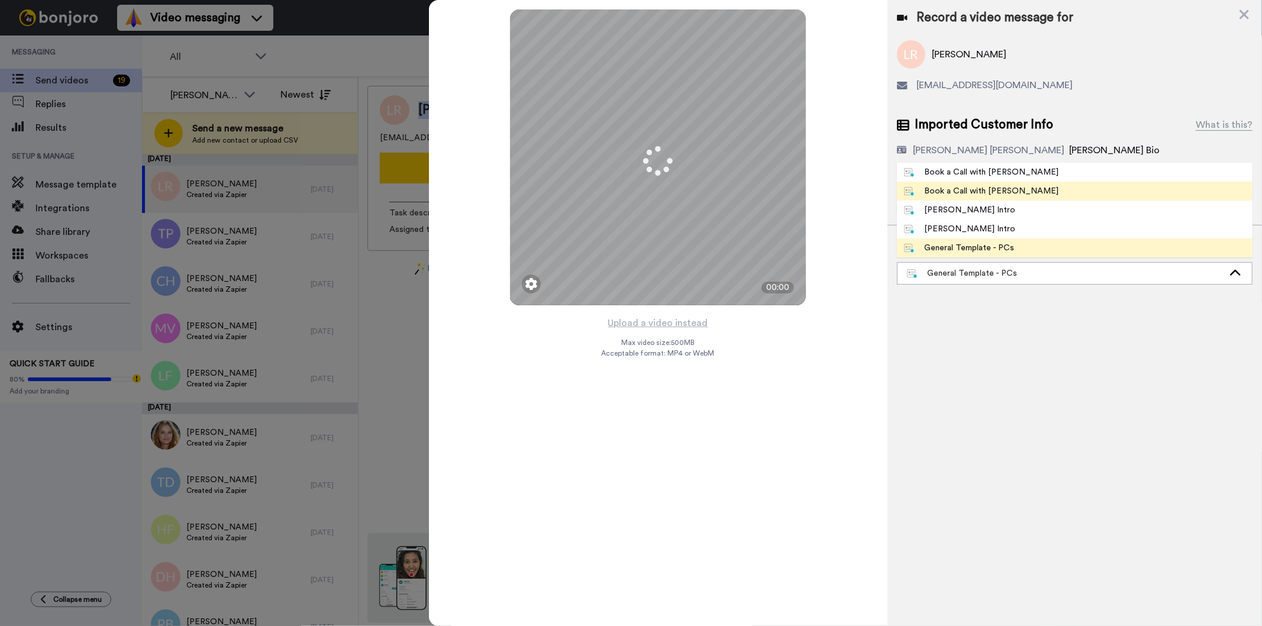
click at [997, 189] on div "Book a Call with [PERSON_NAME]" at bounding box center [981, 191] width 155 height 12
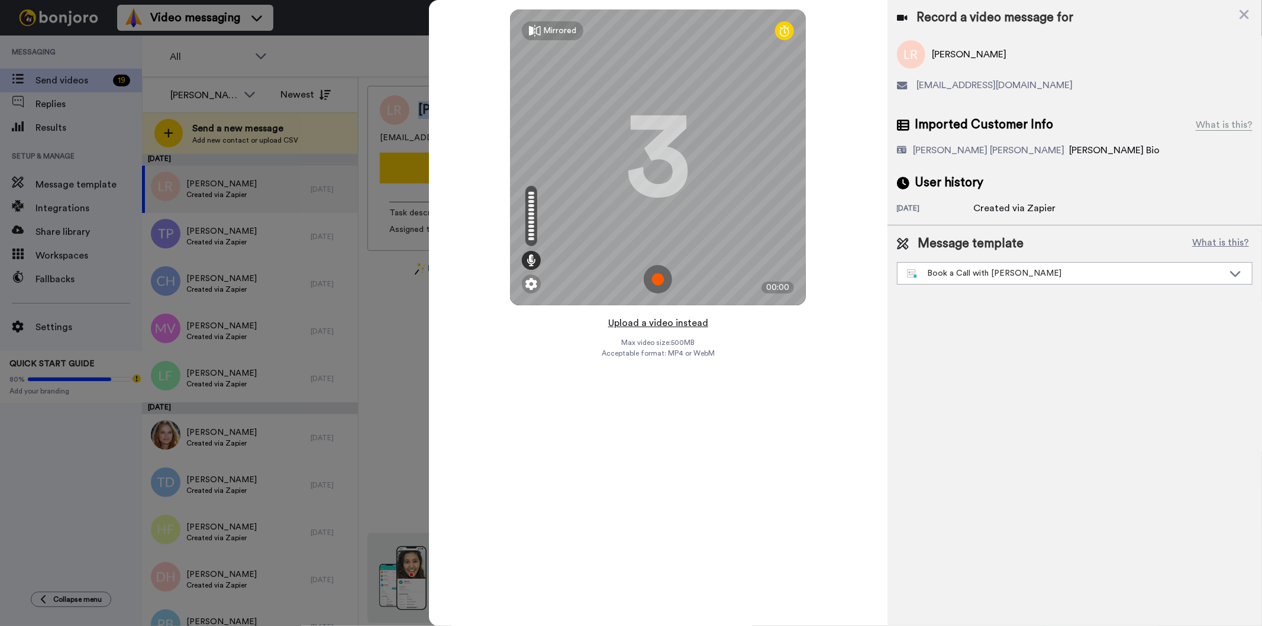
click at [678, 323] on button "Upload a video instead" at bounding box center [658, 322] width 107 height 15
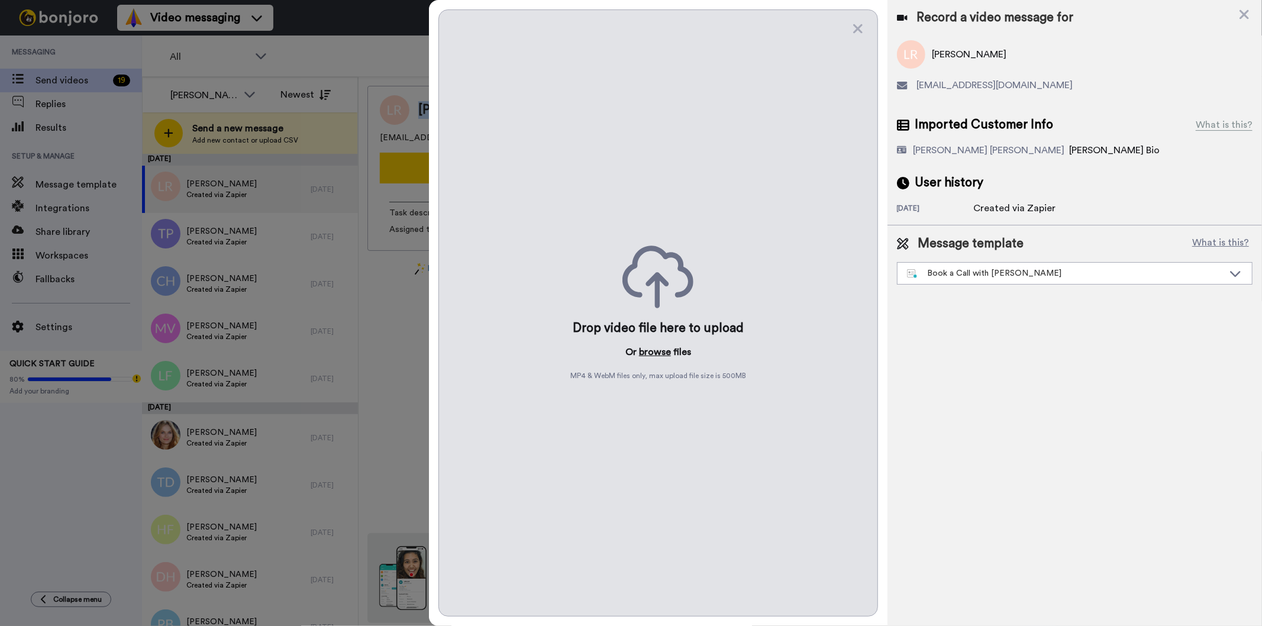
click at [649, 356] on button "browse" at bounding box center [655, 352] width 32 height 14
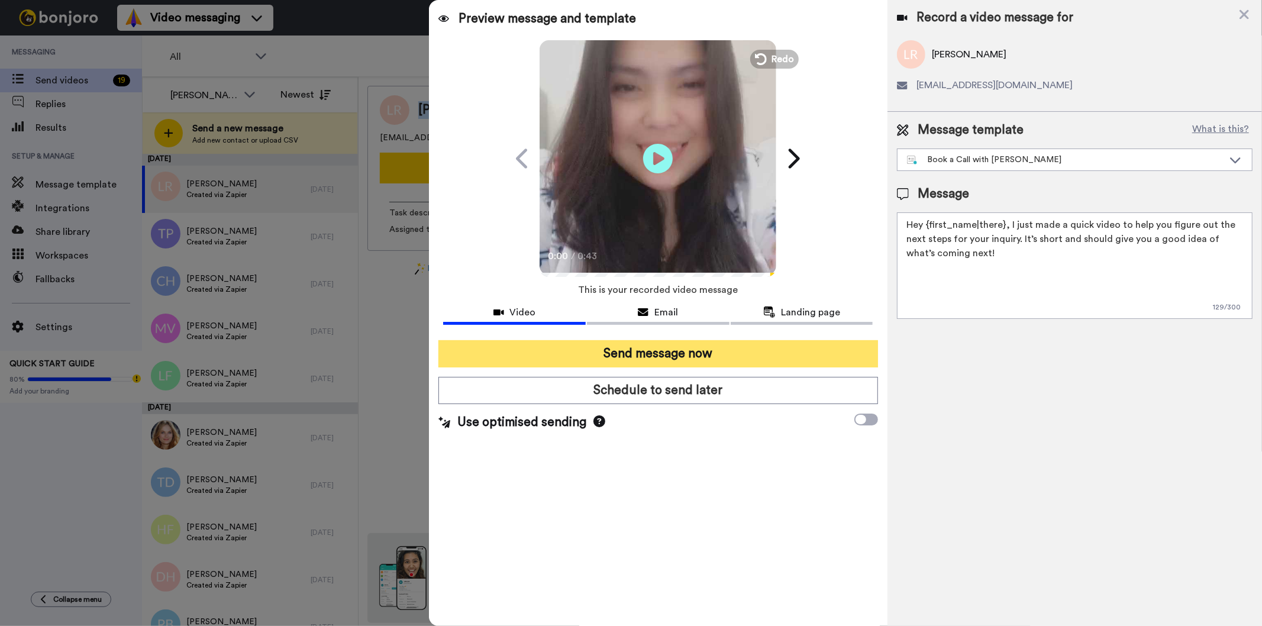
click at [634, 356] on button "Send message now" at bounding box center [658, 353] width 439 height 27
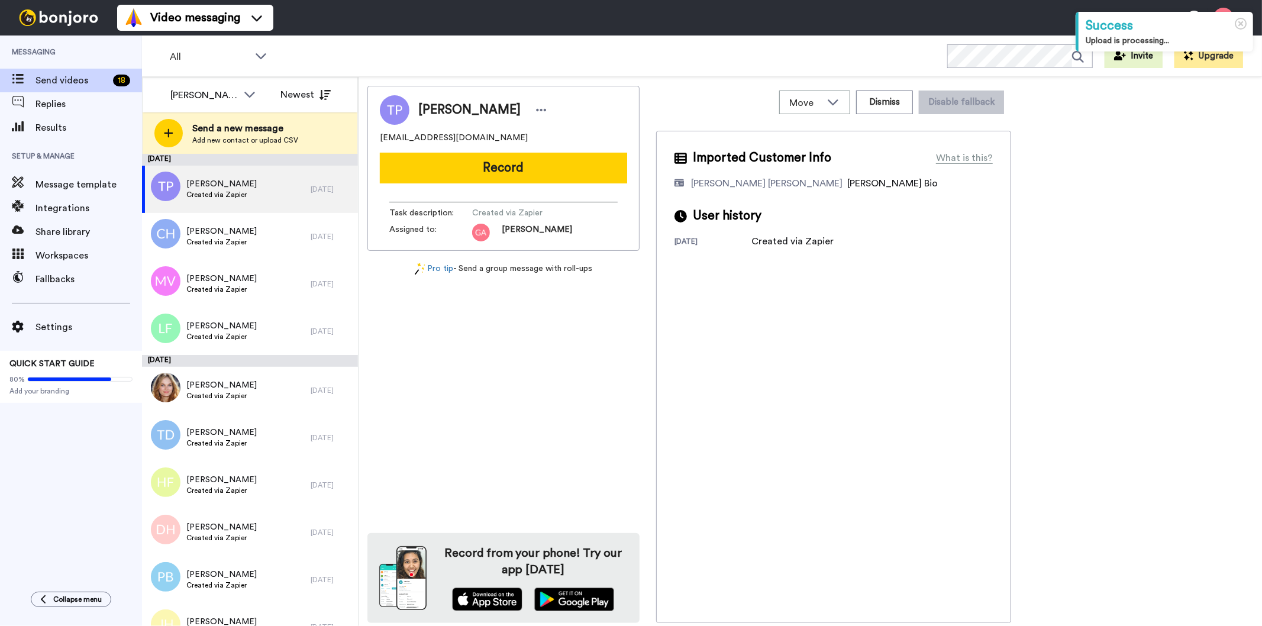
click at [437, 111] on span "Tracy Pittman" at bounding box center [469, 110] width 102 height 18
copy div "Tracy Pittman"
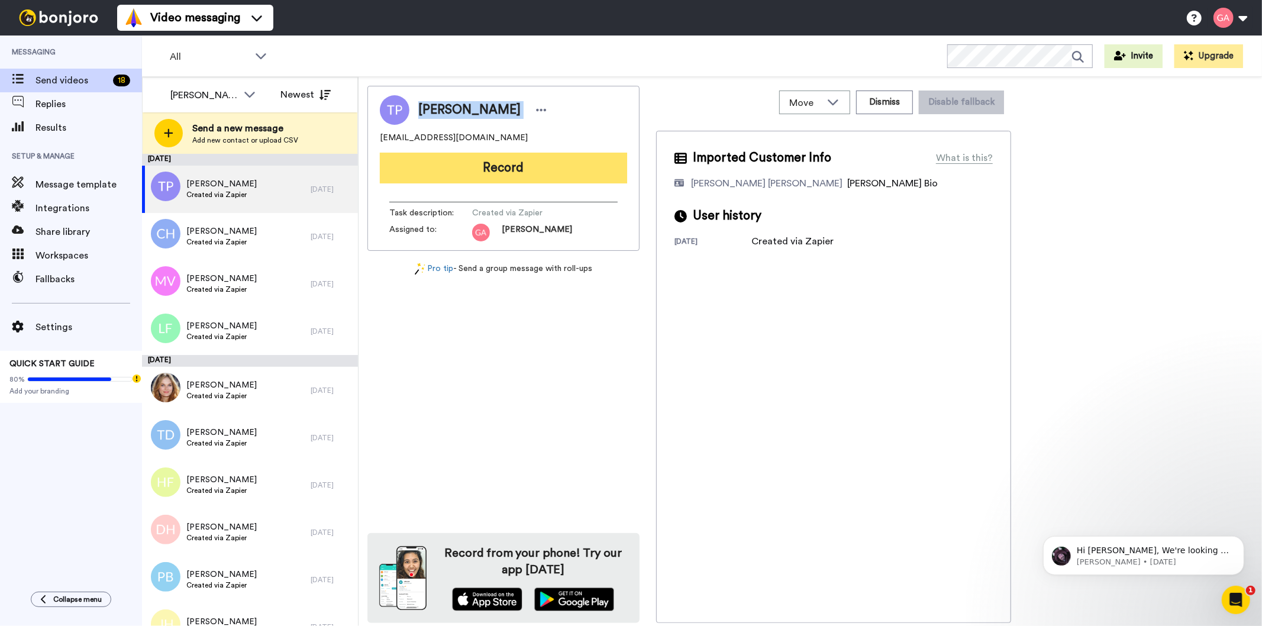
click at [442, 160] on button "Record" at bounding box center [503, 168] width 247 height 31
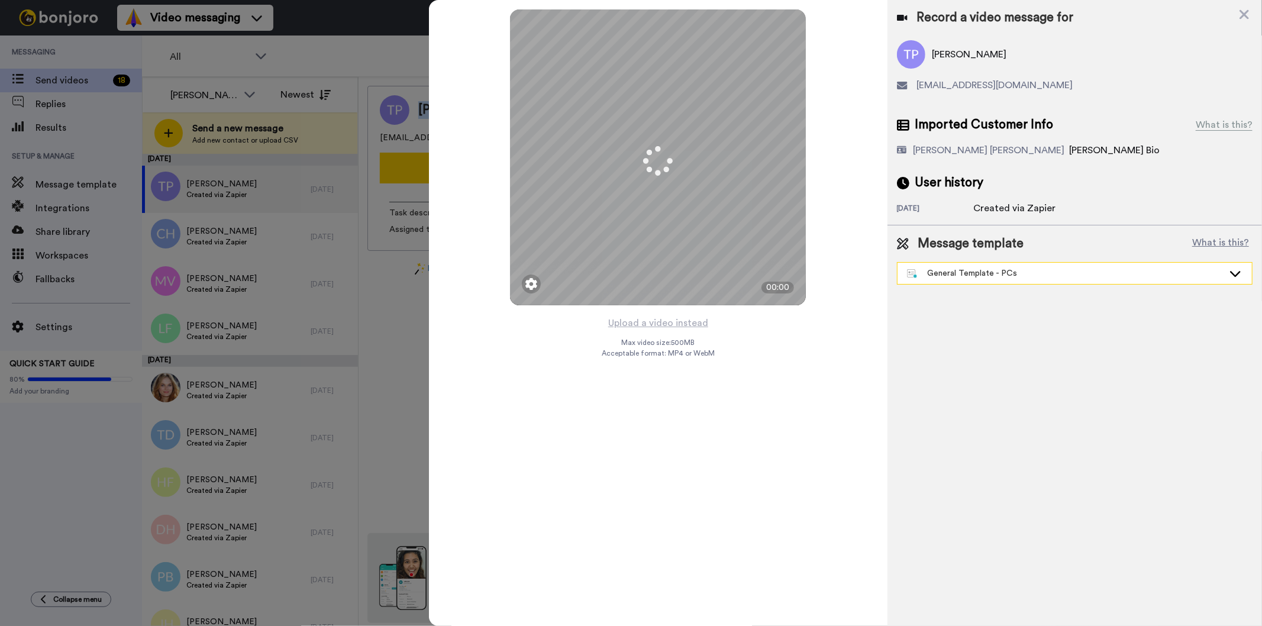
click at [986, 275] on div "General Template - PCs" at bounding box center [1065, 273] width 317 height 12
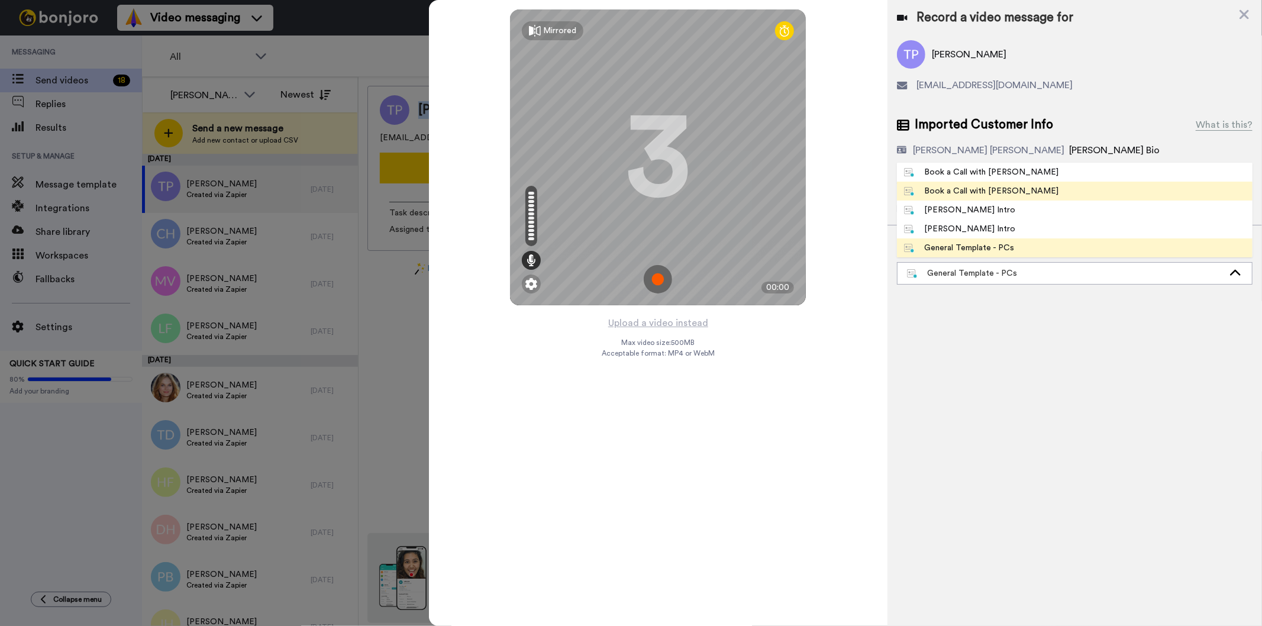
click at [985, 192] on div "Book a Call with [PERSON_NAME]" at bounding box center [981, 191] width 155 height 12
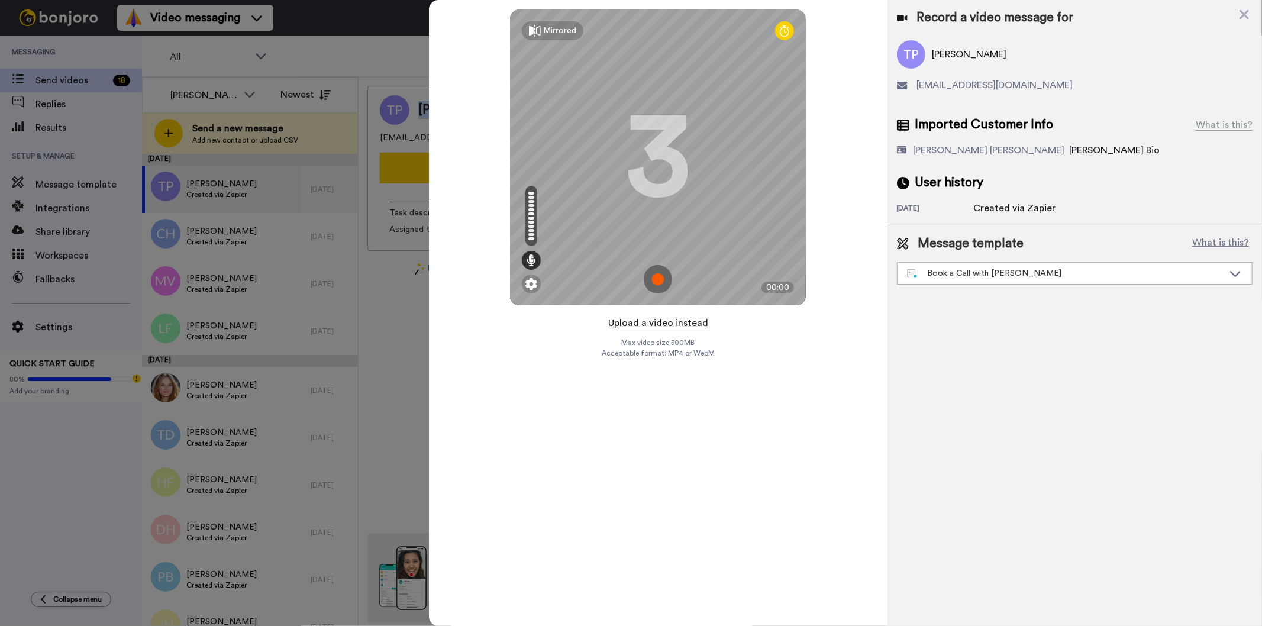
click at [691, 320] on button "Upload a video instead" at bounding box center [658, 322] width 107 height 15
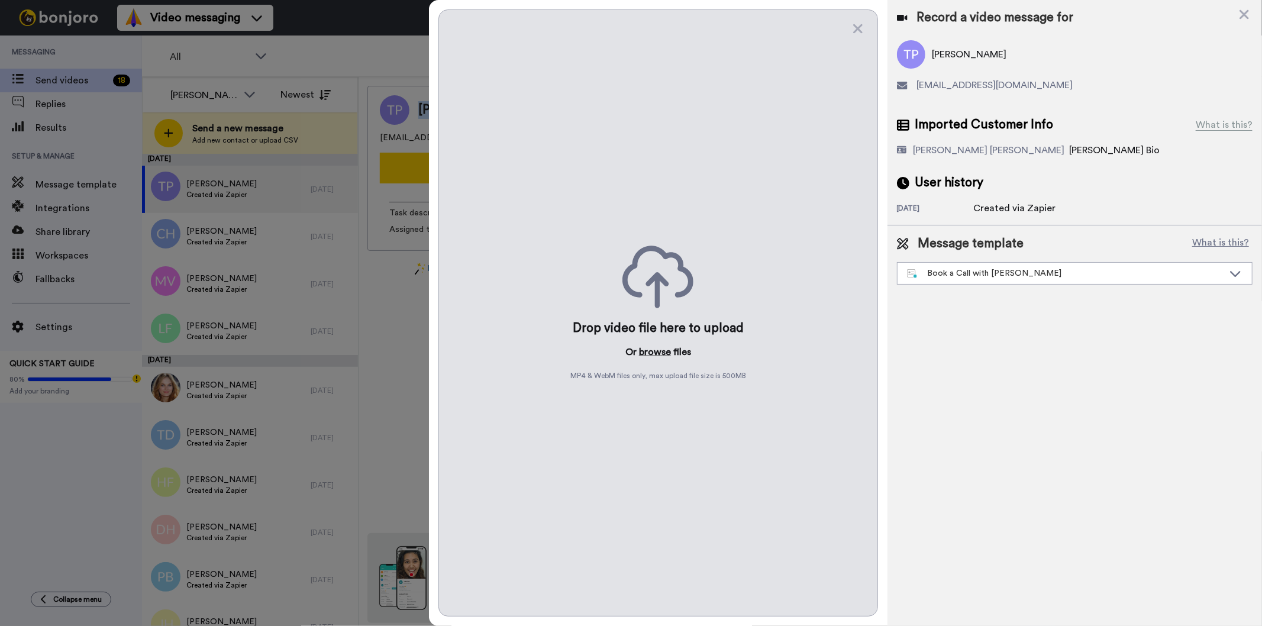
click at [649, 352] on button "browse" at bounding box center [655, 352] width 32 height 14
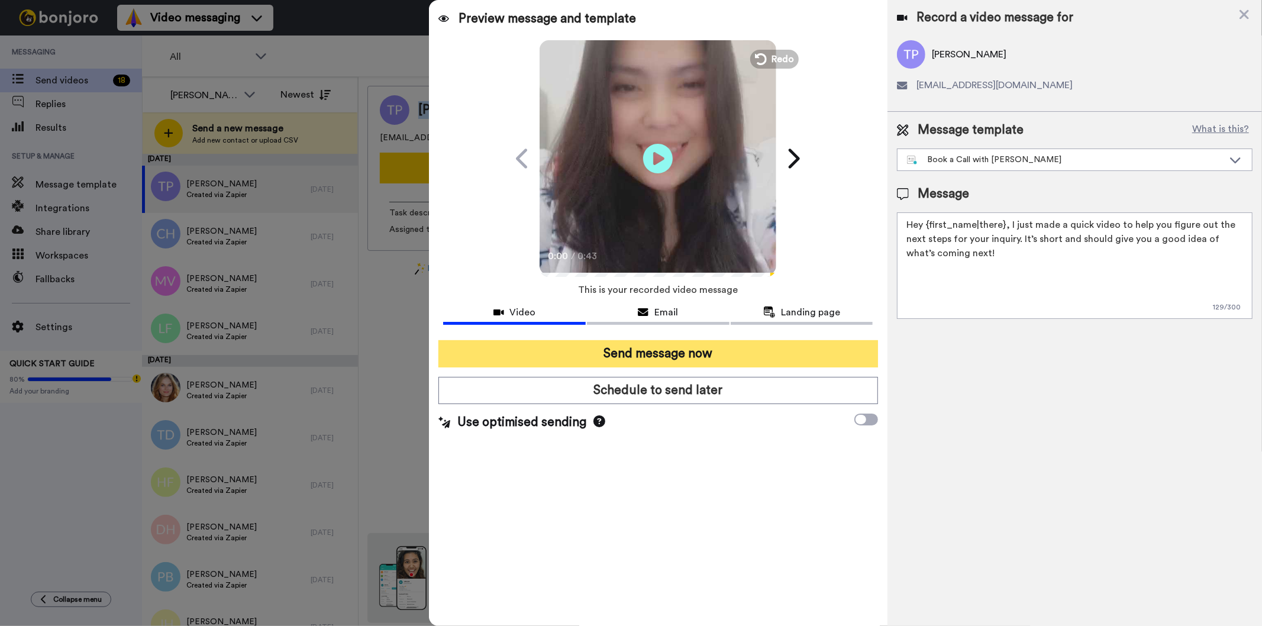
click at [671, 357] on button "Send message now" at bounding box center [658, 353] width 439 height 27
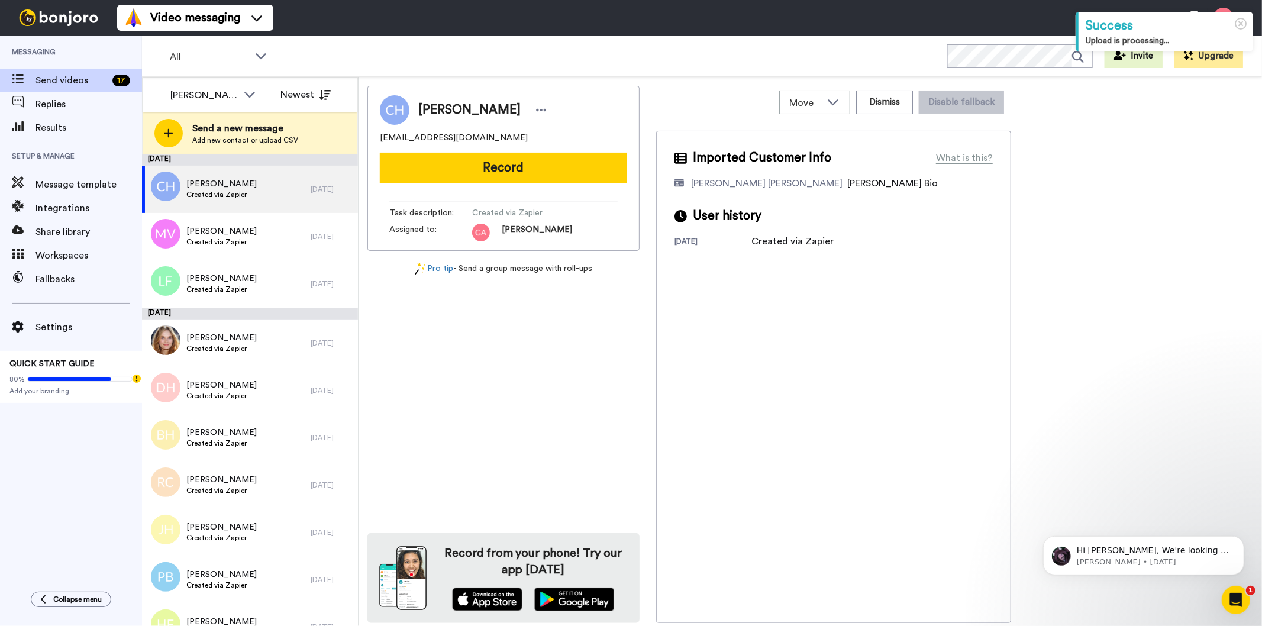
click at [468, 102] on span "Cynthony Higgs" at bounding box center [469, 110] width 102 height 18
copy div "Cynthony Higgs"
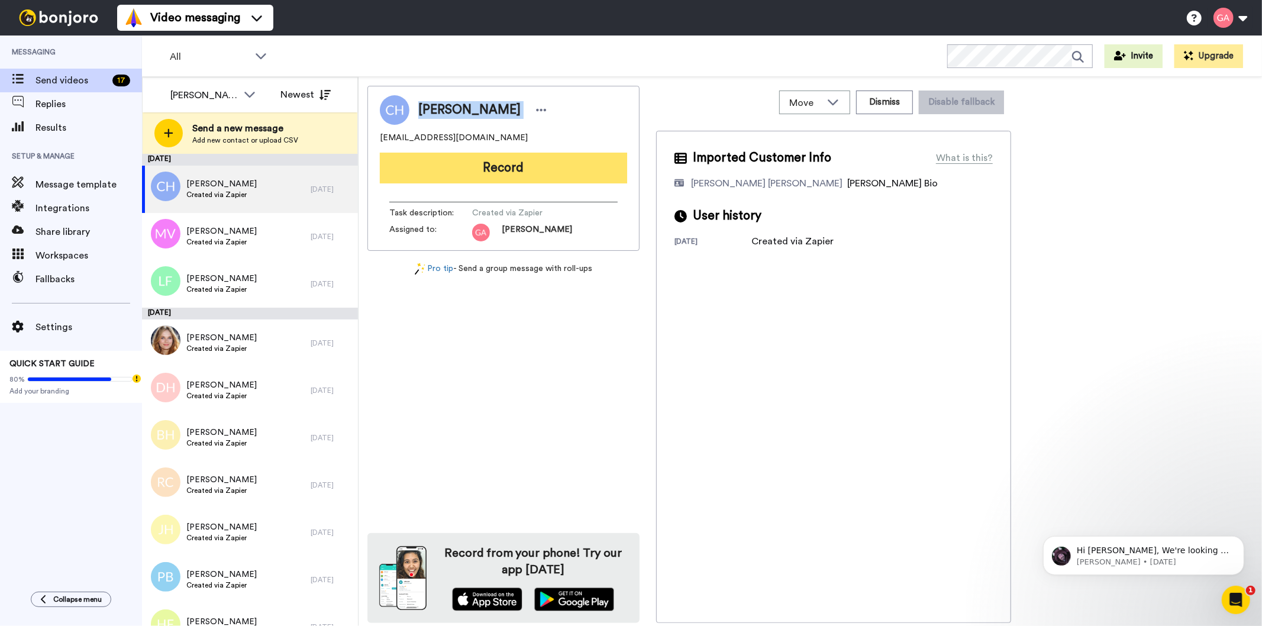
click at [455, 164] on button "Record" at bounding box center [503, 168] width 247 height 31
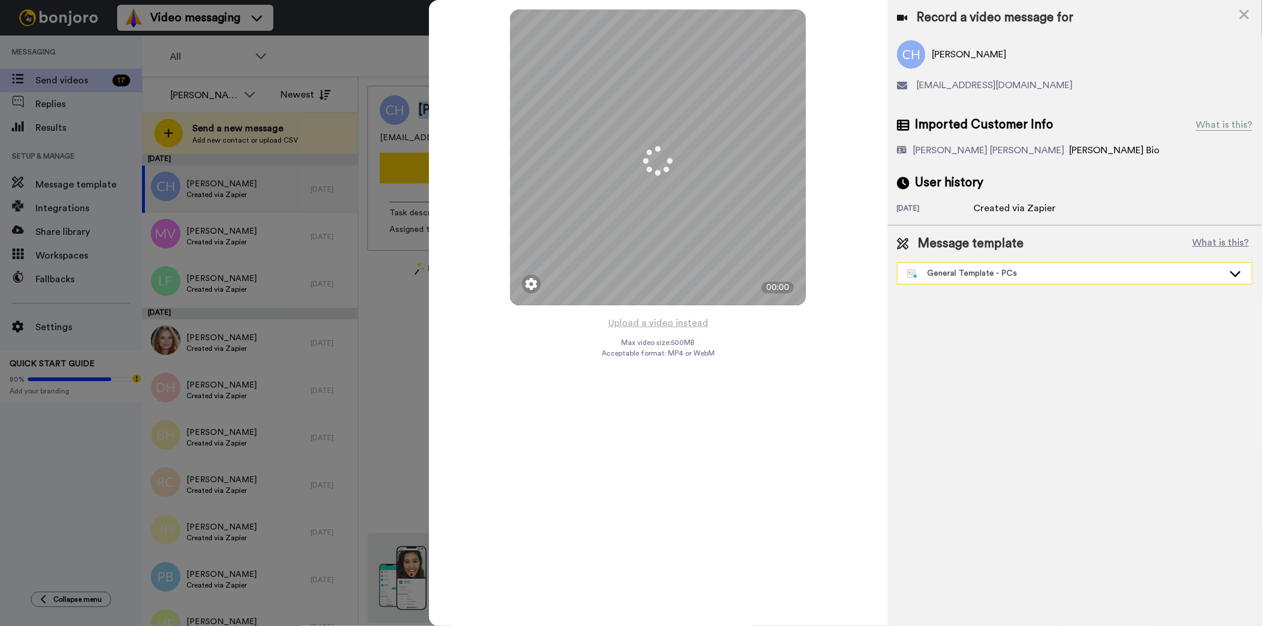
click at [1016, 275] on div "General Template - PCs" at bounding box center [1065, 273] width 317 height 12
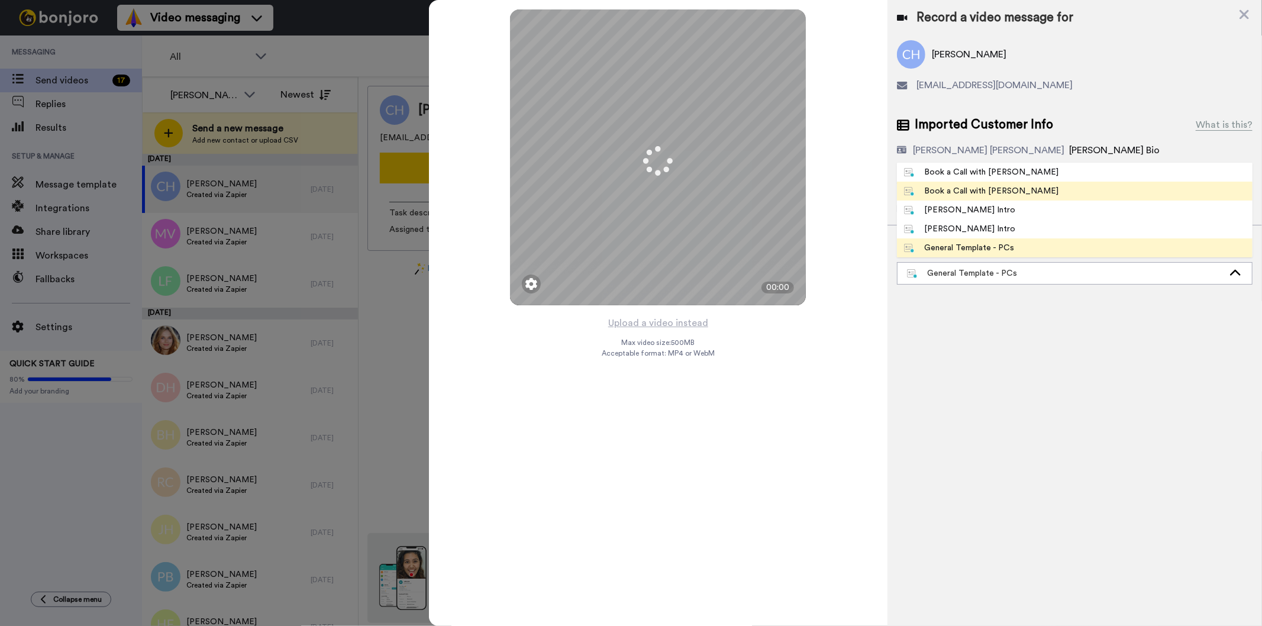
click at [1015, 192] on li "Book a Call with [PERSON_NAME]" at bounding box center [1075, 191] width 356 height 19
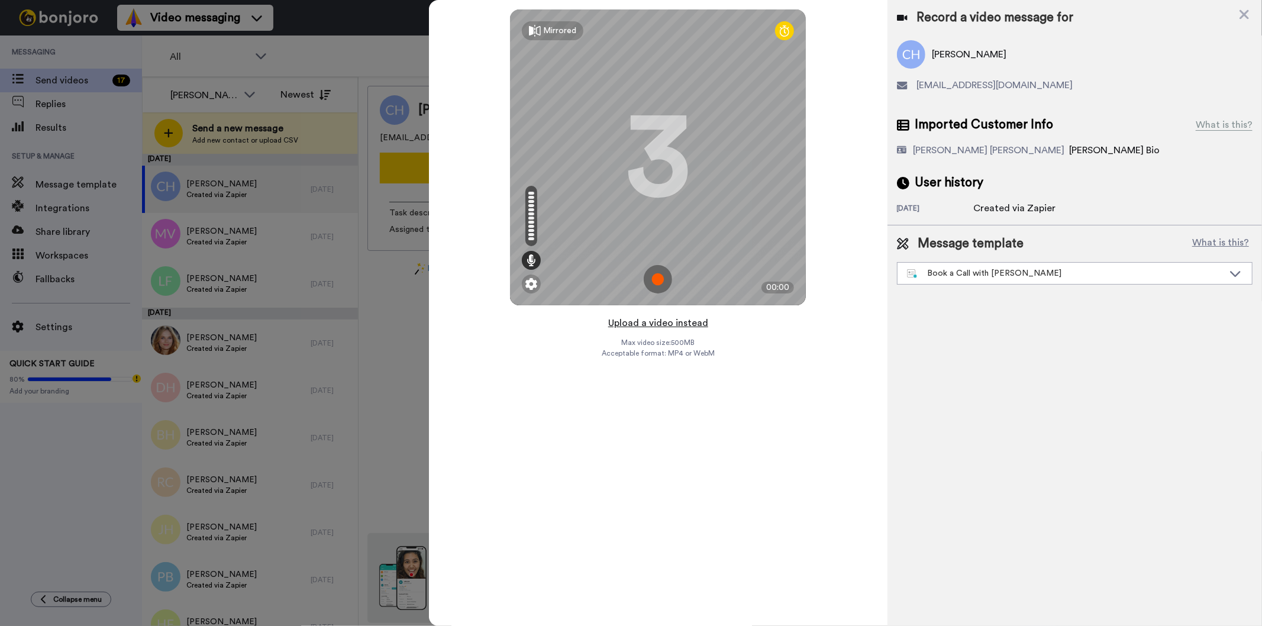
click at [646, 317] on button "Upload a video instead" at bounding box center [658, 322] width 107 height 15
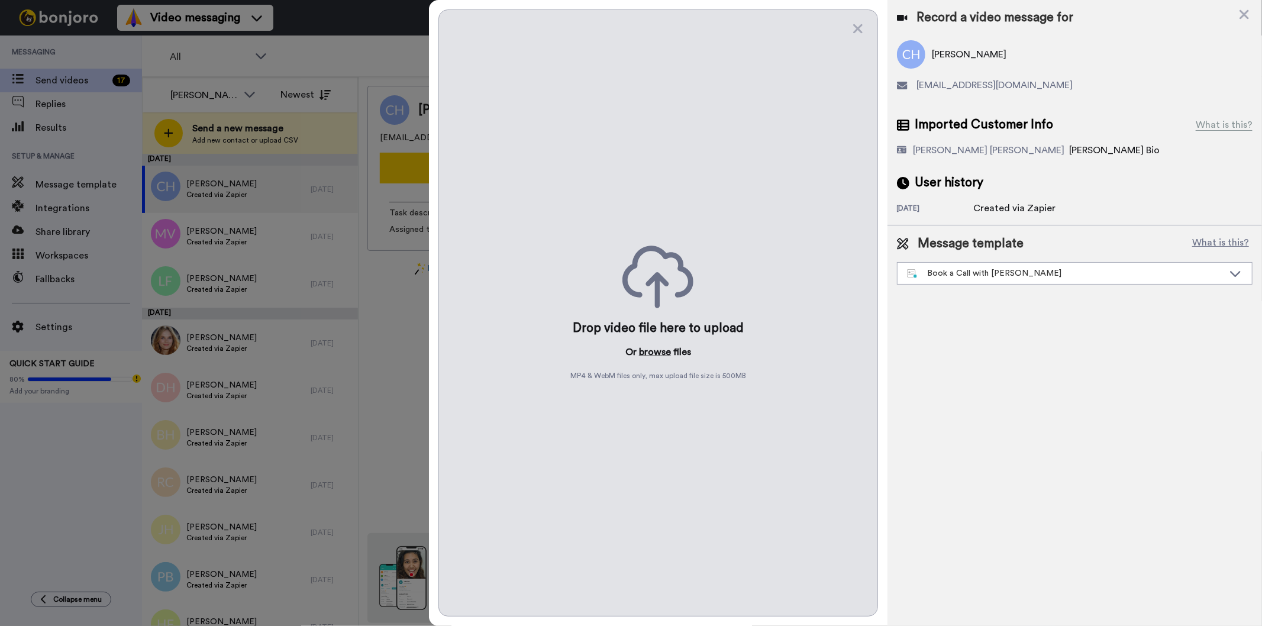
click at [655, 349] on button "browse" at bounding box center [655, 352] width 32 height 14
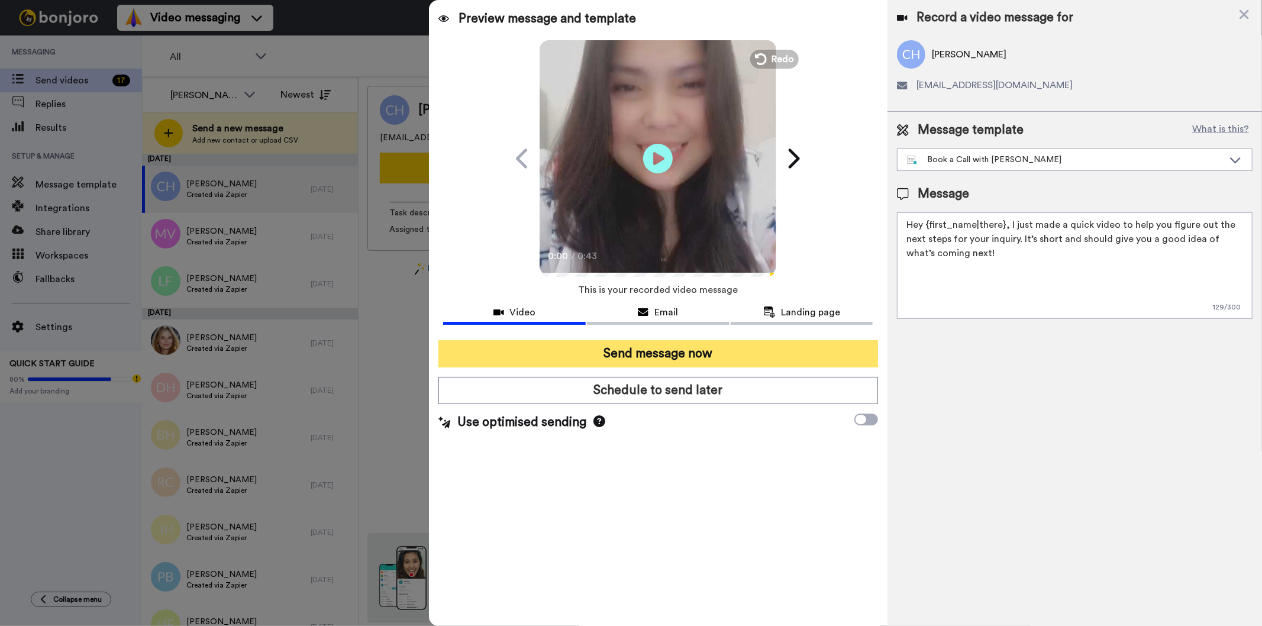
click at [677, 353] on button "Send message now" at bounding box center [658, 353] width 439 height 27
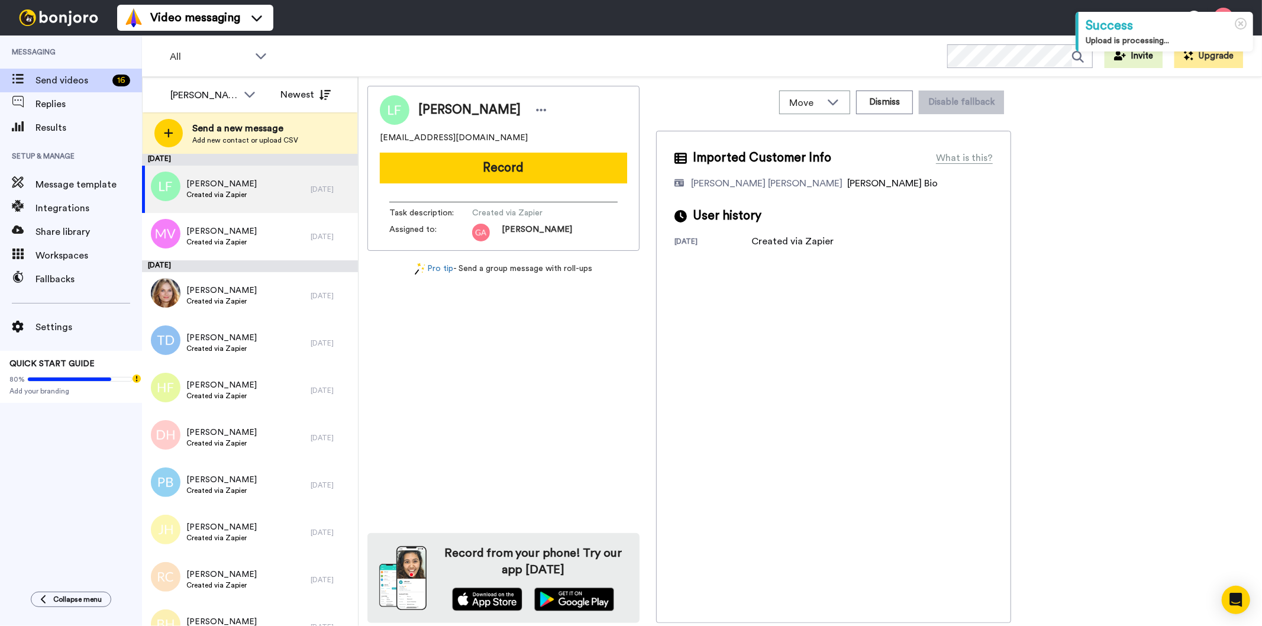
click at [522, 397] on div "[PERSON_NAME] [EMAIL_ADDRESS][DOMAIN_NAME] Record Task description : Created vi…" at bounding box center [504, 354] width 272 height 537
click at [450, 107] on span "[PERSON_NAME]" at bounding box center [469, 110] width 102 height 18
copy div "[PERSON_NAME]"
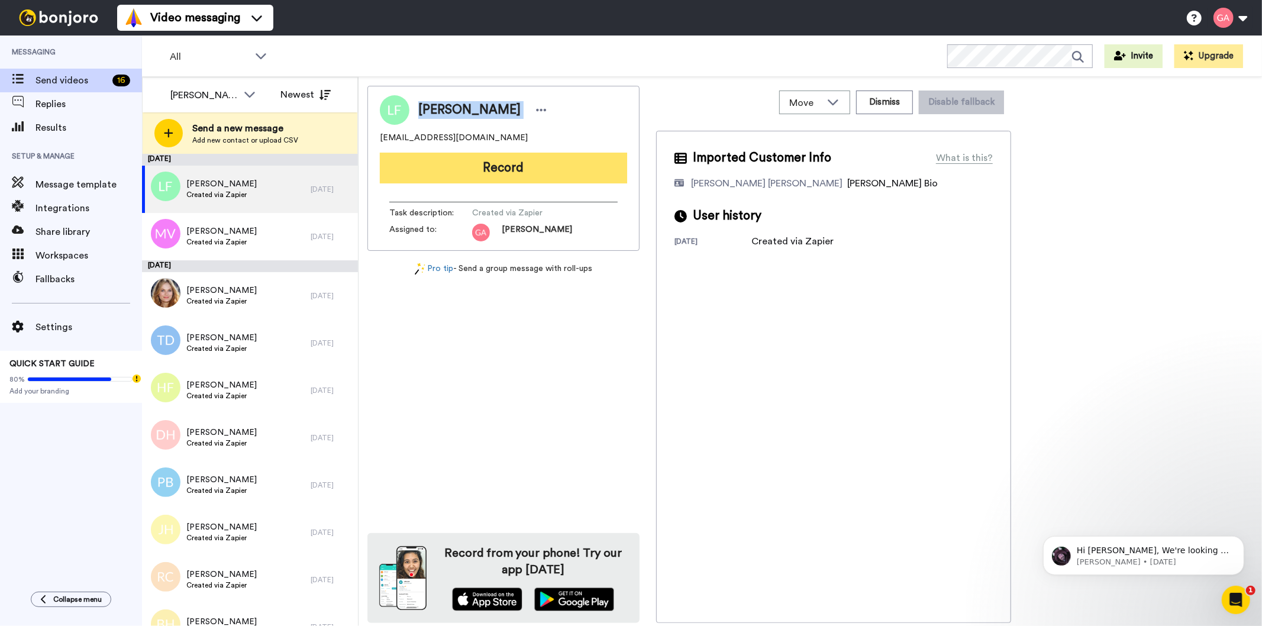
click at [515, 169] on button "Record" at bounding box center [503, 168] width 247 height 31
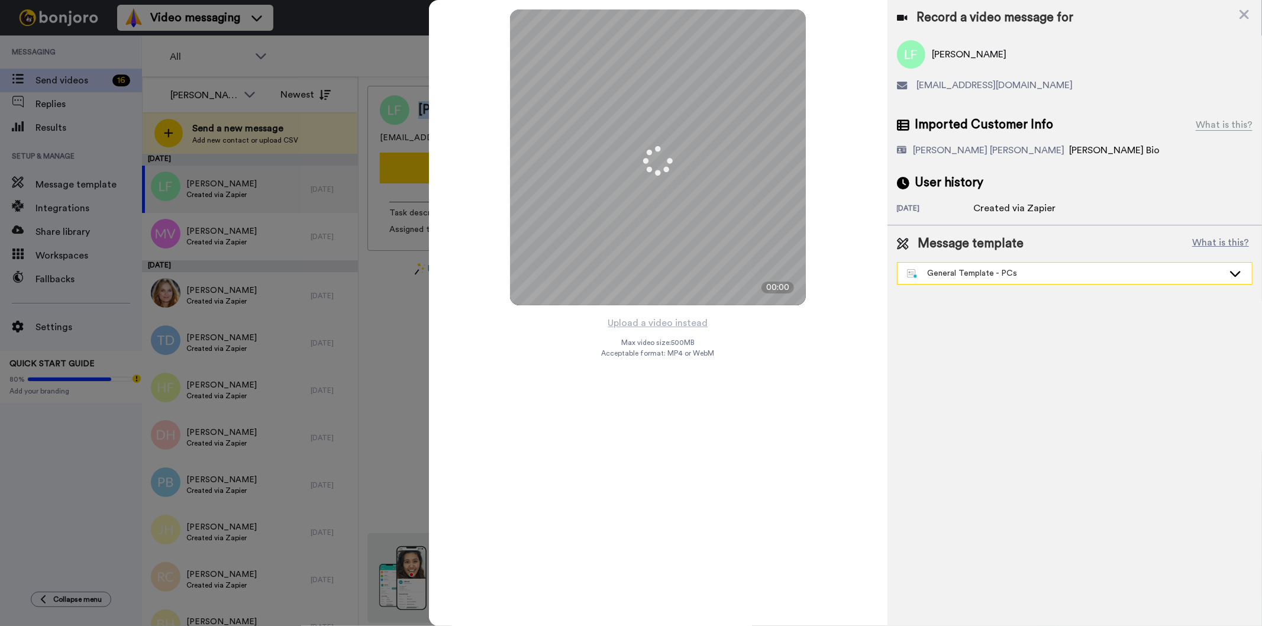
click at [1034, 270] on div "General Template - PCs" at bounding box center [1065, 273] width 317 height 12
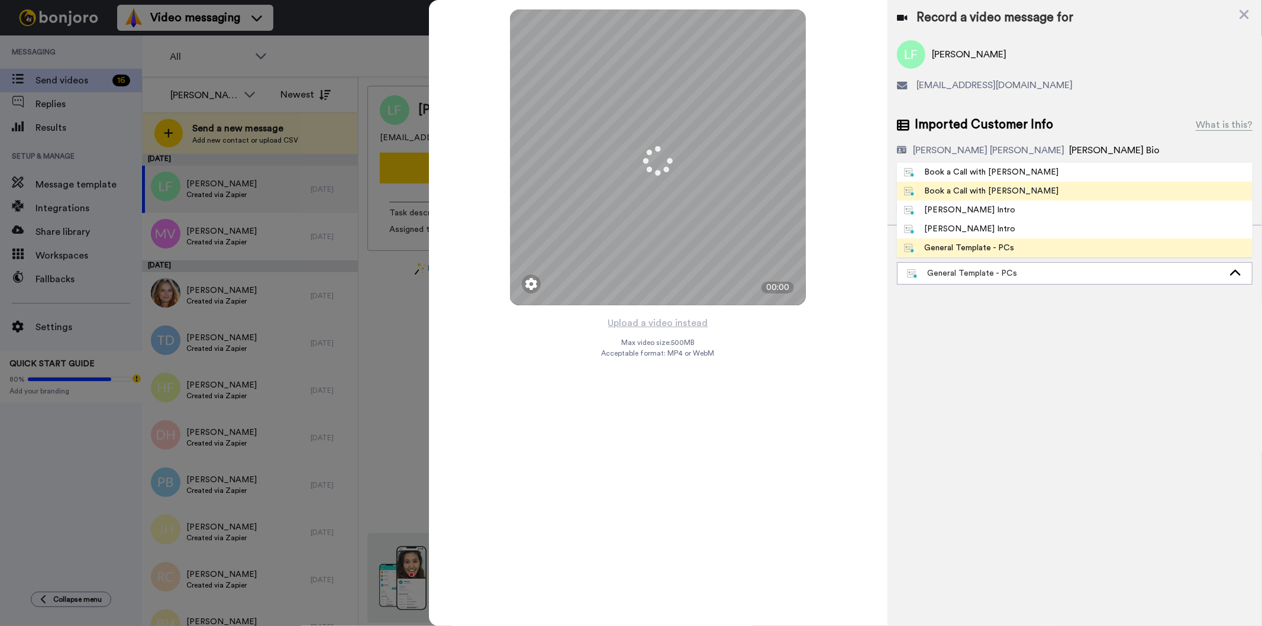
click at [1021, 192] on li "Book a Call with [PERSON_NAME]" at bounding box center [1075, 191] width 356 height 19
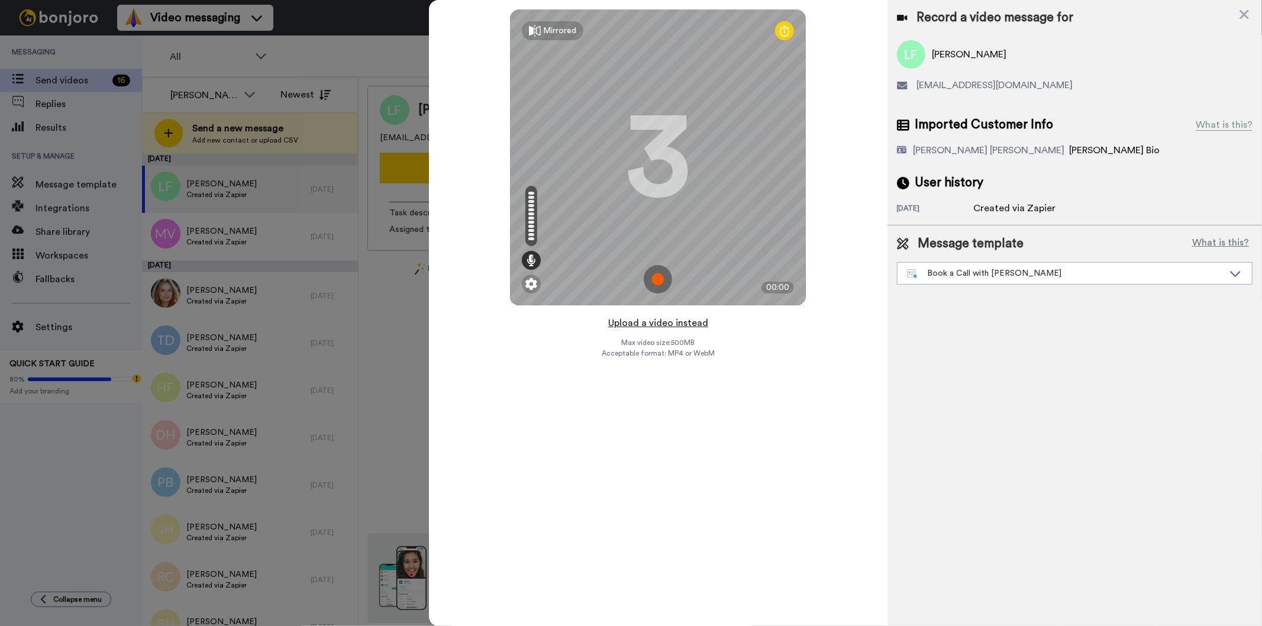
click at [648, 322] on button "Upload a video instead" at bounding box center [658, 322] width 107 height 15
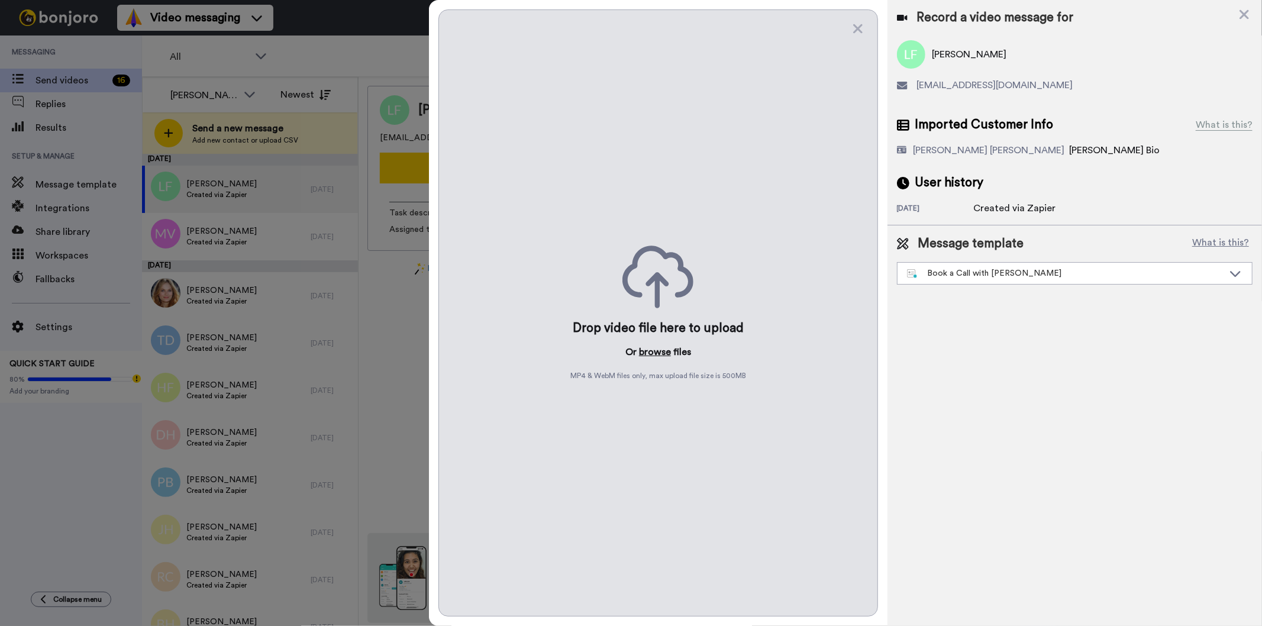
click at [655, 351] on button "browse" at bounding box center [655, 352] width 32 height 14
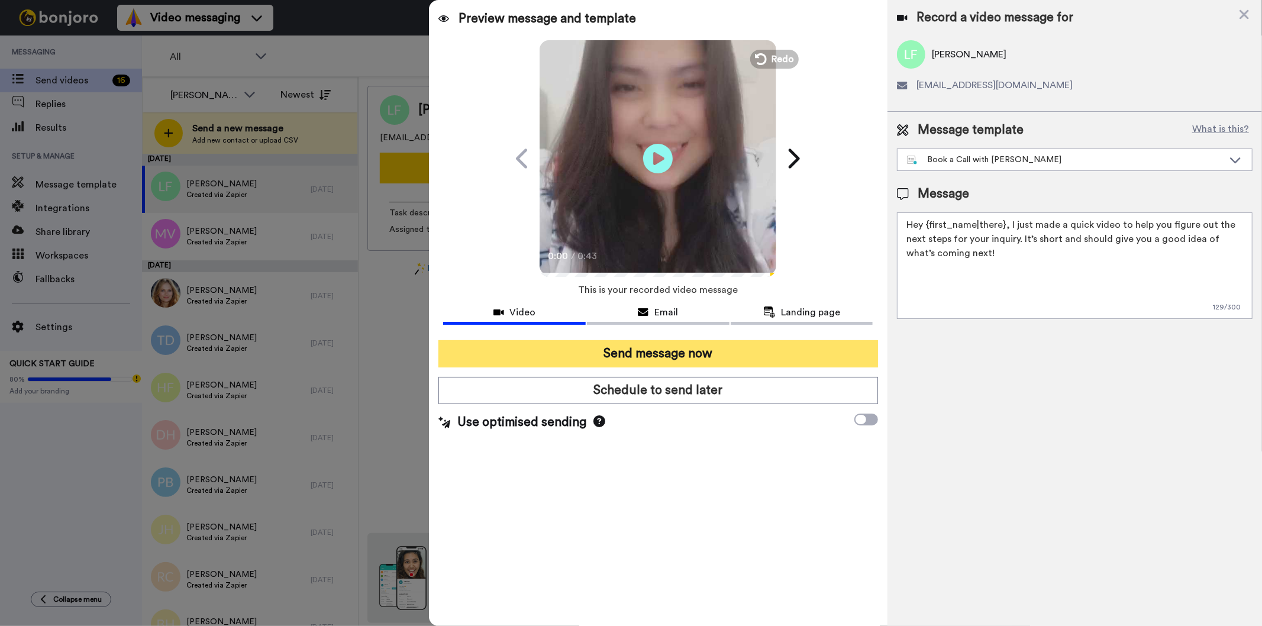
click at [625, 352] on button "Send message now" at bounding box center [658, 353] width 439 height 27
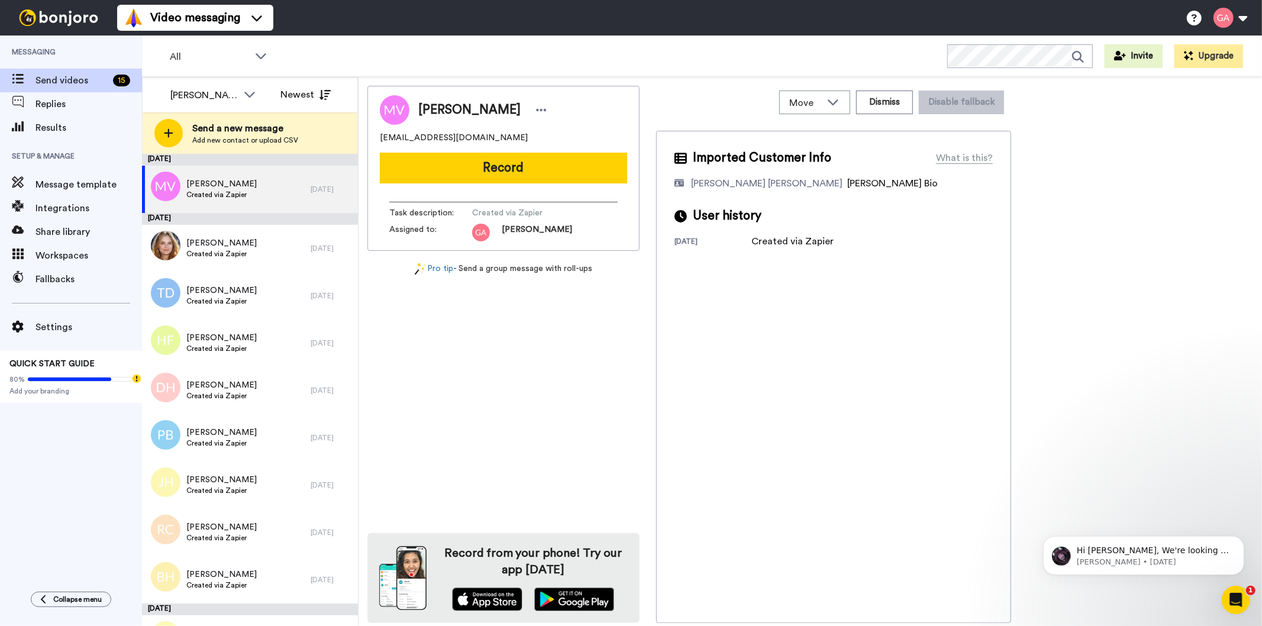
click at [439, 105] on span "[PERSON_NAME]" at bounding box center [469, 110] width 102 height 18
copy div "[PERSON_NAME]"
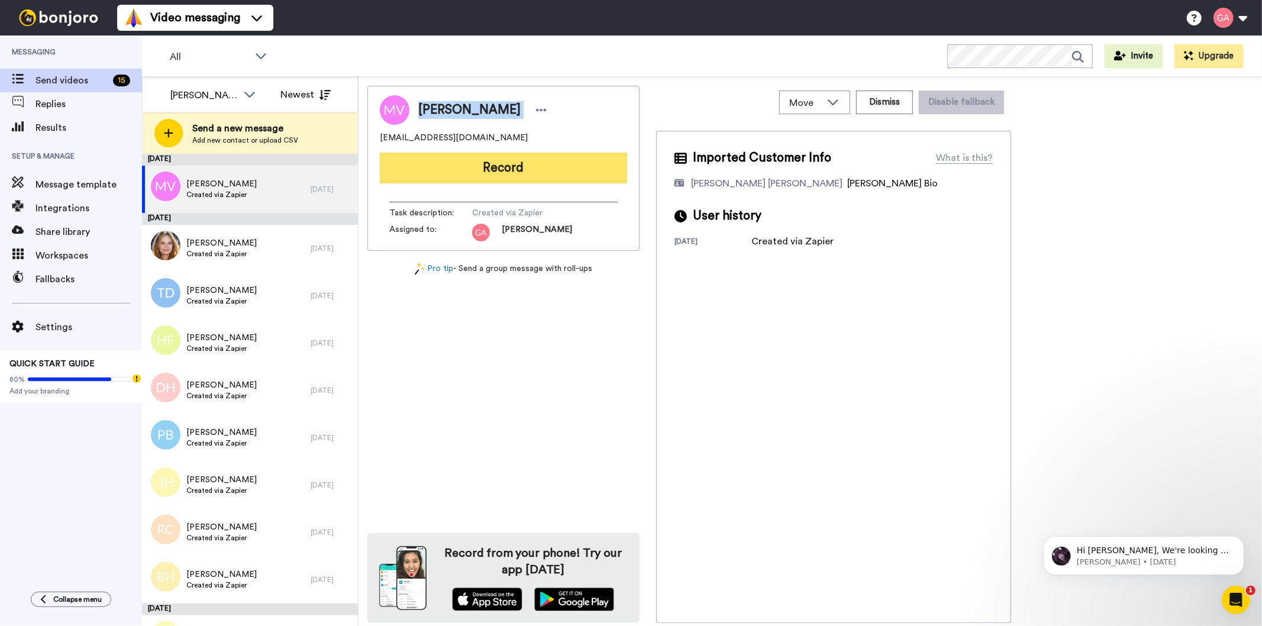
click at [510, 170] on button "Record" at bounding box center [503, 168] width 247 height 31
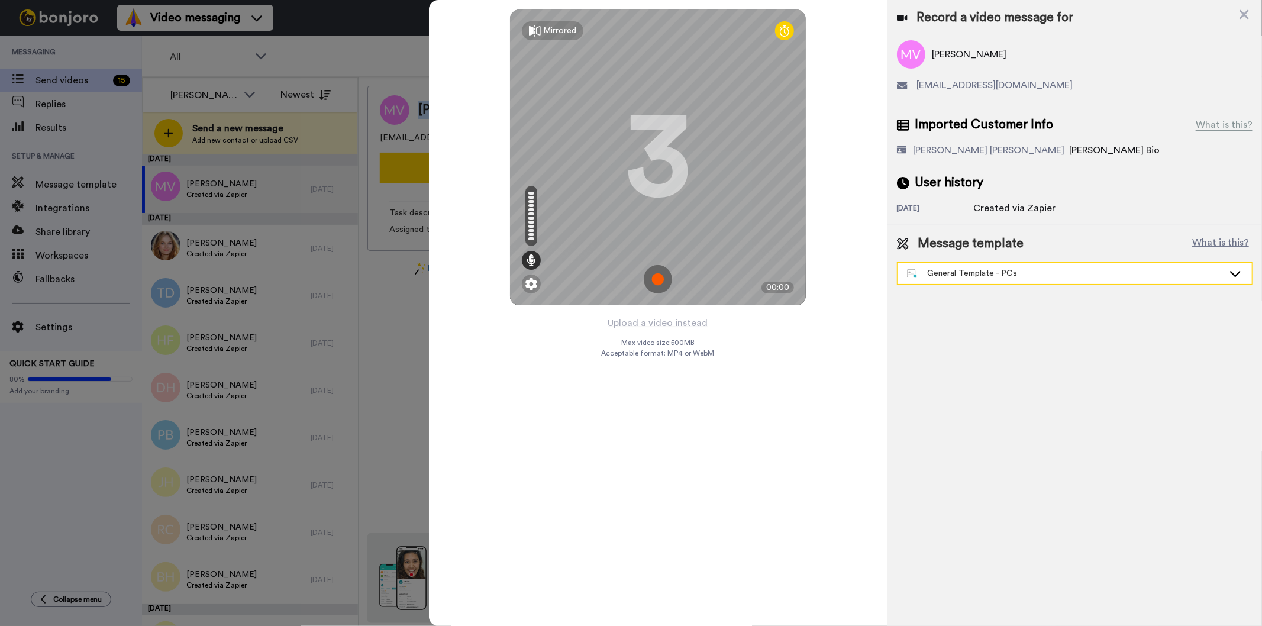
click at [1043, 272] on div "General Template - PCs" at bounding box center [1065, 273] width 317 height 12
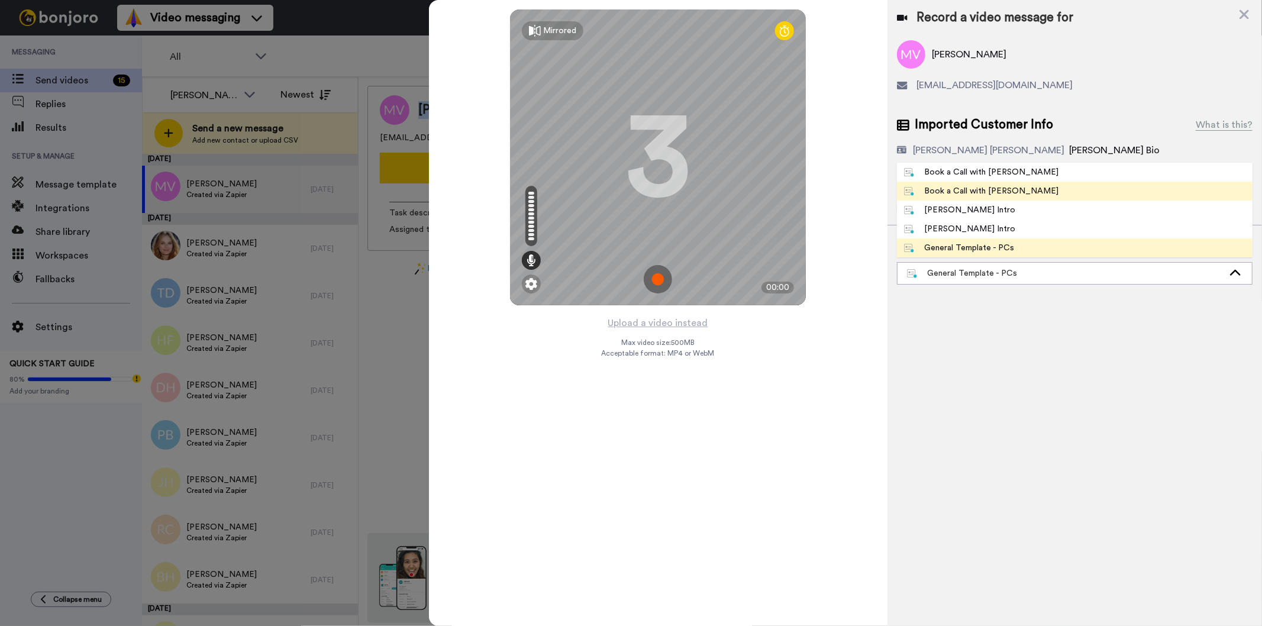
click at [995, 194] on div "Book a Call with [PERSON_NAME]" at bounding box center [981, 191] width 155 height 12
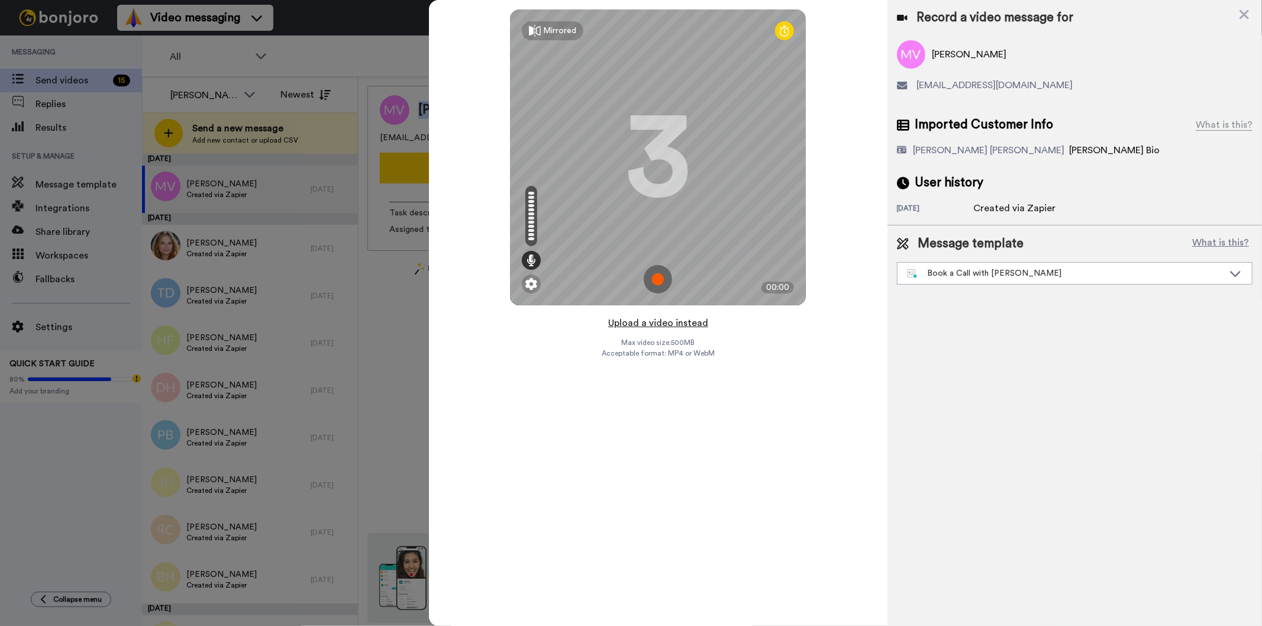
click at [685, 325] on button "Upload a video instead" at bounding box center [658, 322] width 107 height 15
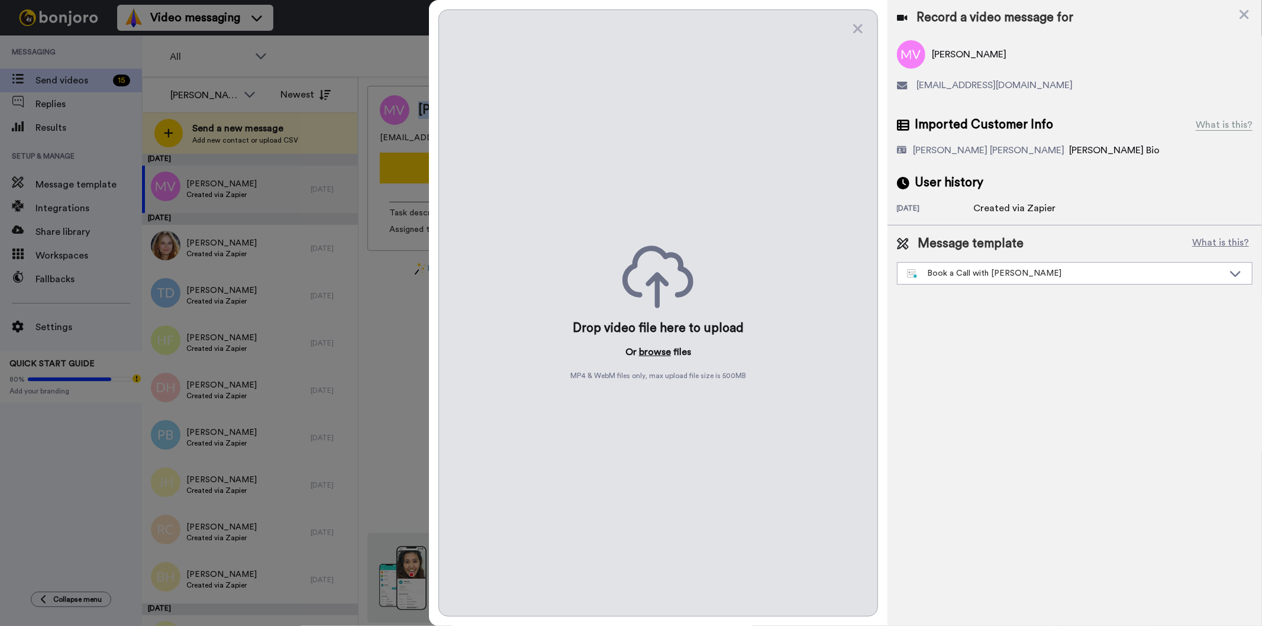
click at [657, 348] on button "browse" at bounding box center [655, 352] width 32 height 14
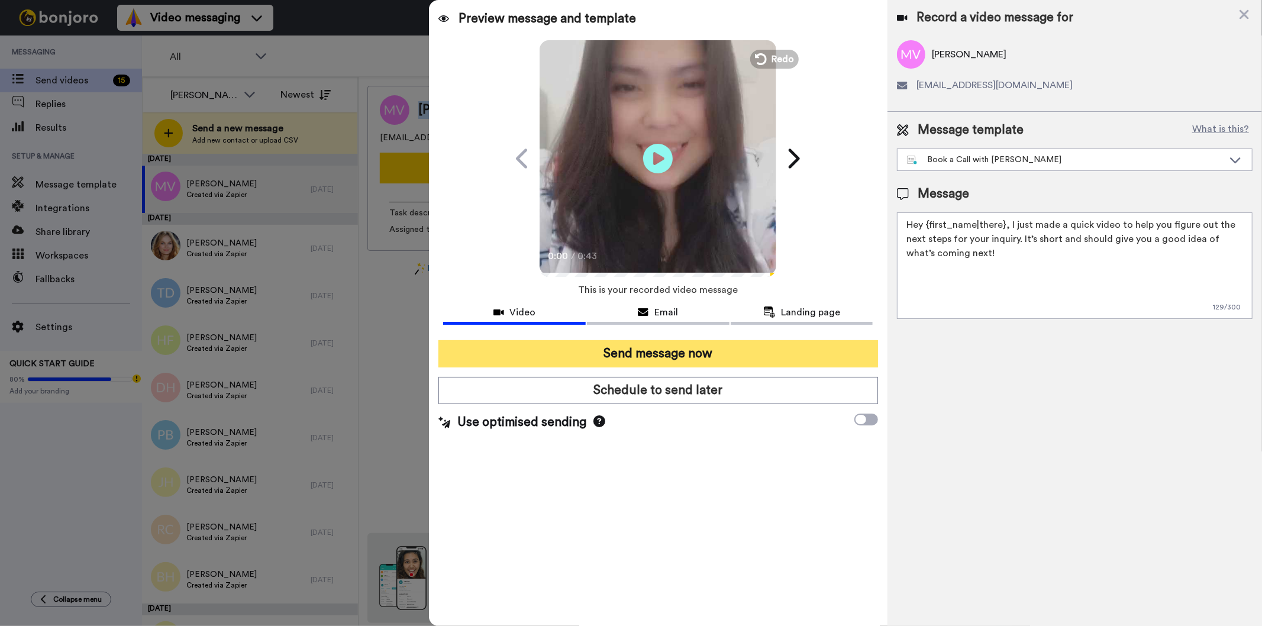
click at [527, 354] on button "Send message now" at bounding box center [658, 353] width 439 height 27
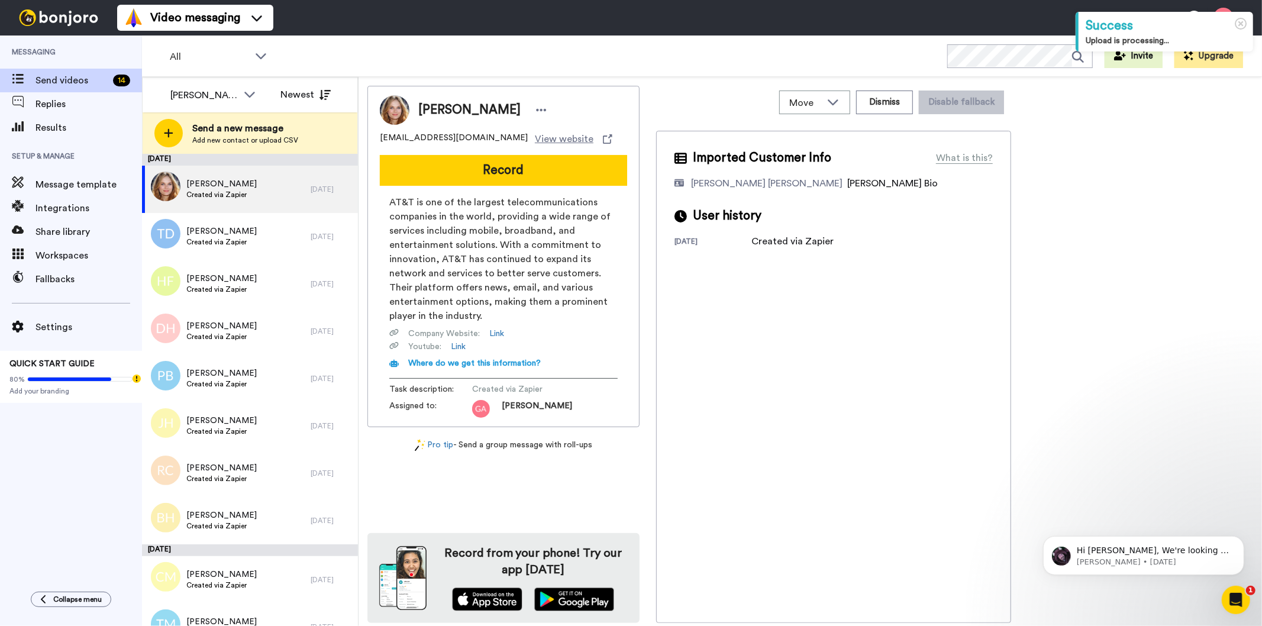
click at [833, 413] on div "Imported Customer Info What is this? Gilda De Varon Amante Bonjoro Assignee Bio…" at bounding box center [833, 377] width 355 height 492
click at [462, 109] on span "Raquel Blanchard" at bounding box center [469, 110] width 102 height 18
copy div "Raquel Blanchard"
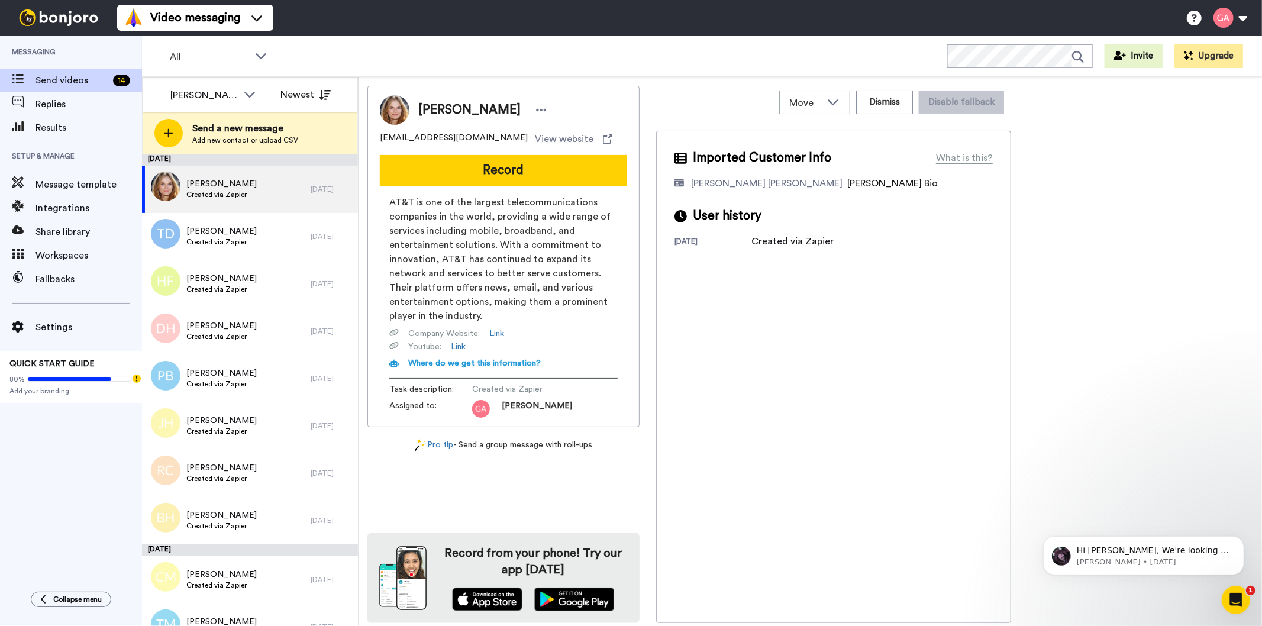
click at [875, 322] on div "Imported Customer Info What is this? Gilda De Varon Amante Bonjoro Assignee Bio…" at bounding box center [833, 377] width 355 height 492
click at [876, 108] on button "Dismiss" at bounding box center [884, 103] width 57 height 24
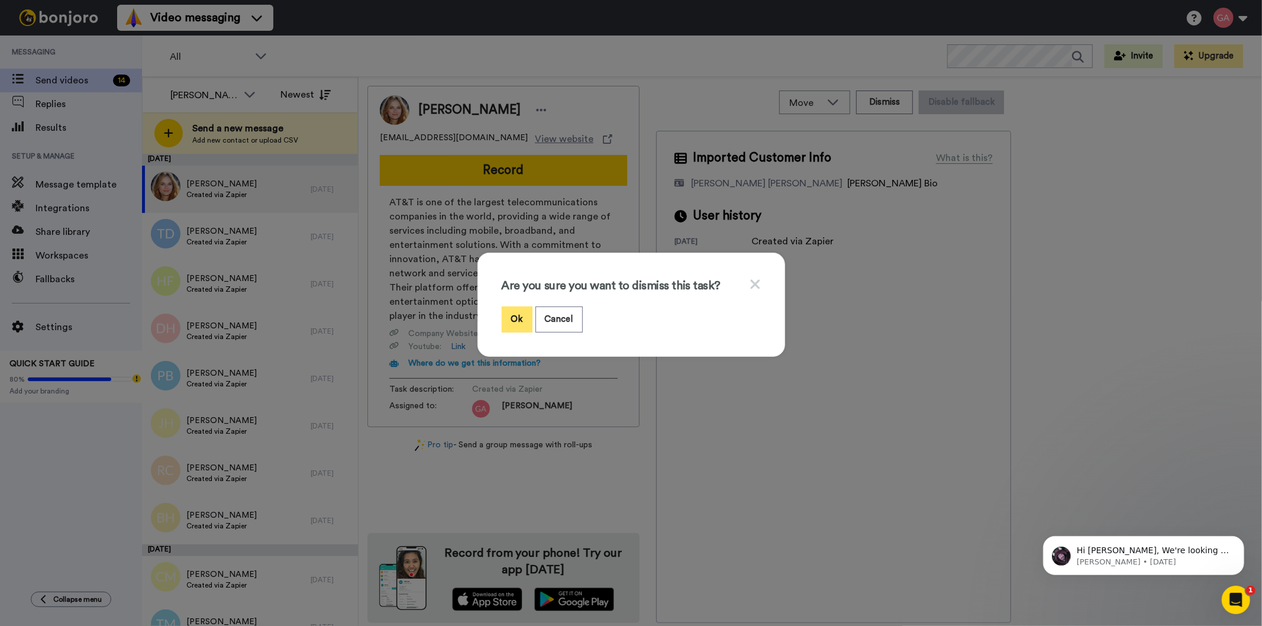
click at [510, 311] on button "Ok" at bounding box center [517, 319] width 31 height 25
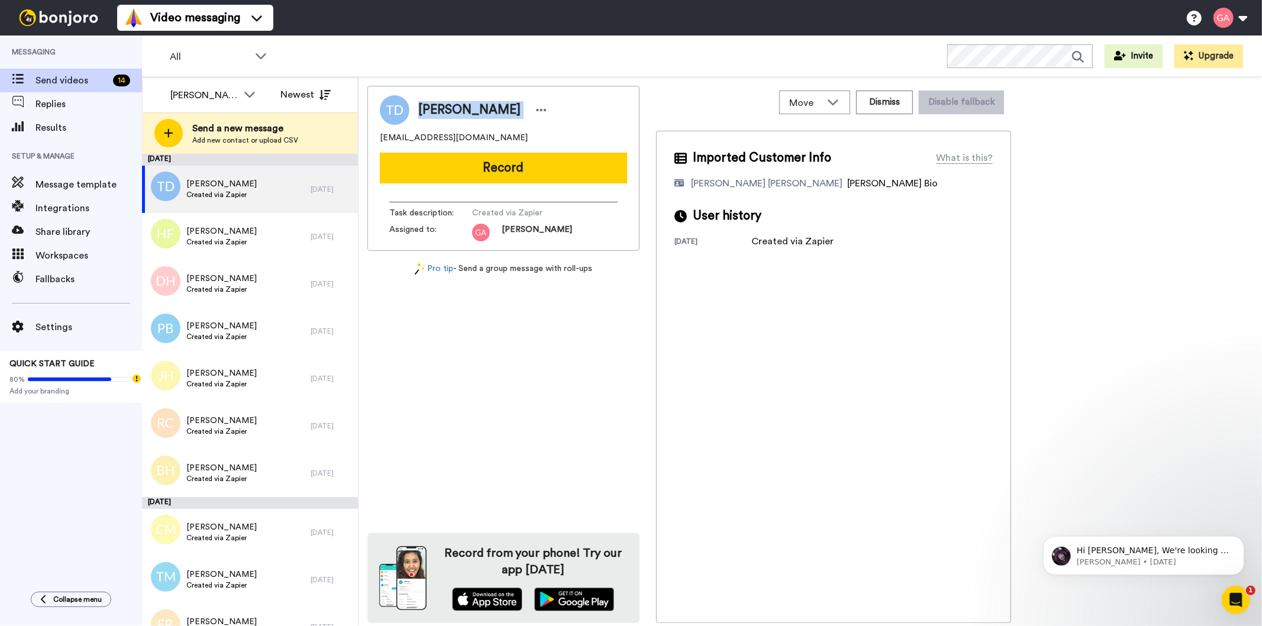
drag, startPoint x: 417, startPoint y: 104, endPoint x: 504, endPoint y: 107, distance: 87.6
click at [504, 107] on div "Teresa DeWitt" at bounding box center [480, 110] width 141 height 18
copy div "Teresa DeWitt"
click at [874, 351] on div "Imported Customer Info What is this? Gilda De Varon Amante Bonjoro Assignee Bio…" at bounding box center [833, 377] width 355 height 492
click at [892, 94] on button "Dismiss" at bounding box center [884, 103] width 57 height 24
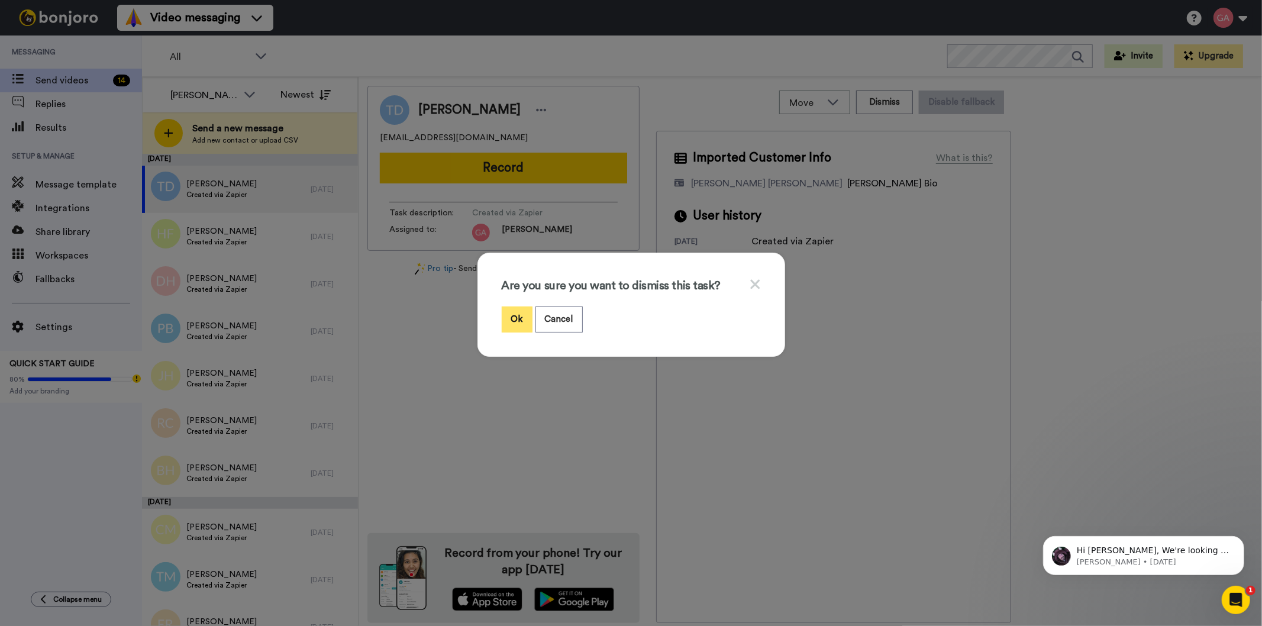
click at [505, 315] on button "Ok" at bounding box center [517, 319] width 31 height 25
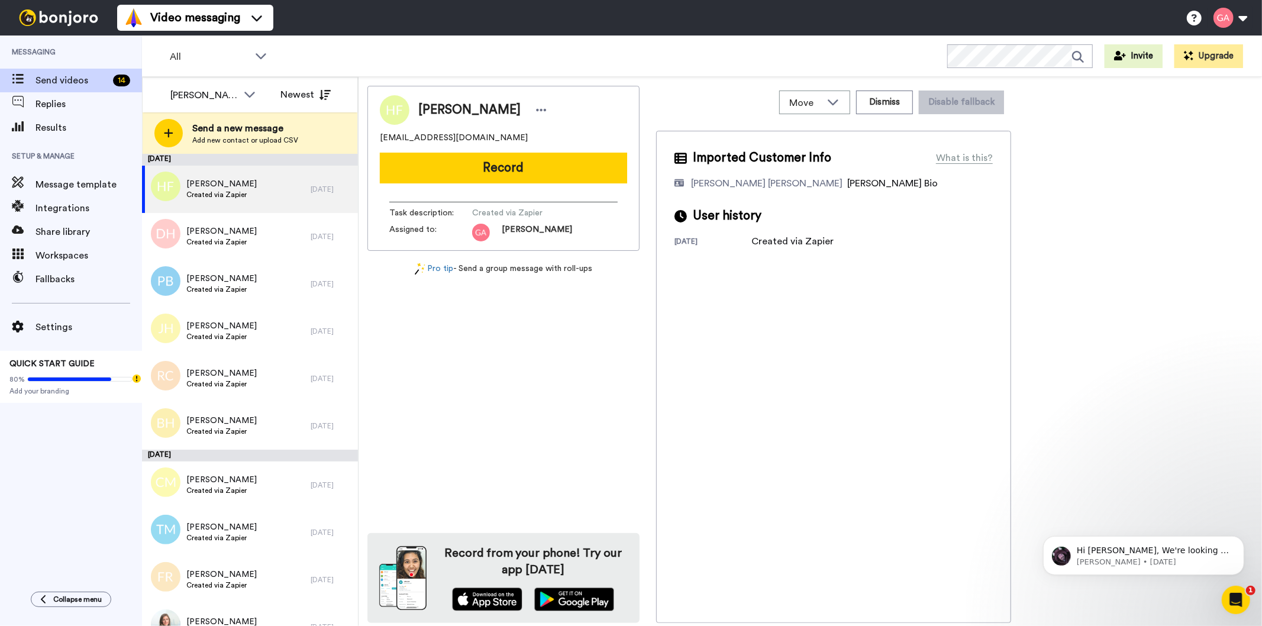
click at [576, 475] on div "Heather Fojt hthrfojt@gmail.com Record Task description : Created via Zapier As…" at bounding box center [504, 354] width 272 height 537
click at [469, 102] on span "Heather Fojt" at bounding box center [469, 110] width 102 height 18
copy div "Heather Fojt"
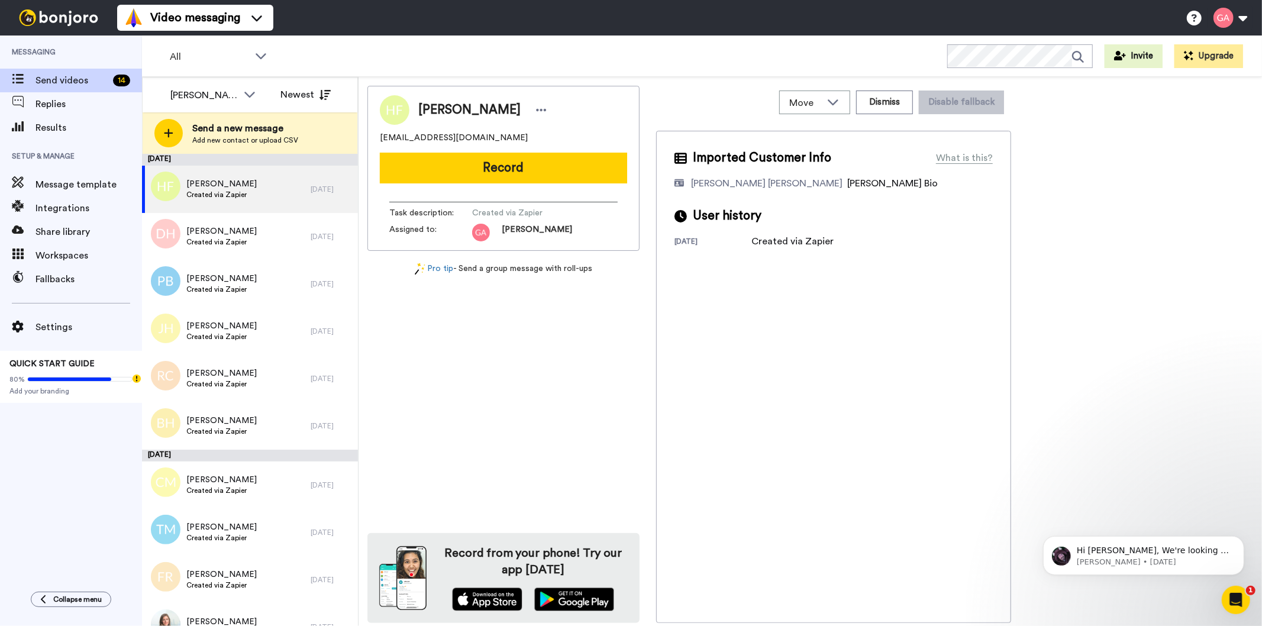
click at [852, 355] on div "Imported Customer Info What is this? Gilda De Varon Amante Bonjoro Assignee Bio…" at bounding box center [833, 377] width 355 height 492
click at [887, 104] on button "Dismiss" at bounding box center [884, 103] width 57 height 24
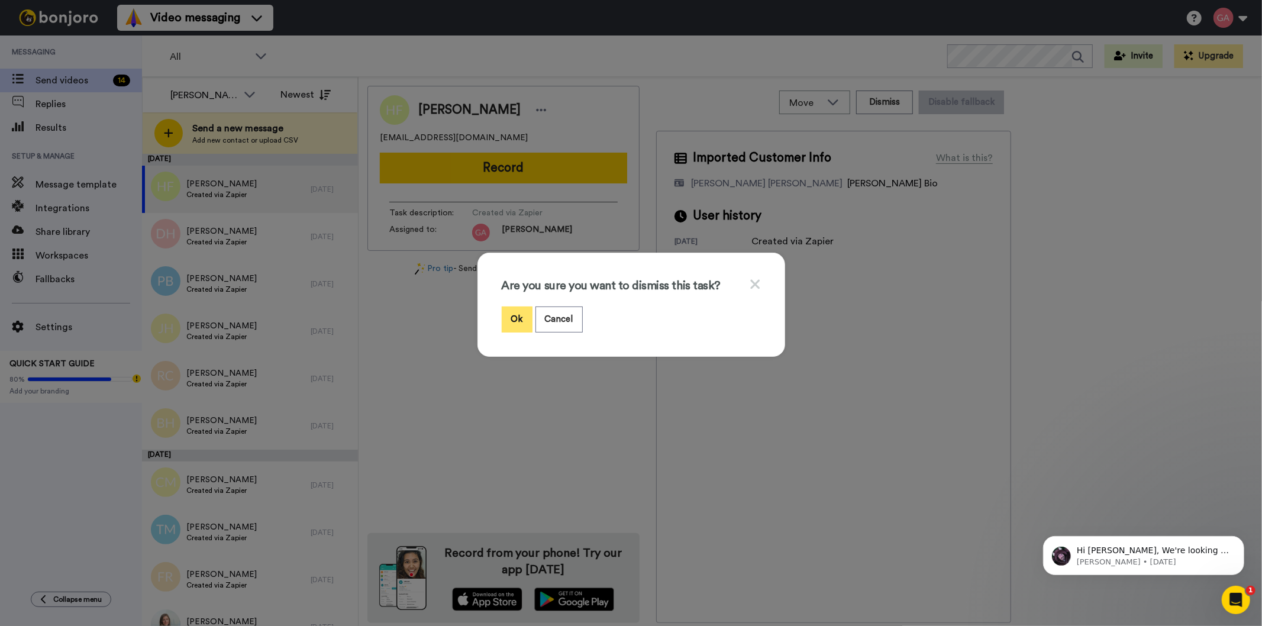
click at [510, 321] on button "Ok" at bounding box center [517, 319] width 31 height 25
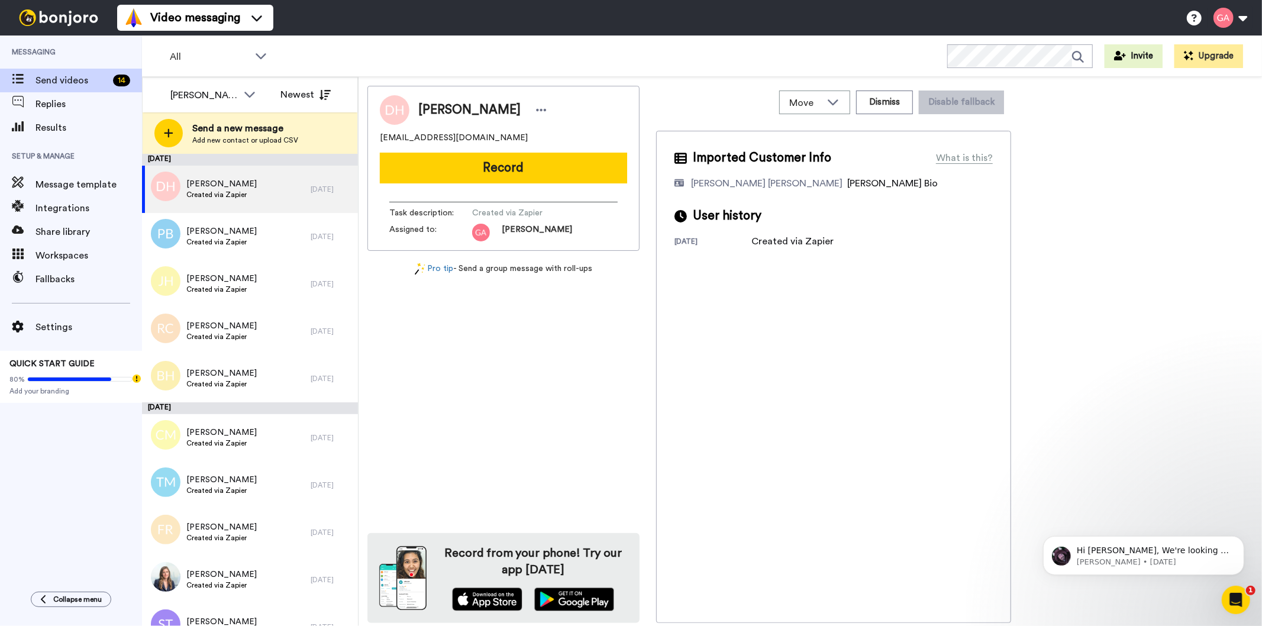
click at [466, 101] on div "Diane Hawkins" at bounding box center [503, 110] width 247 height 30
copy div "Diane Hawkins"
click at [495, 407] on div "Diane Hawkins dianehawkins66@hotmail.com Record Task description : Created via …" at bounding box center [504, 354] width 272 height 537
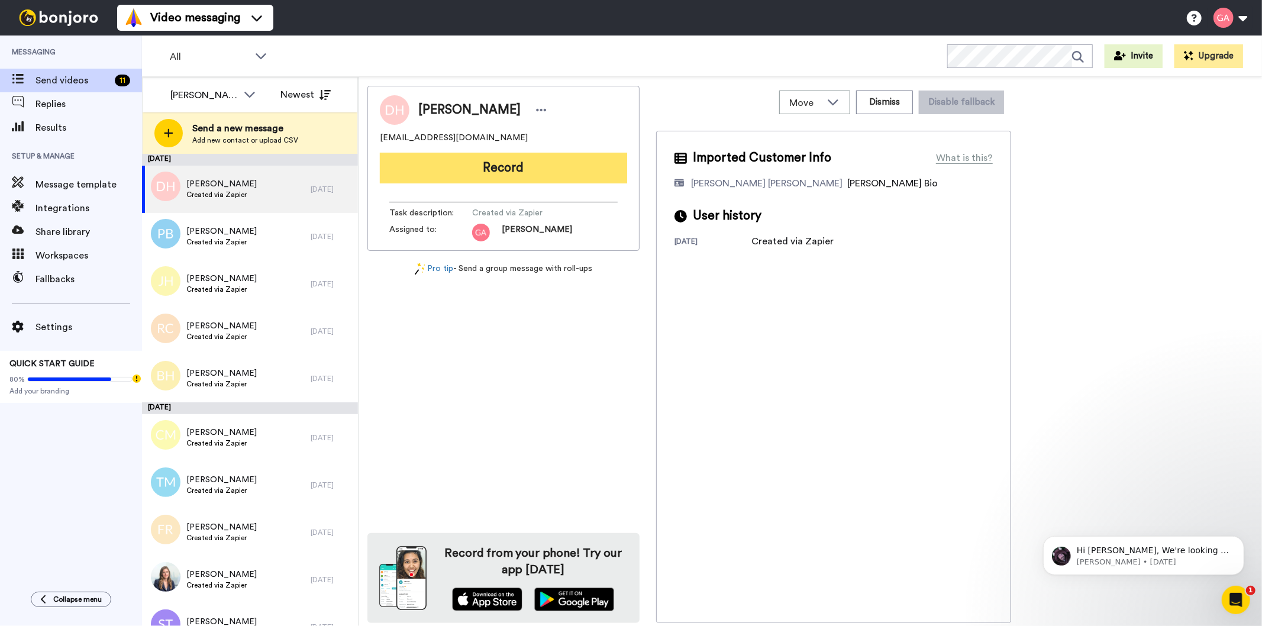
click at [513, 168] on button "Record" at bounding box center [503, 168] width 247 height 31
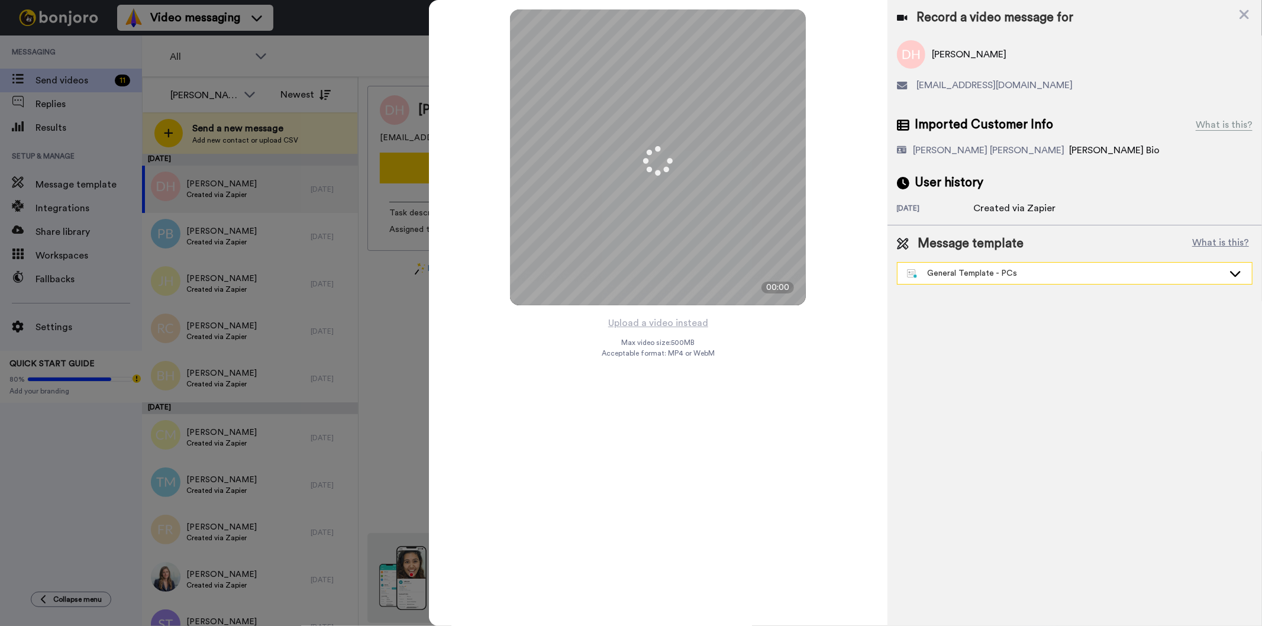
click at [1003, 272] on div "General Template - PCs" at bounding box center [1065, 273] width 317 height 12
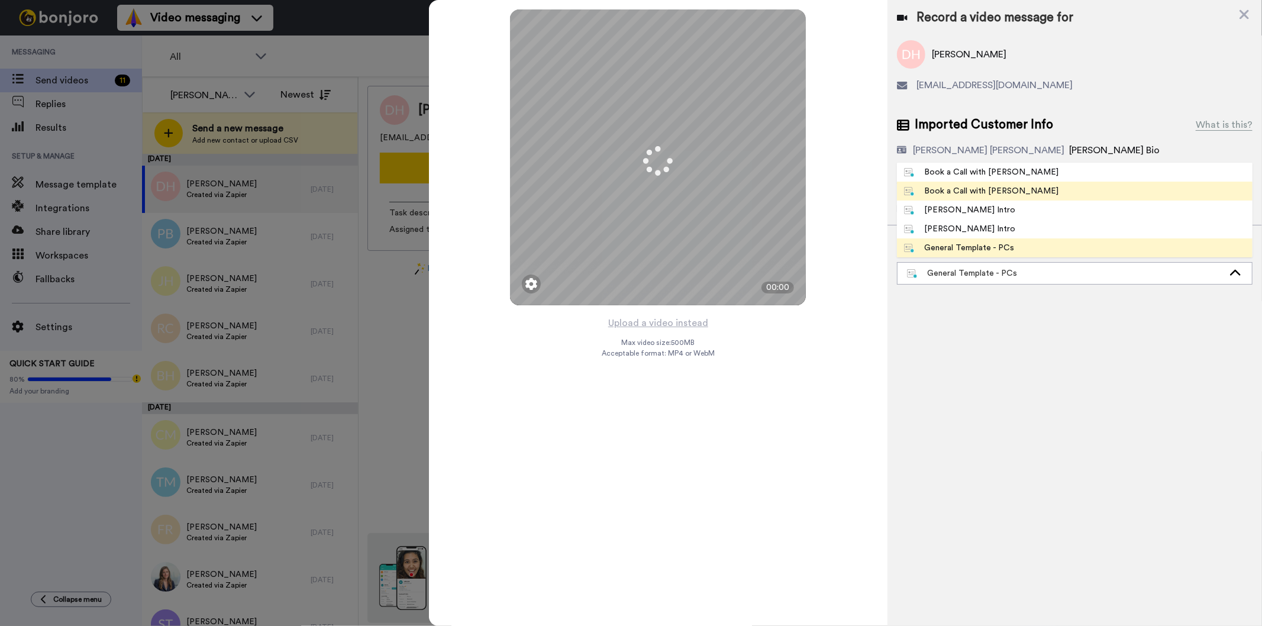
click at [992, 188] on div "Book a Call with Gilda" at bounding box center [981, 191] width 155 height 12
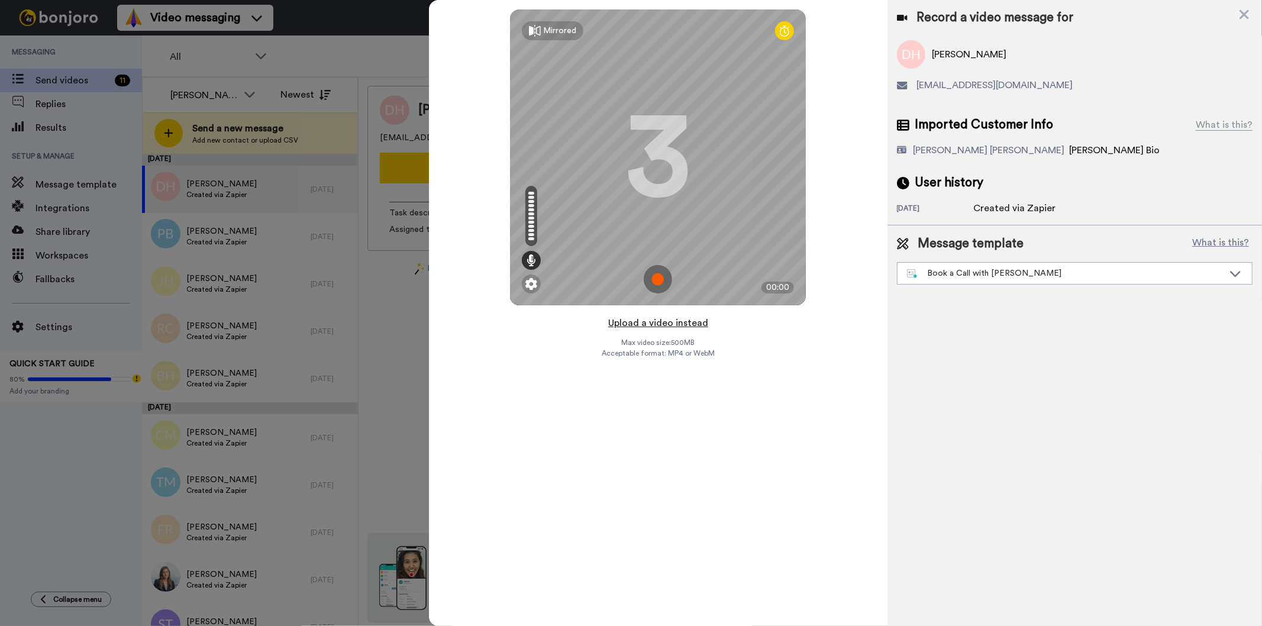
click at [636, 323] on button "Upload a video instead" at bounding box center [658, 322] width 107 height 15
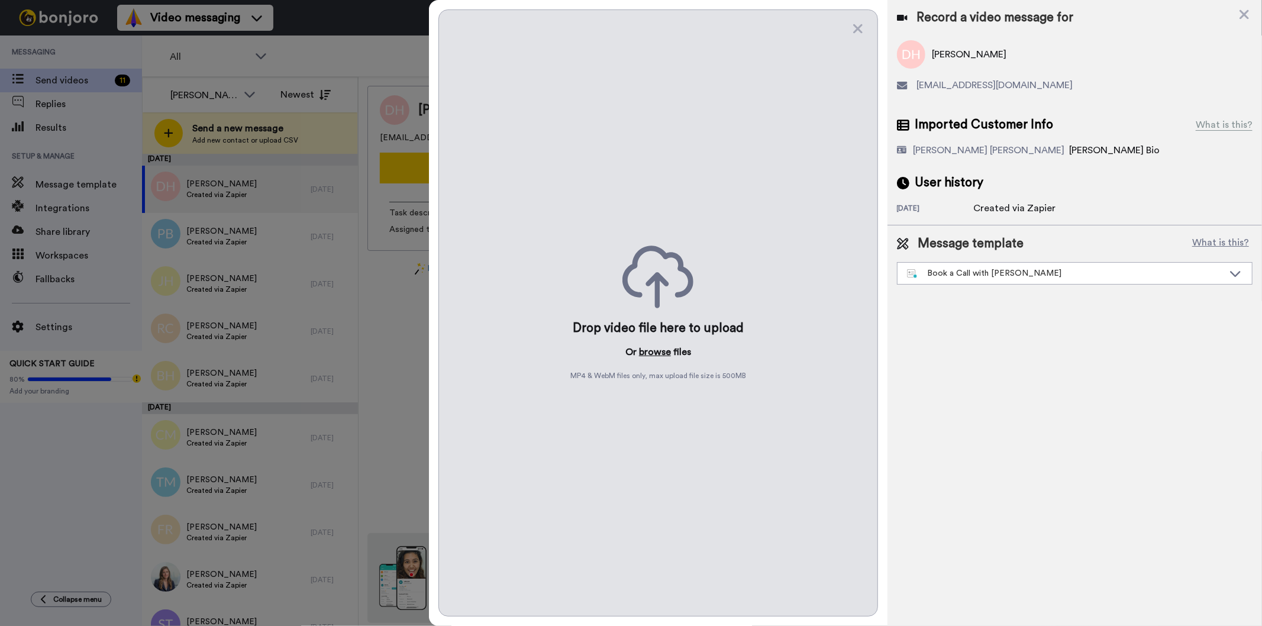
click at [653, 353] on button "browse" at bounding box center [655, 352] width 32 height 14
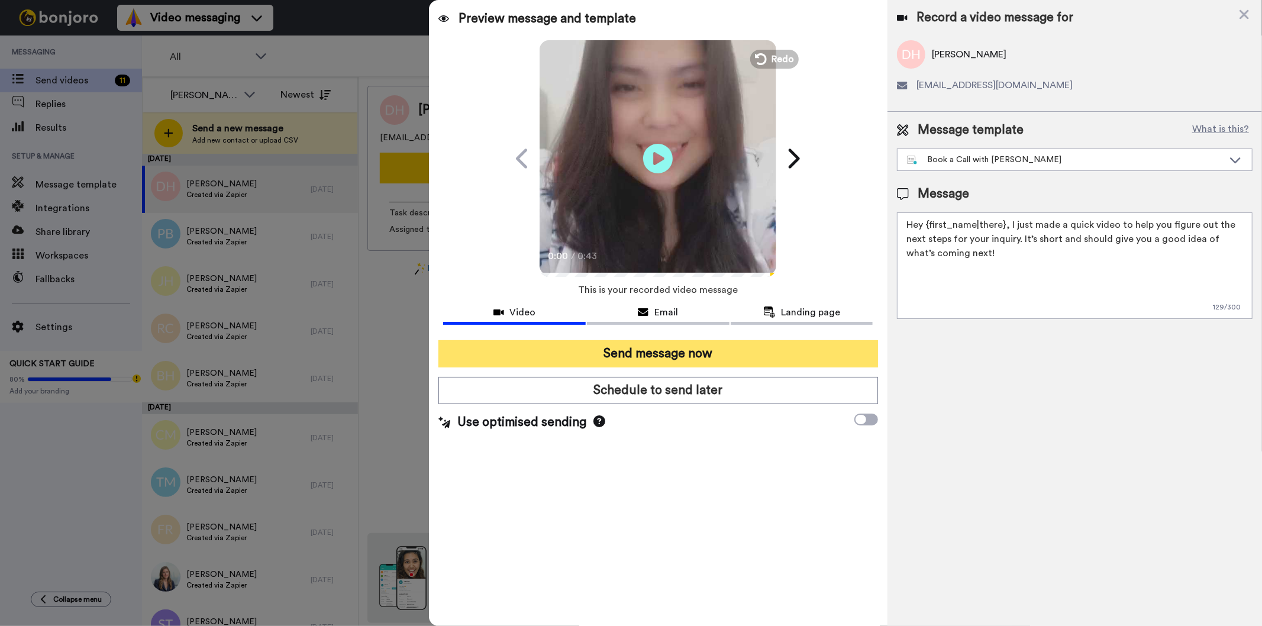
click at [827, 353] on button "Send message now" at bounding box center [658, 353] width 439 height 27
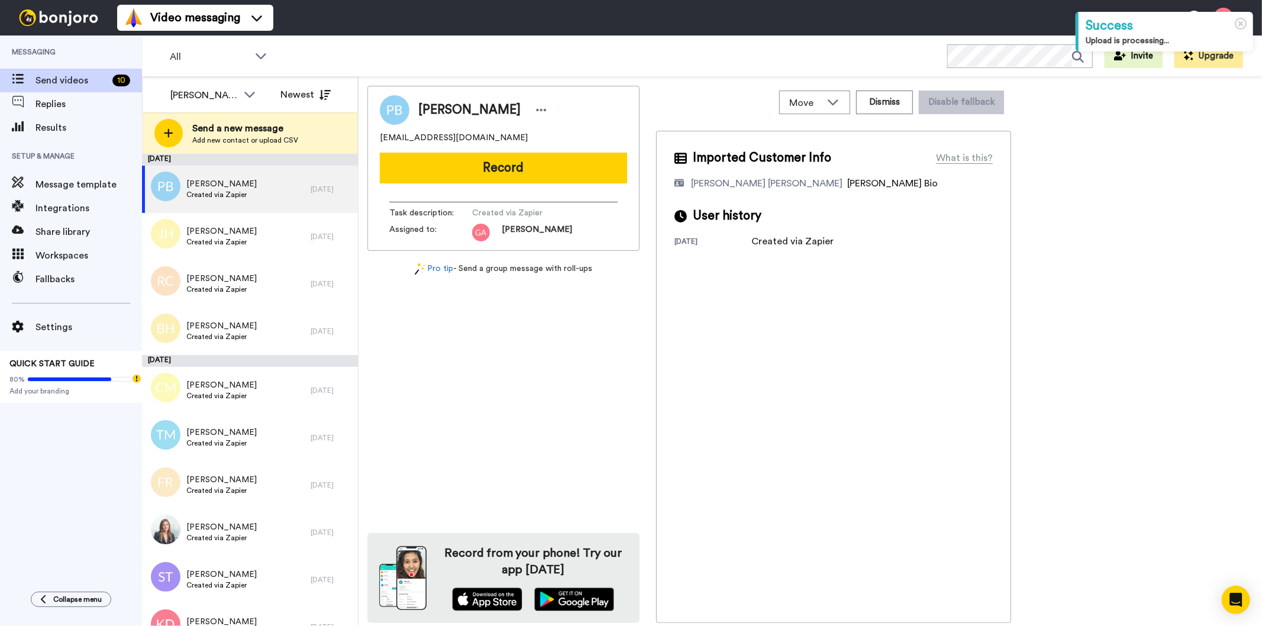
click at [478, 111] on span "Petrina Brady-Harper" at bounding box center [469, 110] width 102 height 18
copy div "Petrina Brady-Harper"
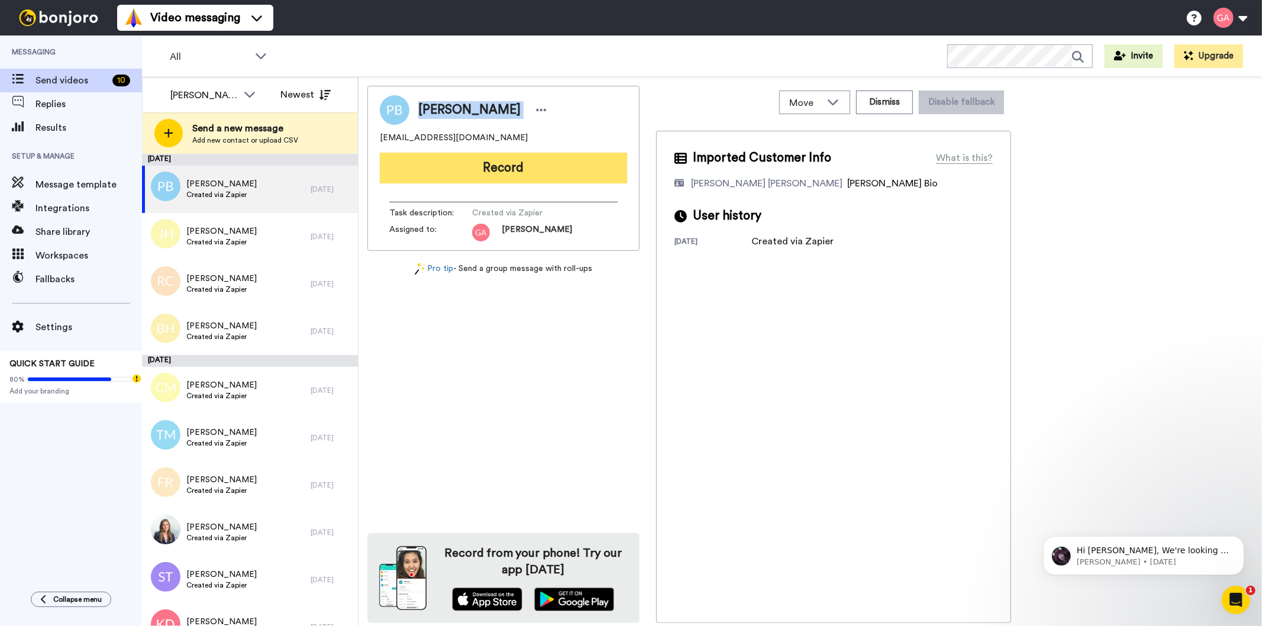
click at [557, 164] on button "Record" at bounding box center [503, 168] width 247 height 31
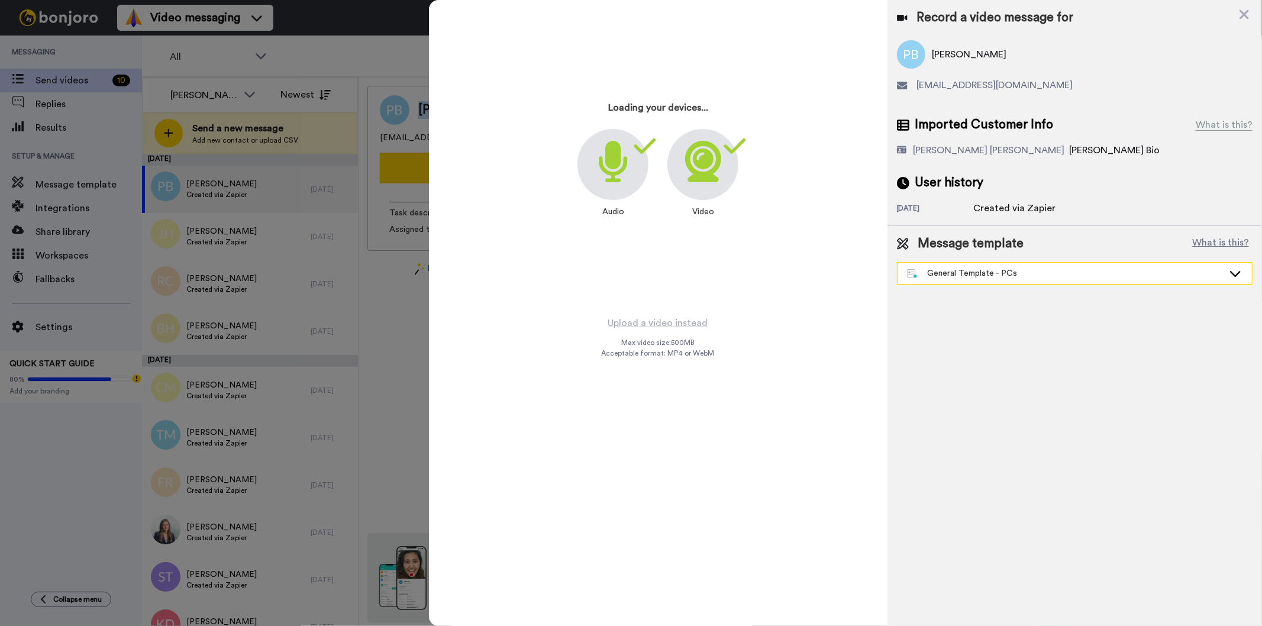
click at [1030, 275] on div "General Template - PCs" at bounding box center [1065, 273] width 317 height 12
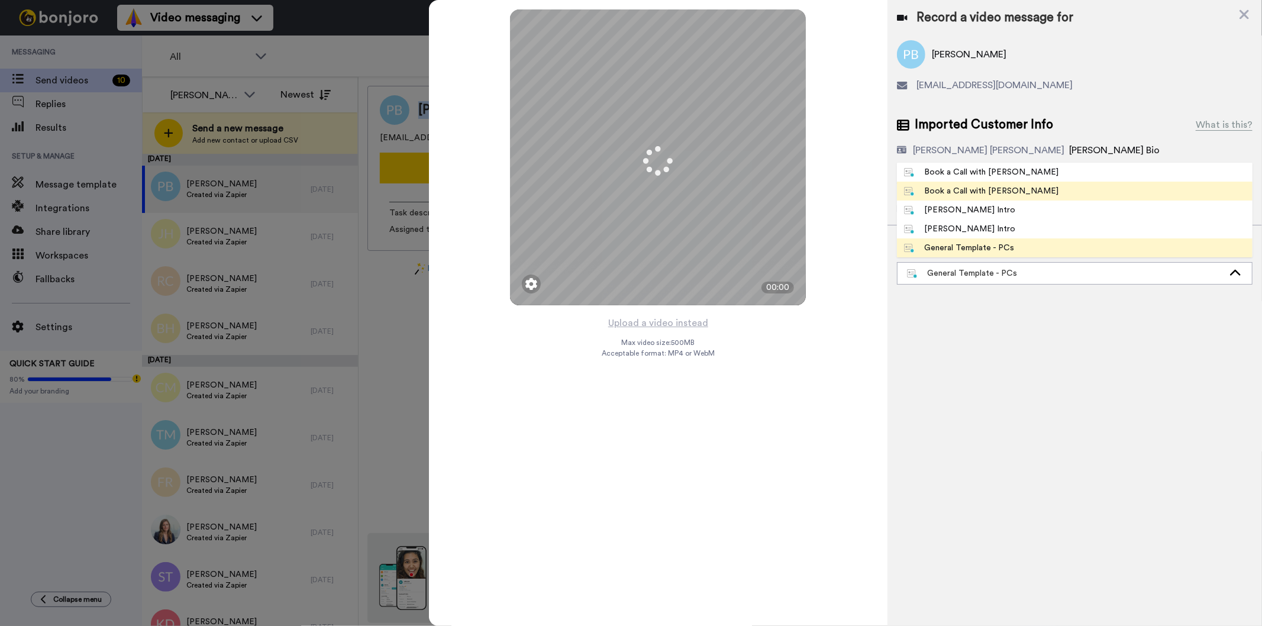
click at [993, 192] on div "Book a Call with Gilda" at bounding box center [981, 191] width 155 height 12
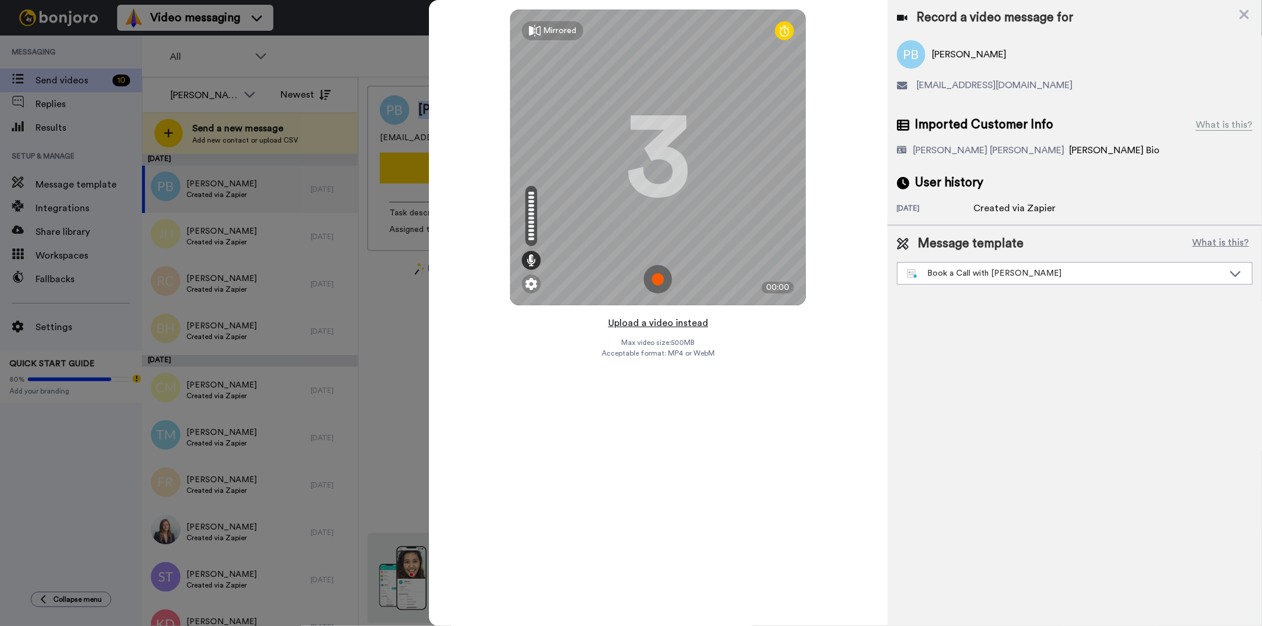
click at [690, 325] on button "Upload a video instead" at bounding box center [658, 322] width 107 height 15
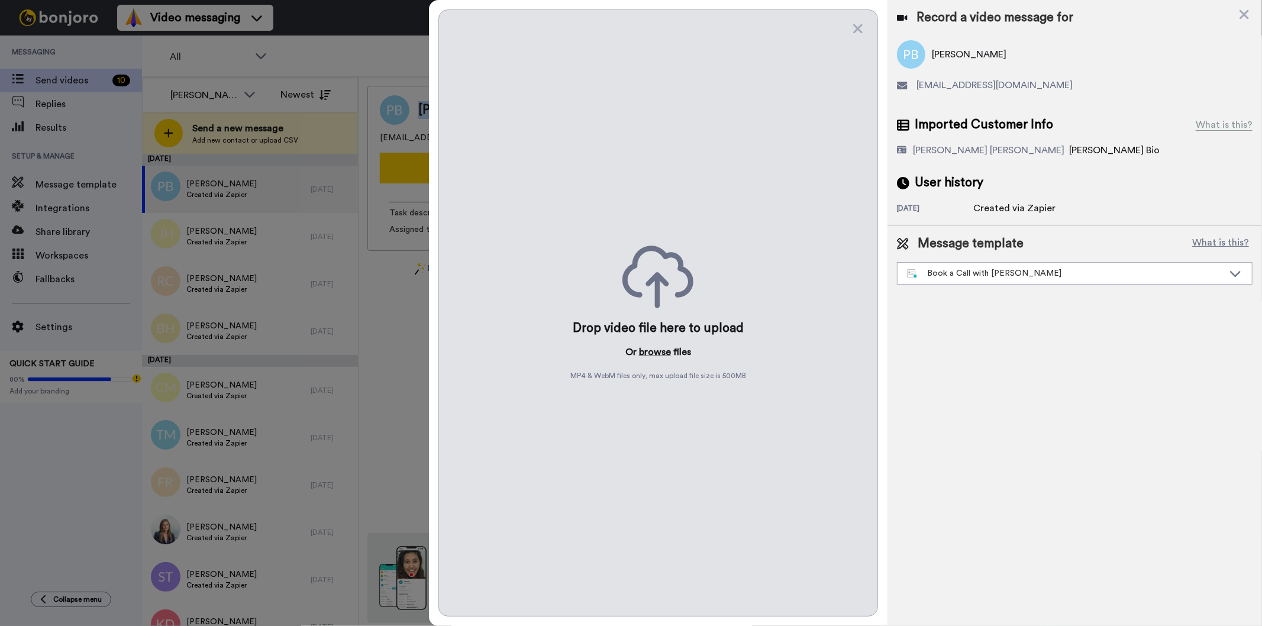
click at [643, 348] on button "browse" at bounding box center [655, 352] width 32 height 14
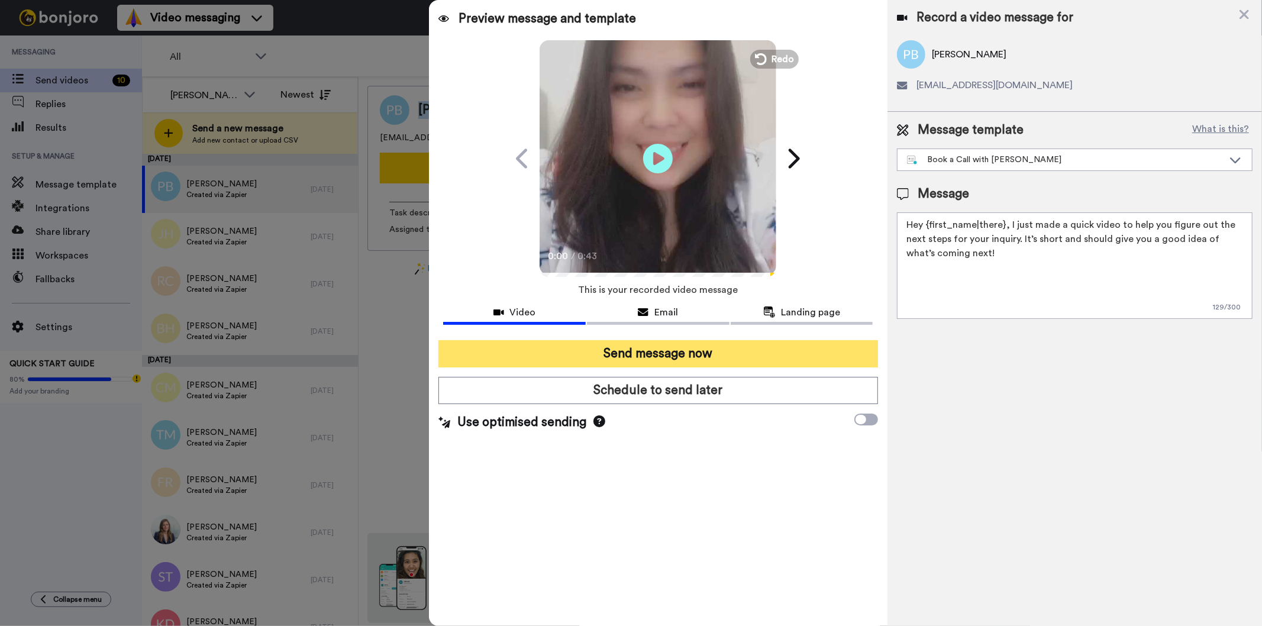
click at [697, 353] on button "Send message now" at bounding box center [658, 353] width 439 height 27
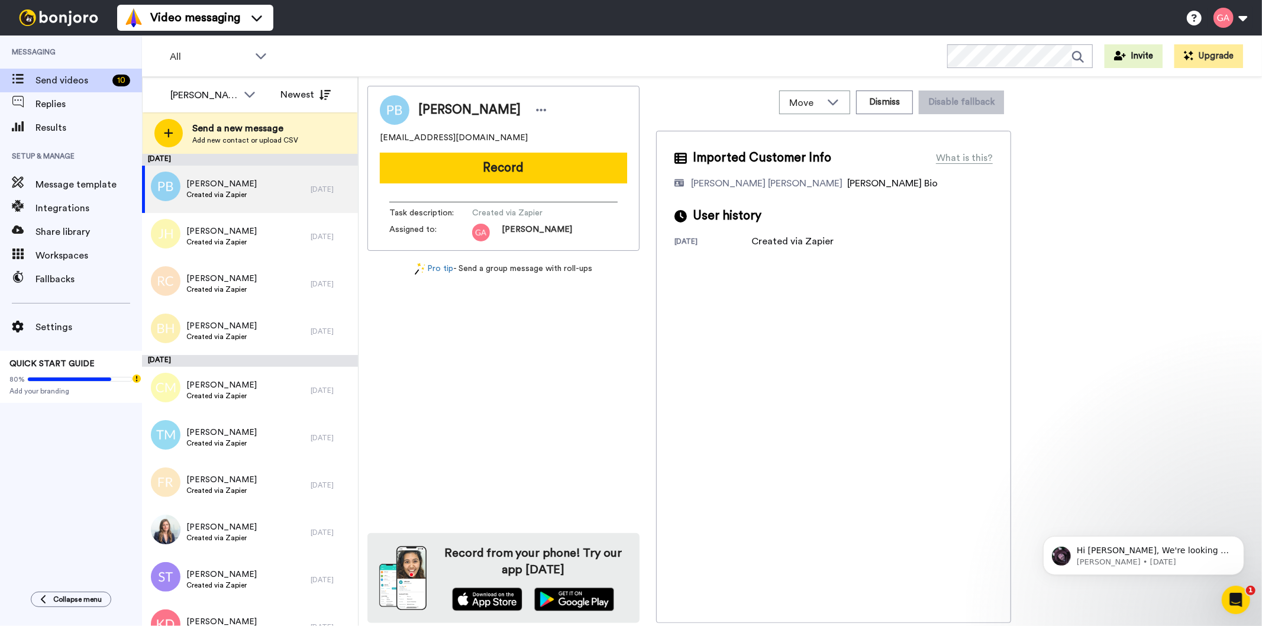
click at [512, 423] on div "Petrina Brady-Harper petrinabharper@gmail.com Record Task description : Created…" at bounding box center [504, 354] width 272 height 537
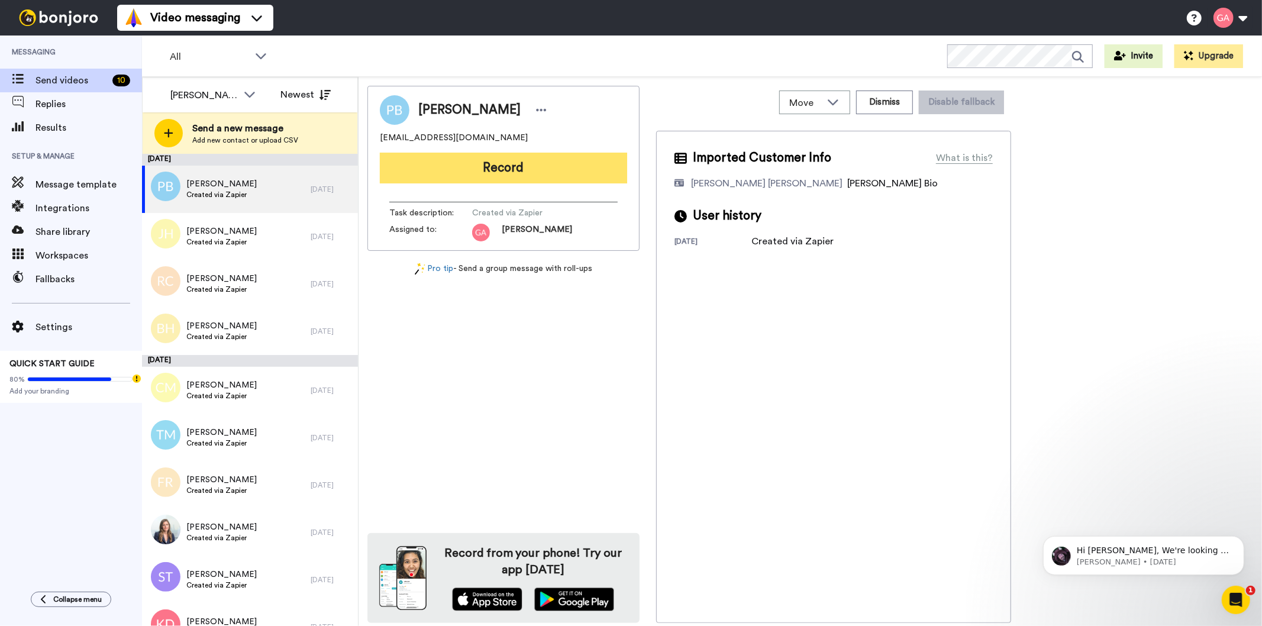
click at [542, 167] on button "Record" at bounding box center [503, 168] width 247 height 31
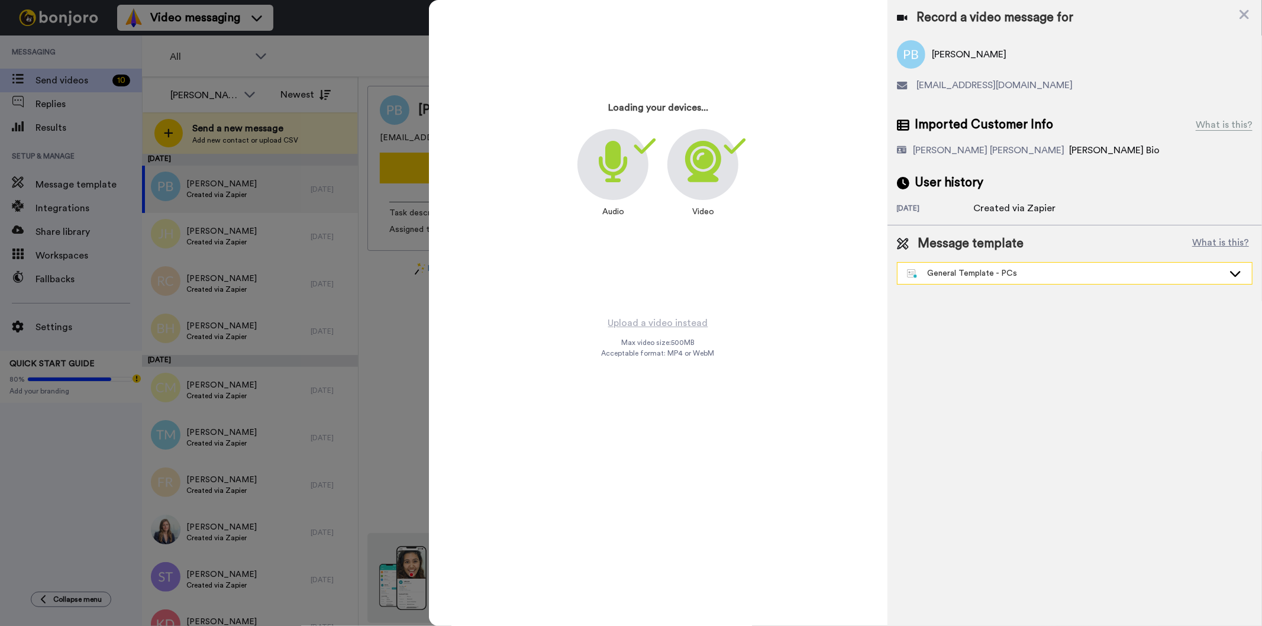
click at [975, 275] on div "General Template - PCs" at bounding box center [1065, 273] width 317 height 12
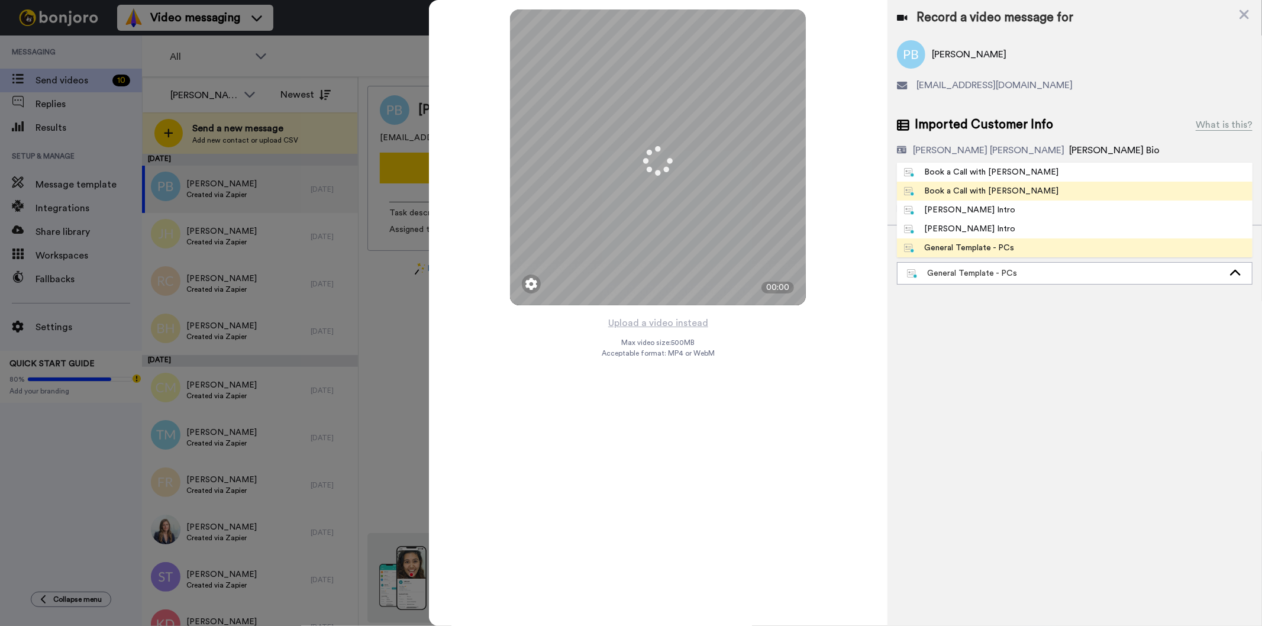
click at [1051, 193] on li "Book a Call with Gilda" at bounding box center [1075, 191] width 356 height 19
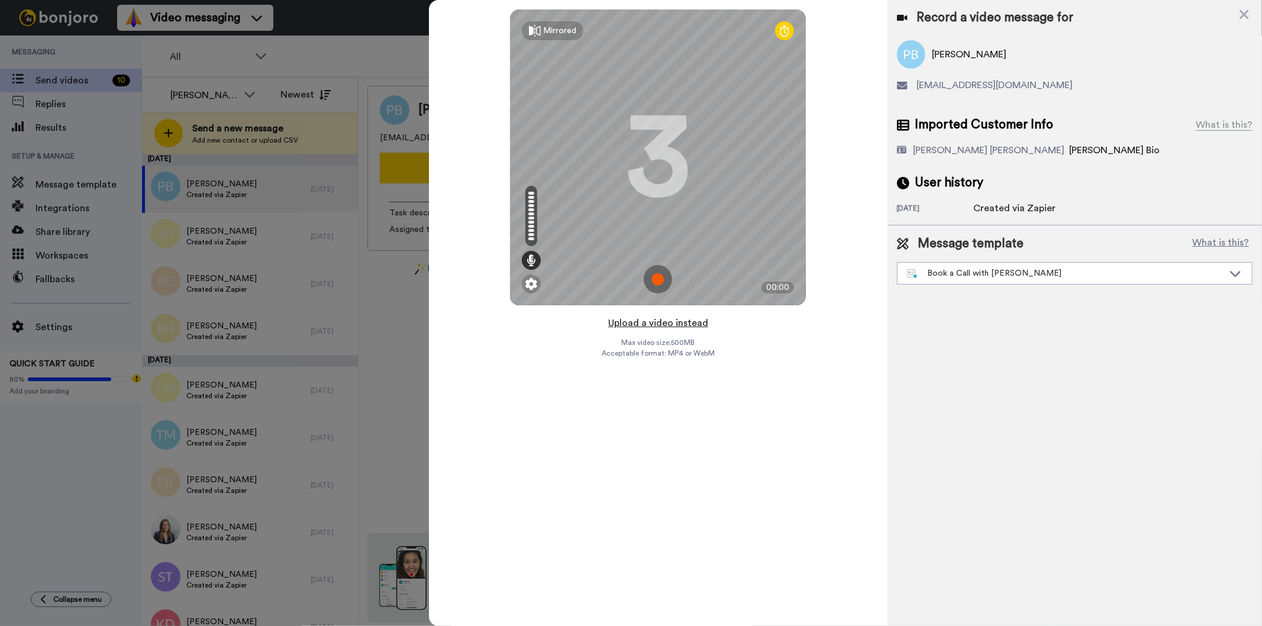
click at [649, 324] on button "Upload a video instead" at bounding box center [658, 322] width 107 height 15
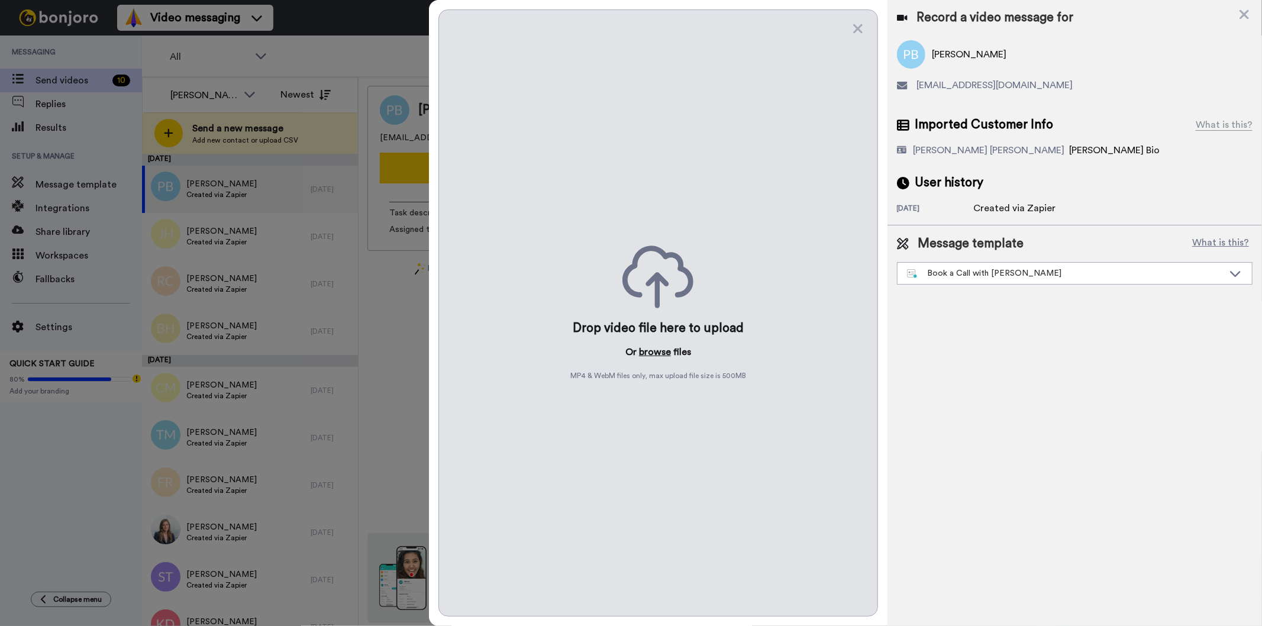
click at [649, 354] on button "browse" at bounding box center [655, 352] width 32 height 14
